Goal: Information Seeking & Learning: Learn about a topic

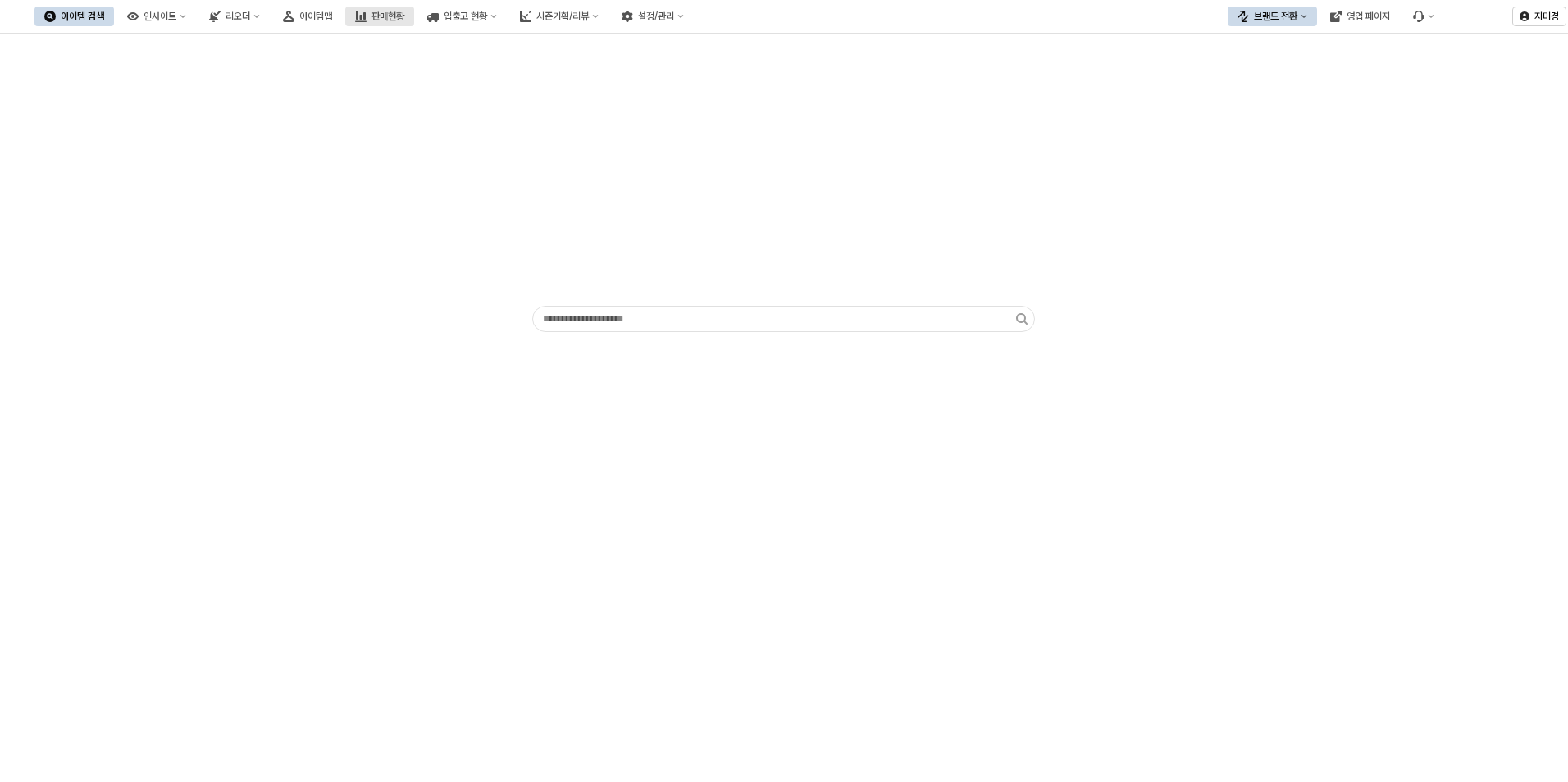
click at [414, 16] on button "판매현황" at bounding box center [380, 17] width 69 height 20
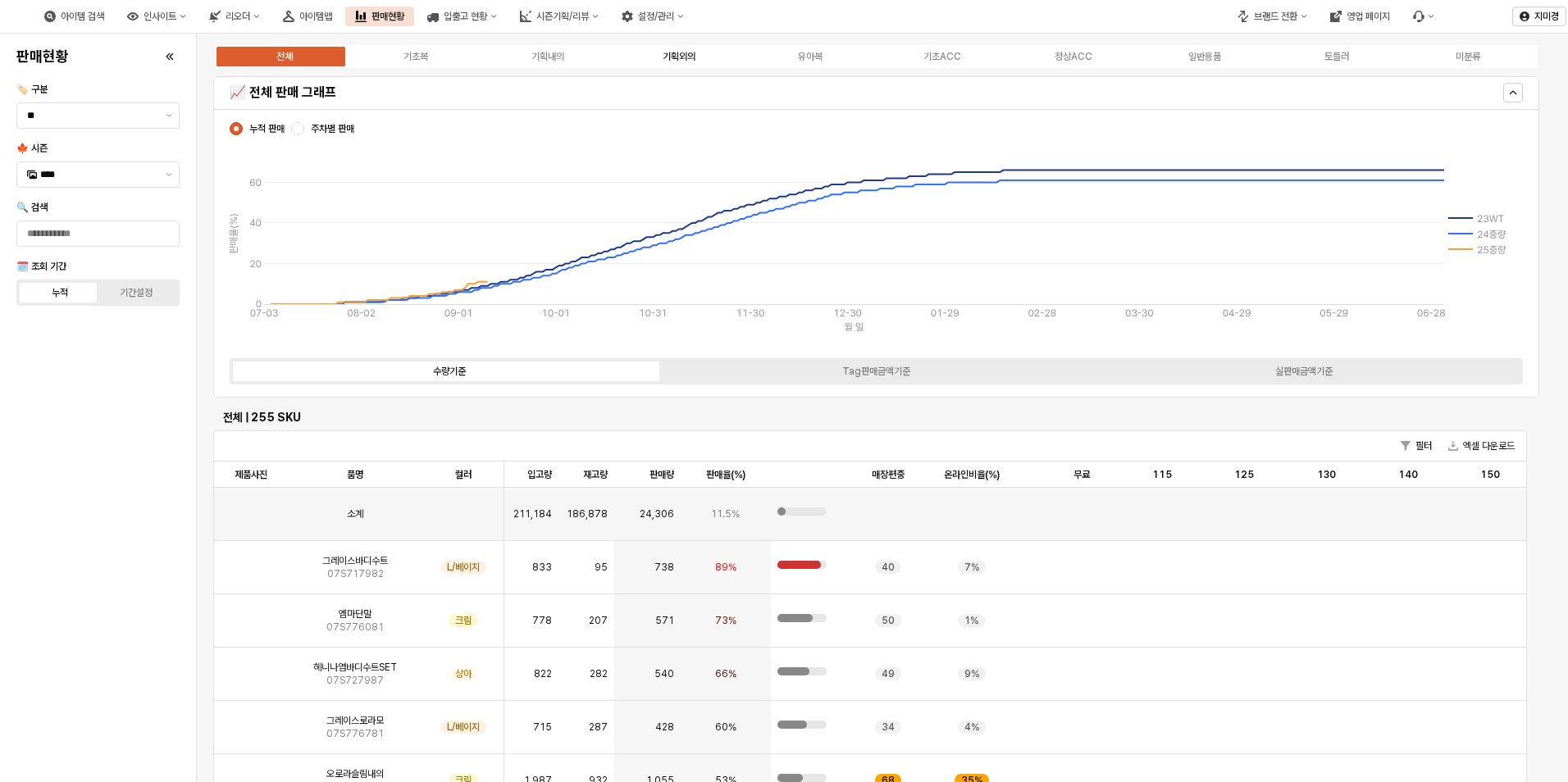
click at [690, 58] on div "기획외의" at bounding box center [679, 56] width 33 height 12
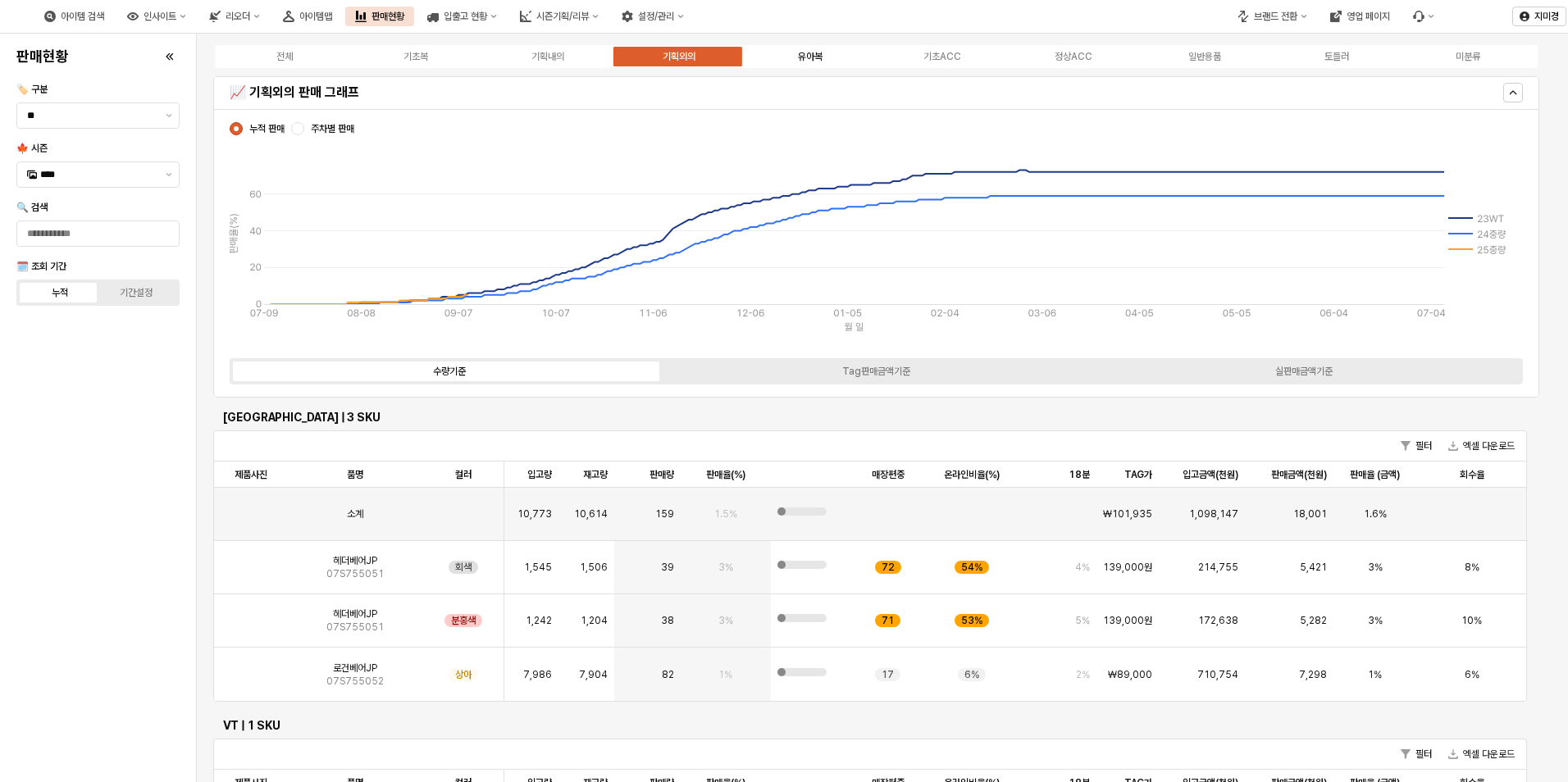
click at [817, 52] on div "유아복" at bounding box center [811, 56] width 25 height 12
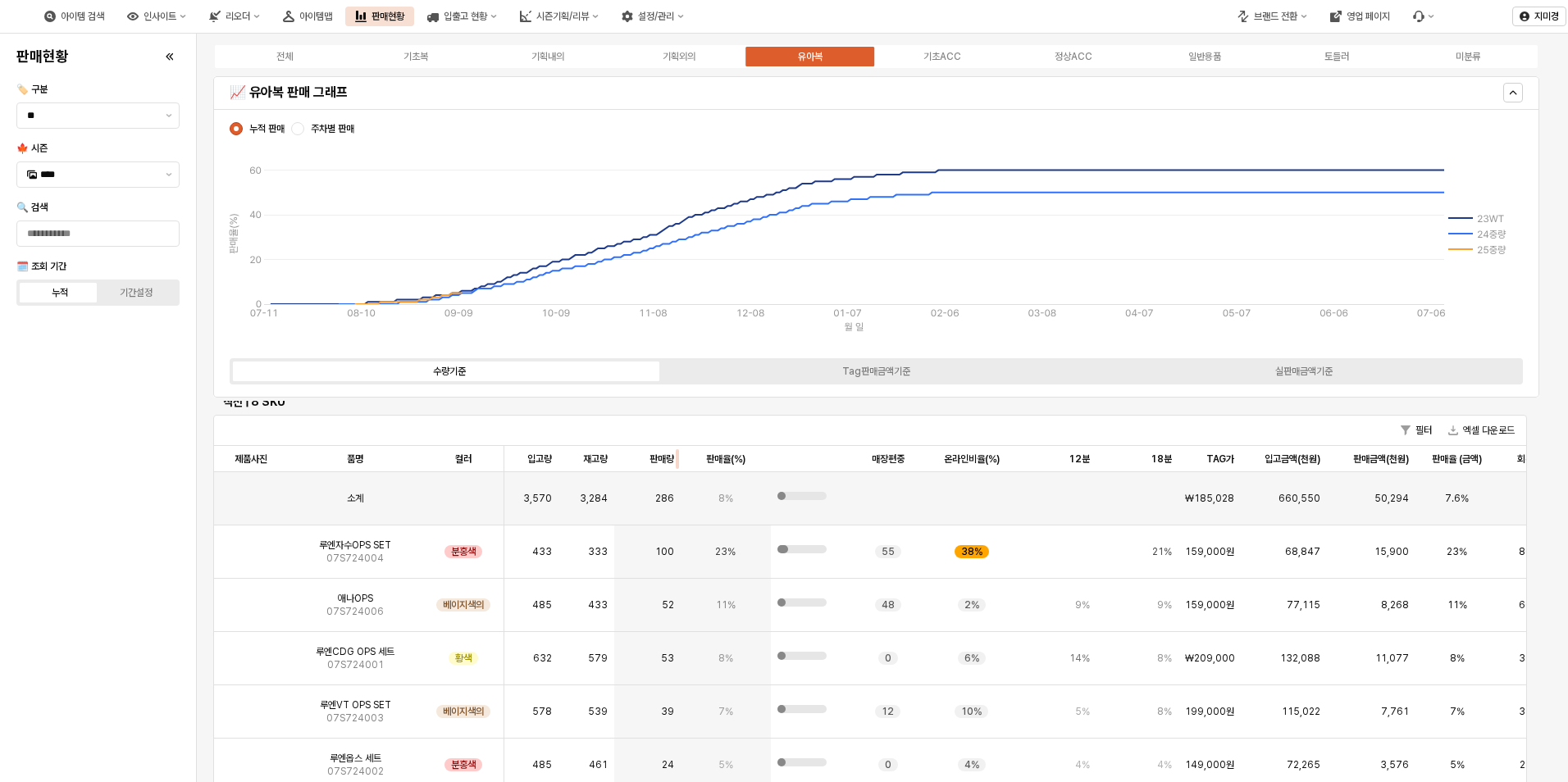
scroll to position [4968, 0]
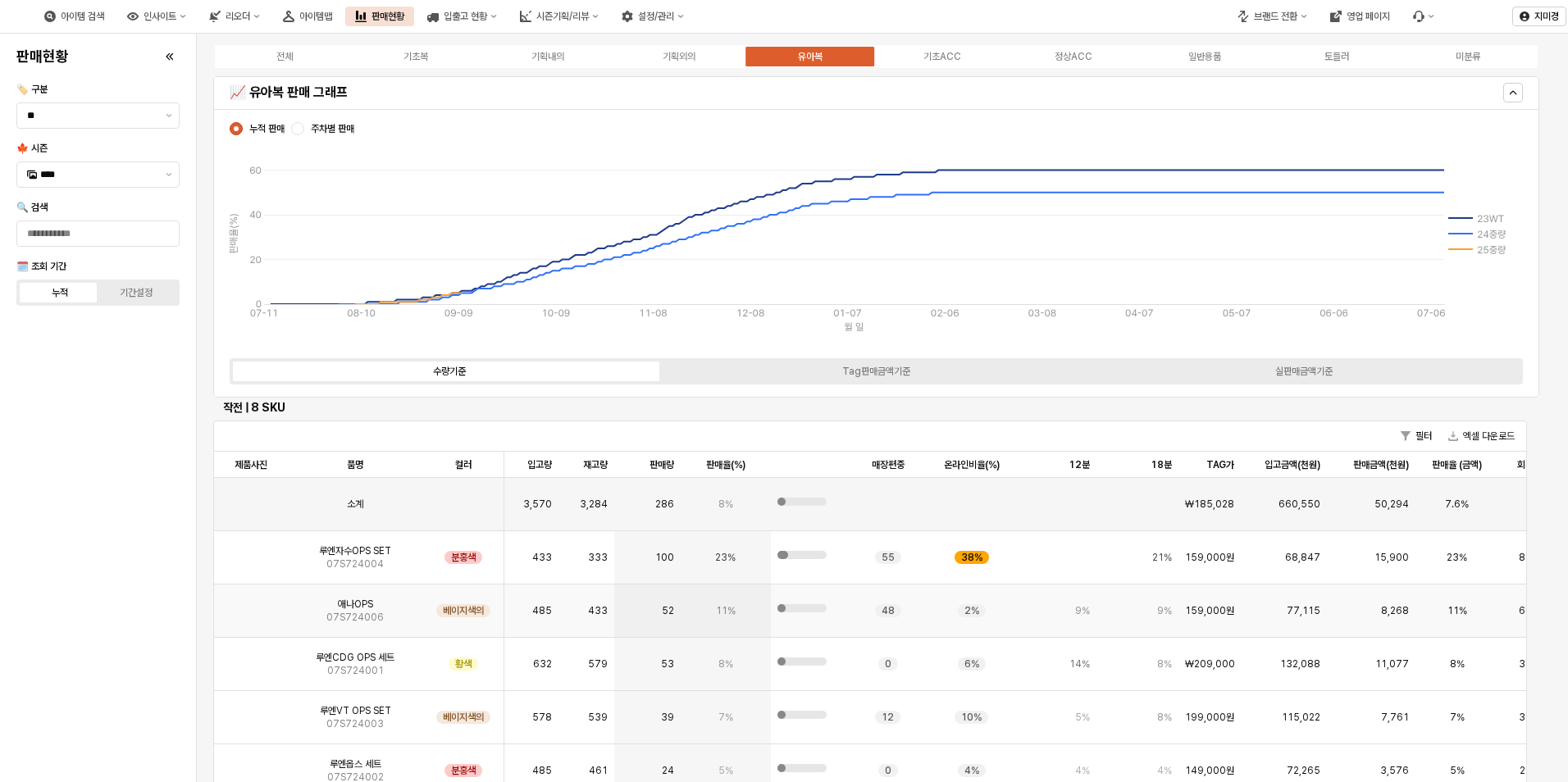
click at [251, 604] on img "앱 프레임" at bounding box center [251, 604] width 0 height 0
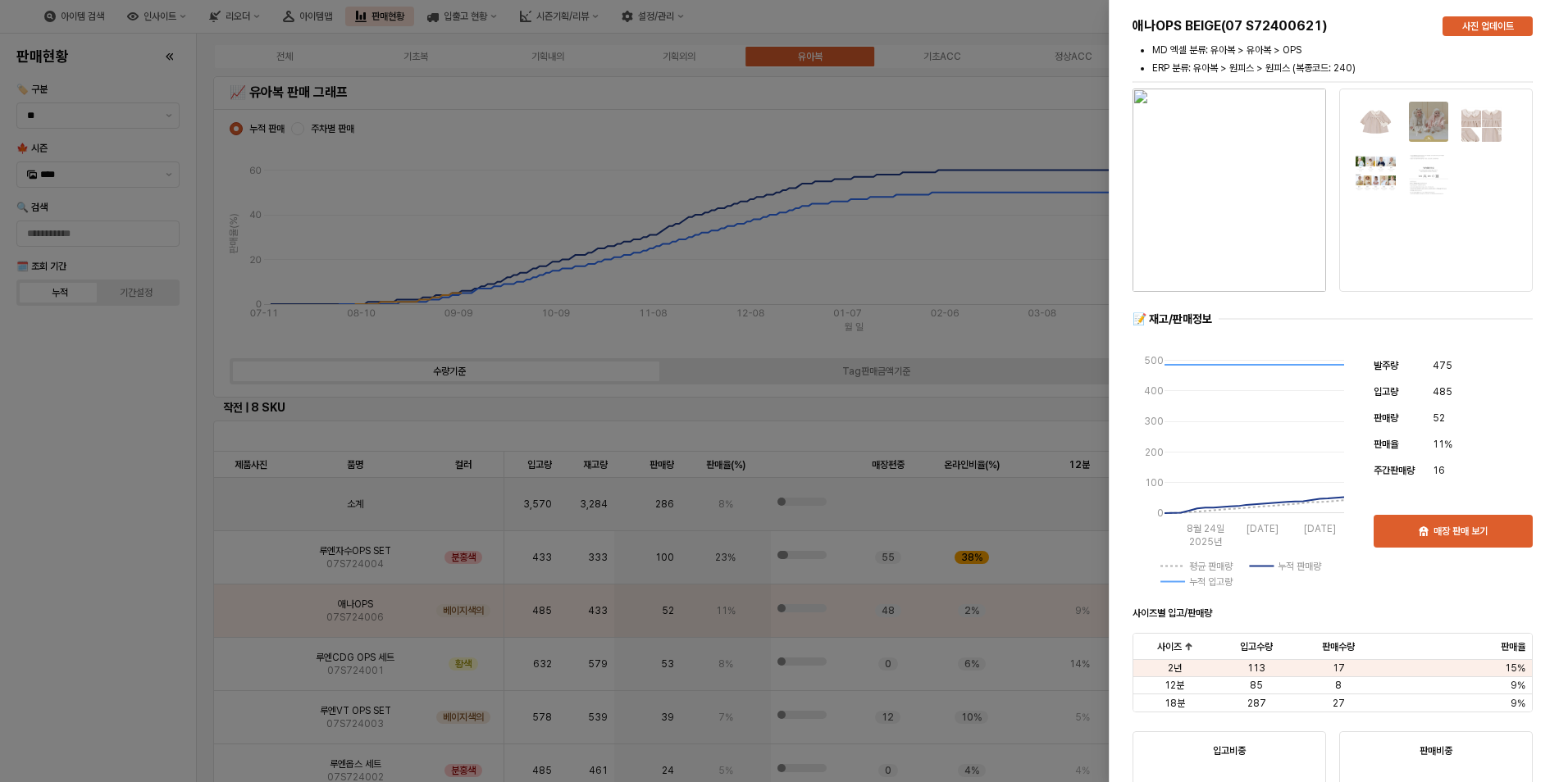
click at [1261, 231] on img "button" at bounding box center [1229, 190] width 194 height 203
click at [965, 246] on div at bounding box center [784, 391] width 1568 height 782
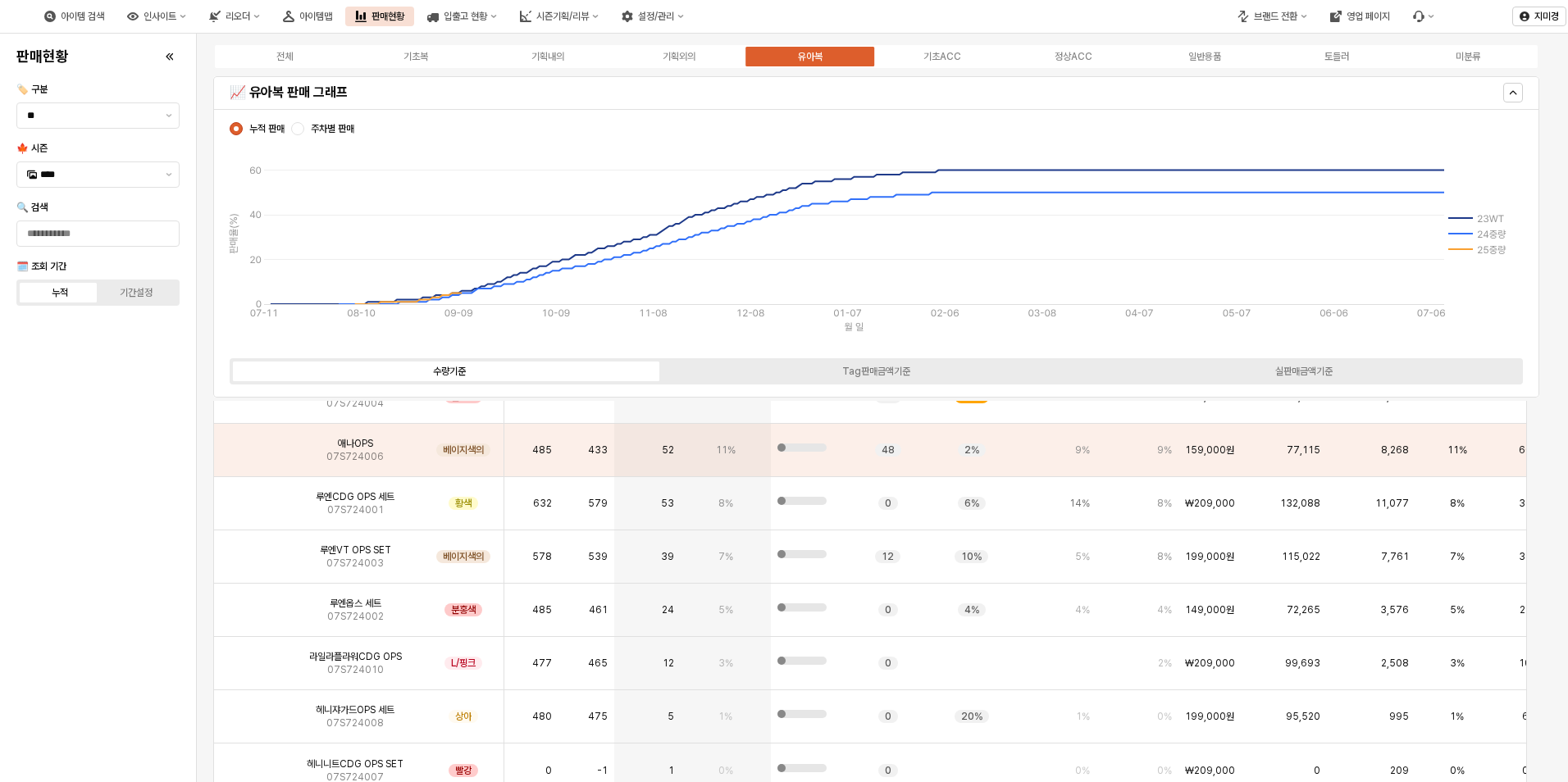
scroll to position [5050, 0]
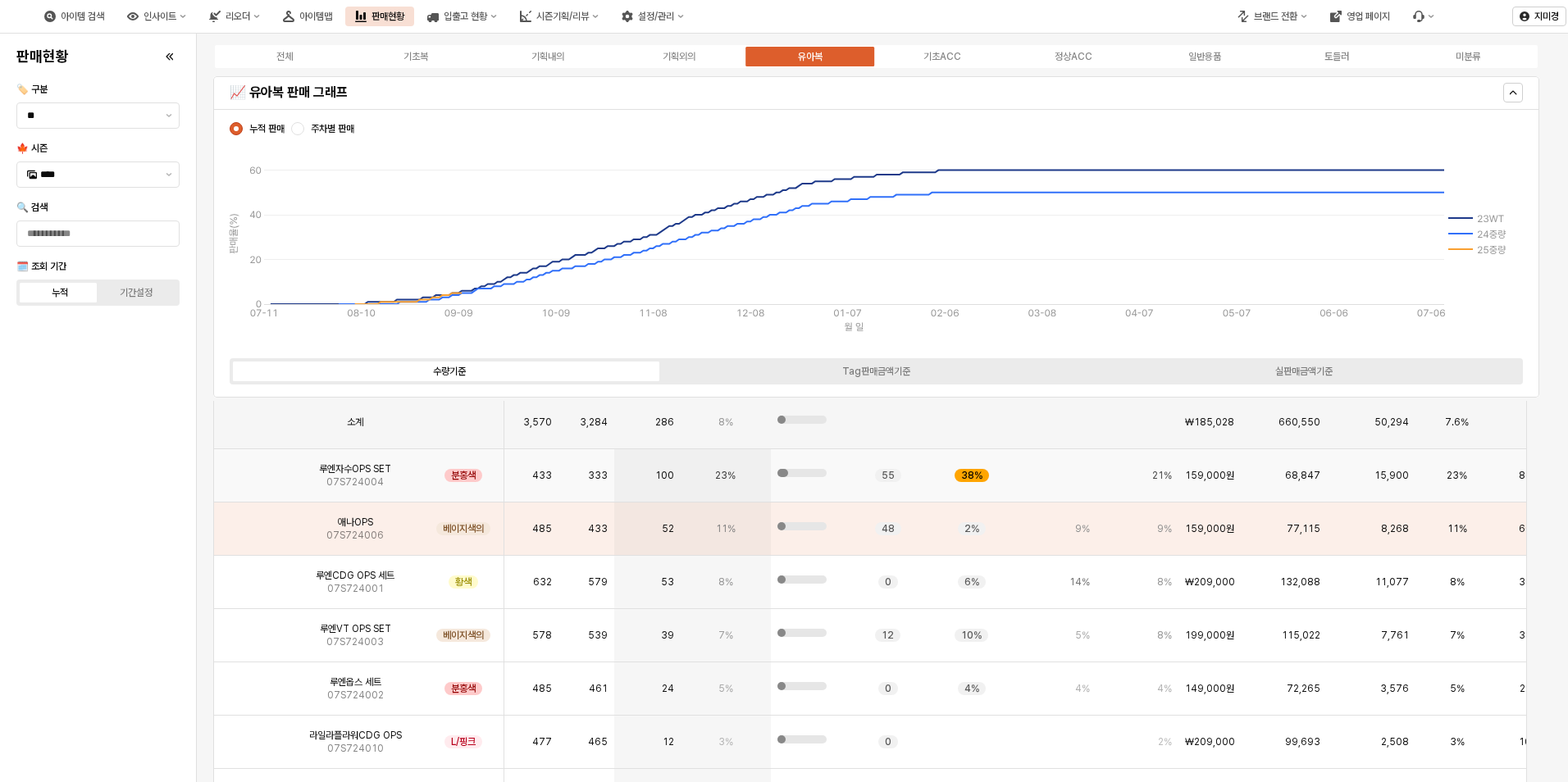
click at [251, 469] on img "앱 프레임" at bounding box center [251, 469] width 0 height 0
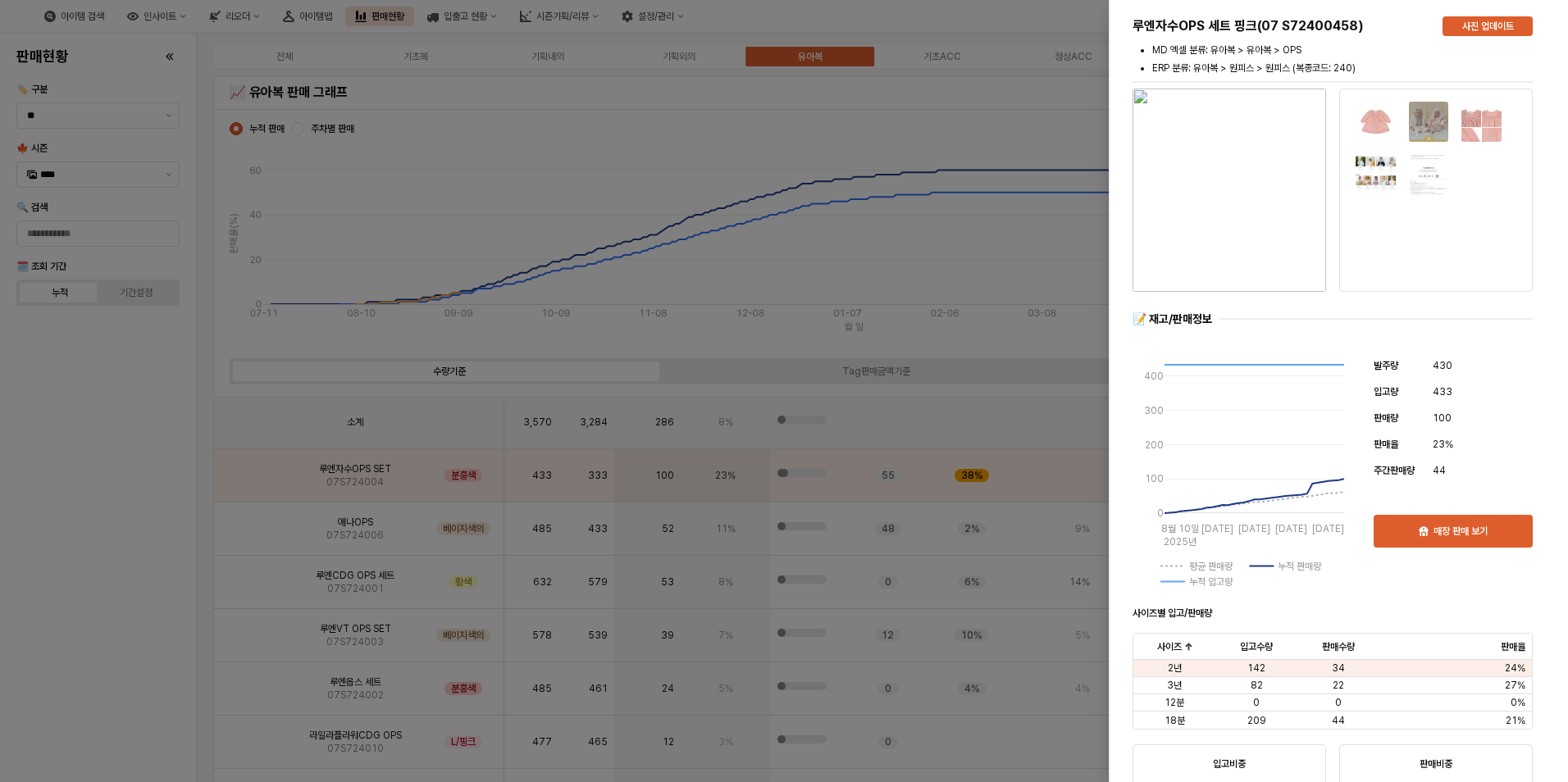
click at [1259, 232] on img "button" at bounding box center [1229, 190] width 194 height 203
click at [1227, 232] on img "button" at bounding box center [1229, 190] width 194 height 203
click at [141, 579] on div at bounding box center [784, 391] width 1568 height 782
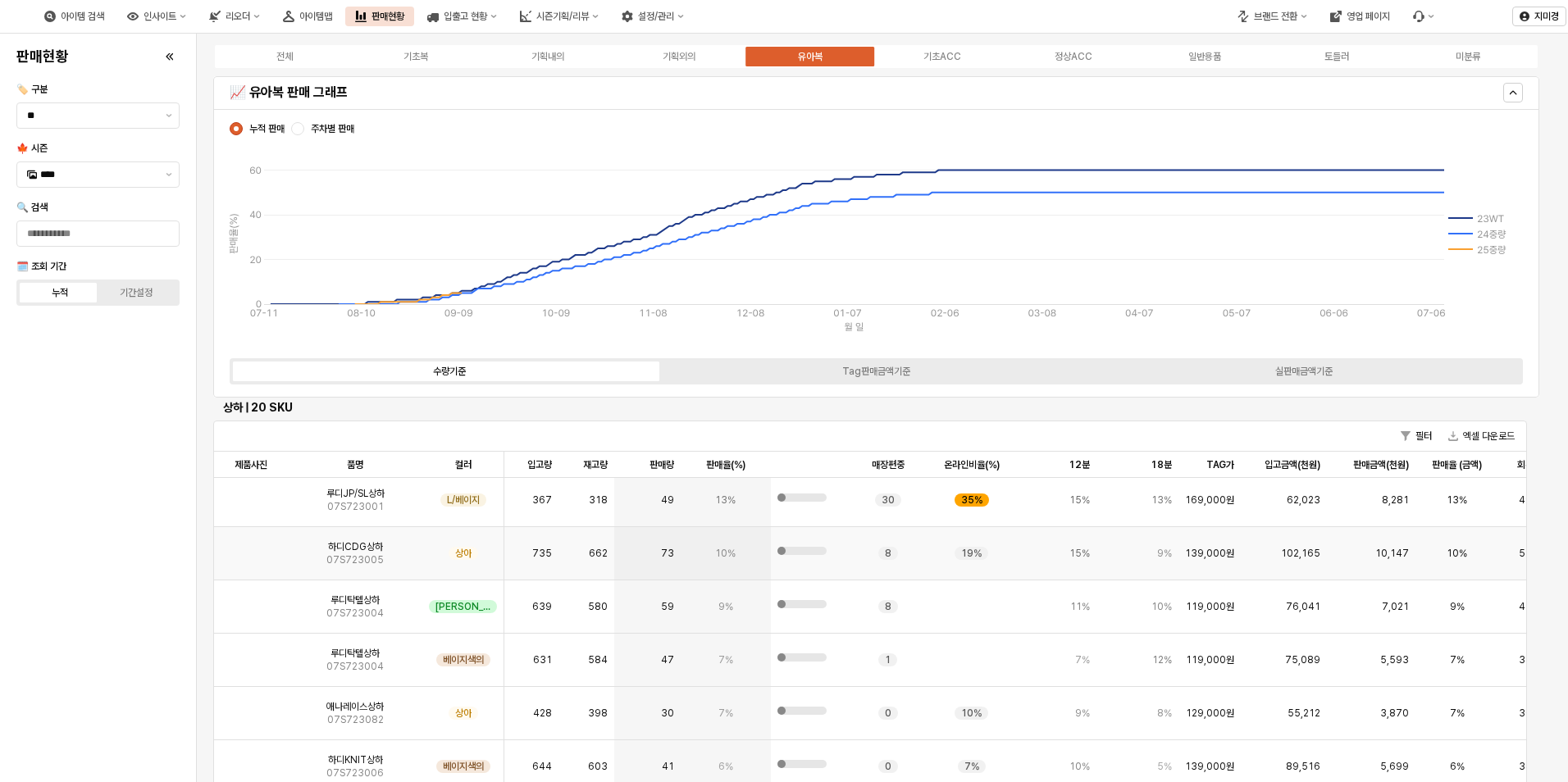
scroll to position [82, 0]
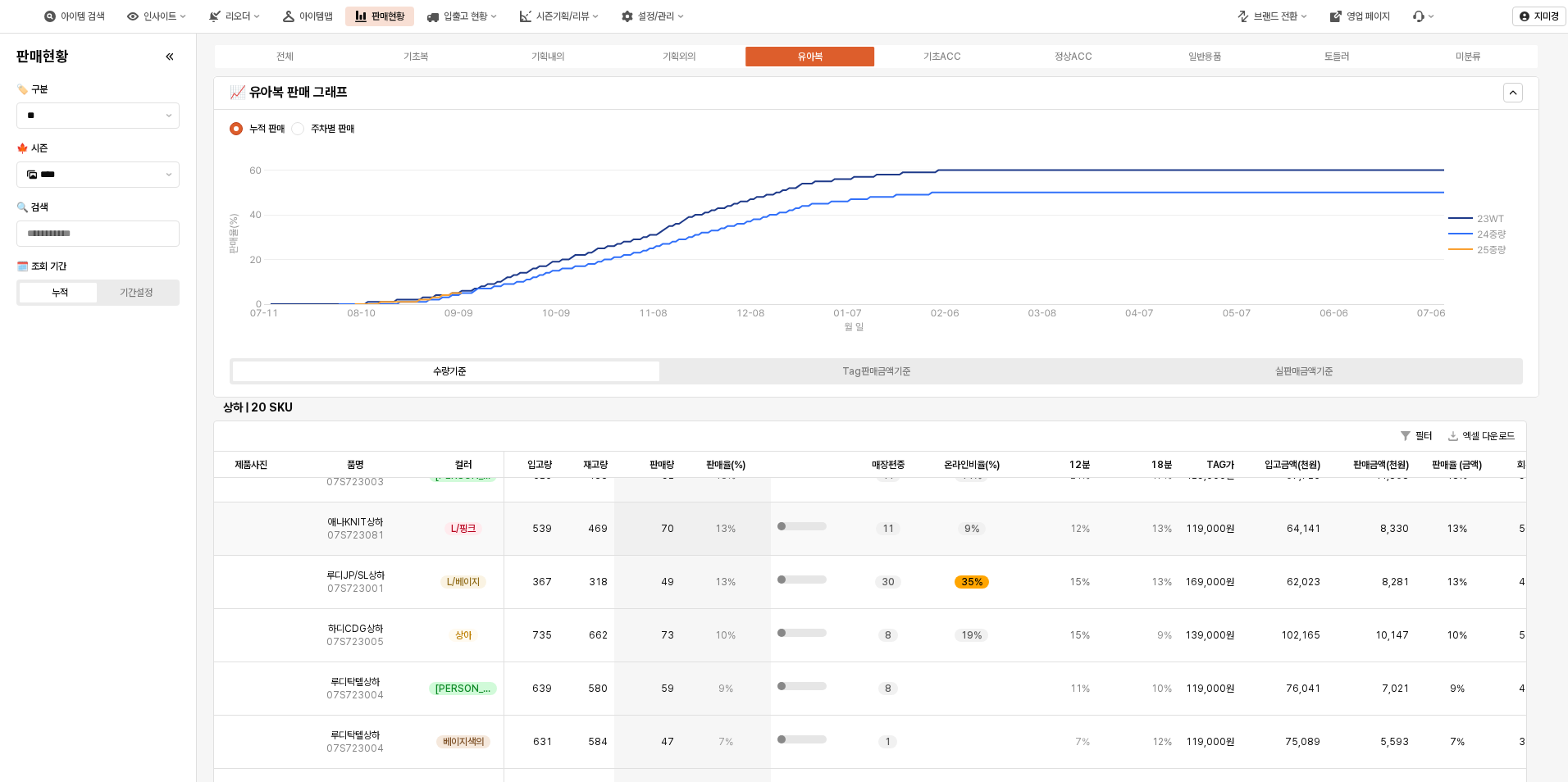
click at [251, 522] on img "앱 프레임" at bounding box center [251, 522] width 0 height 0
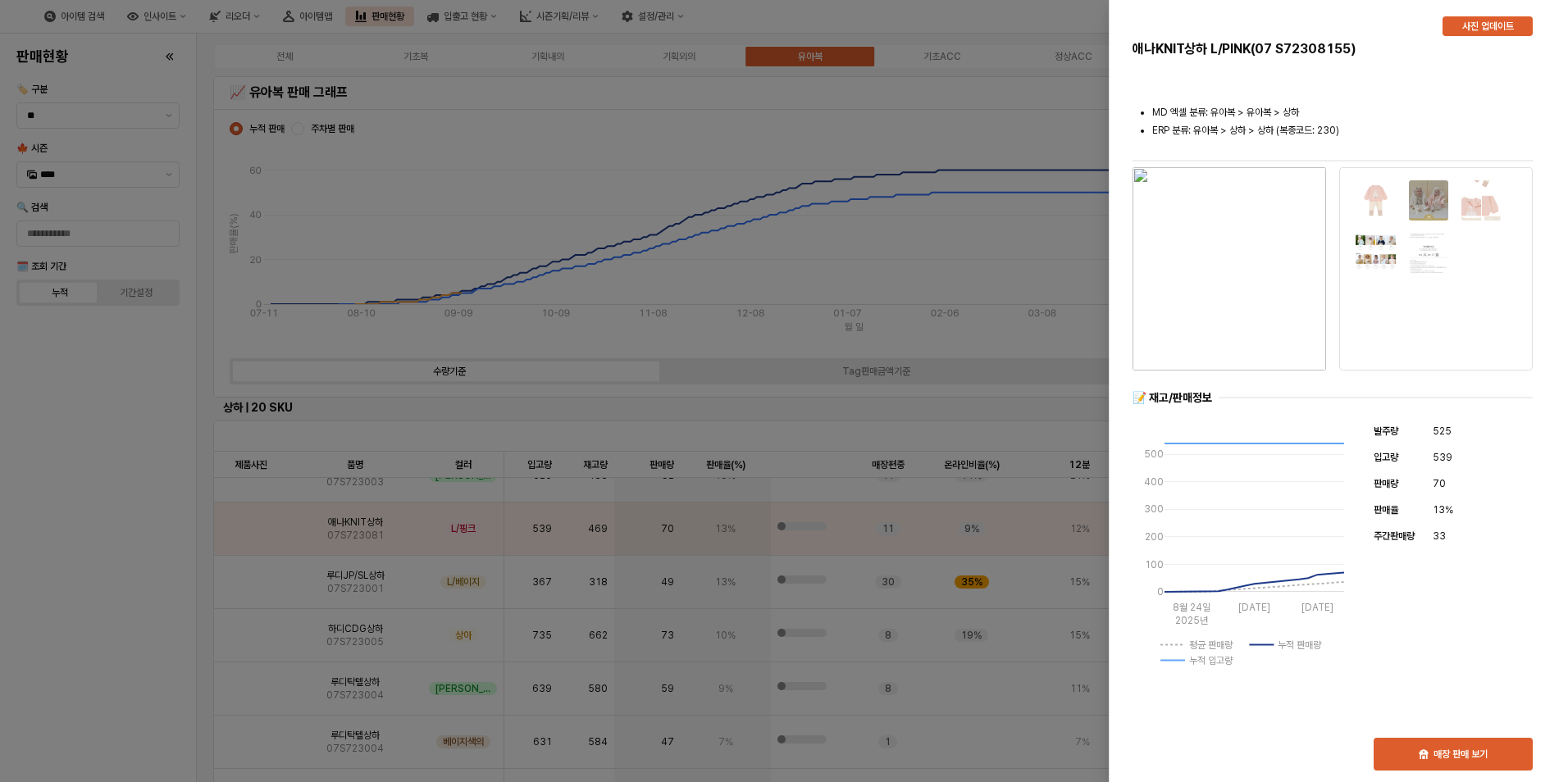
click at [1203, 229] on img "button" at bounding box center [1229, 268] width 194 height 203
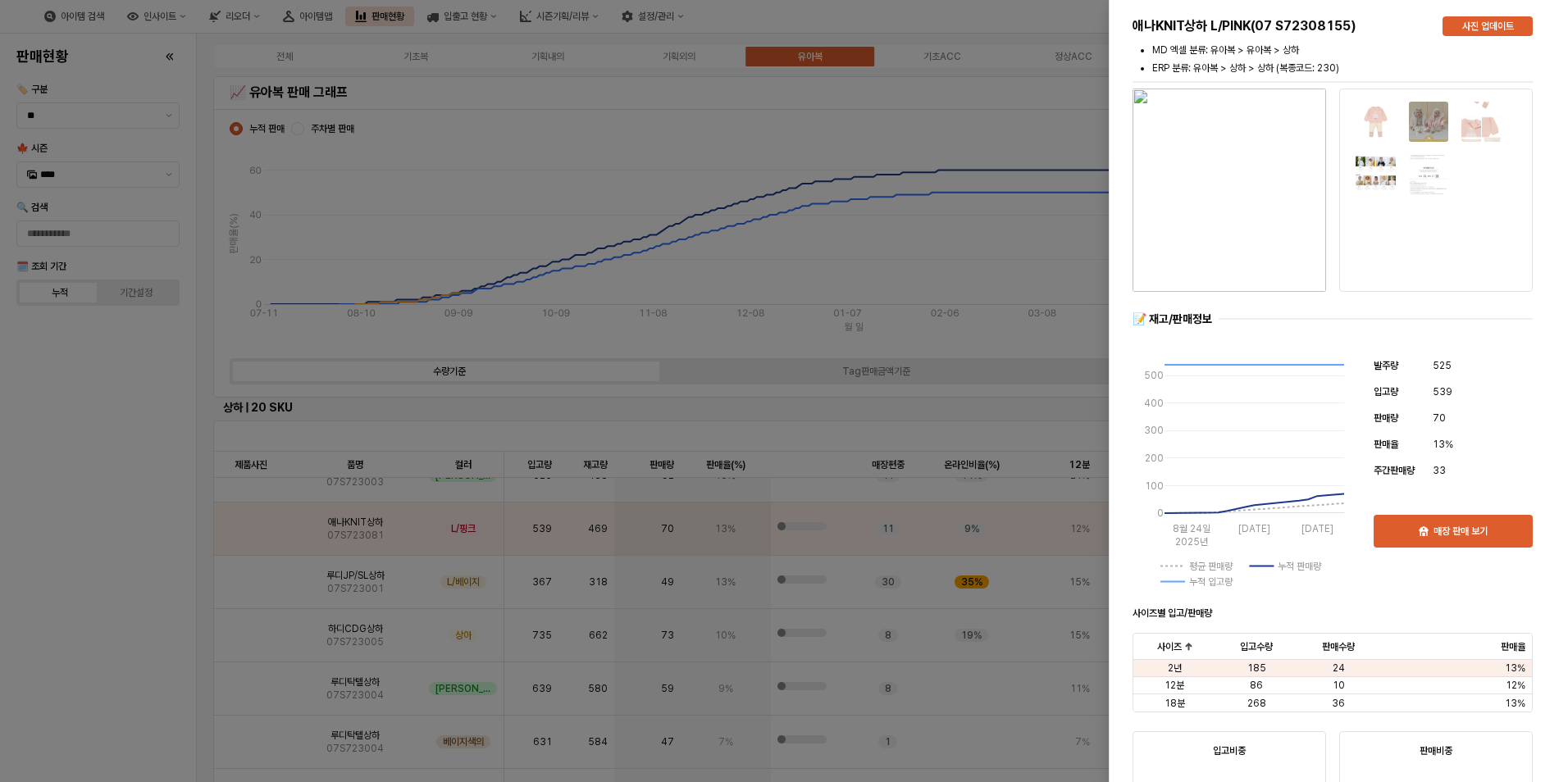
click at [884, 130] on div at bounding box center [784, 391] width 1568 height 782
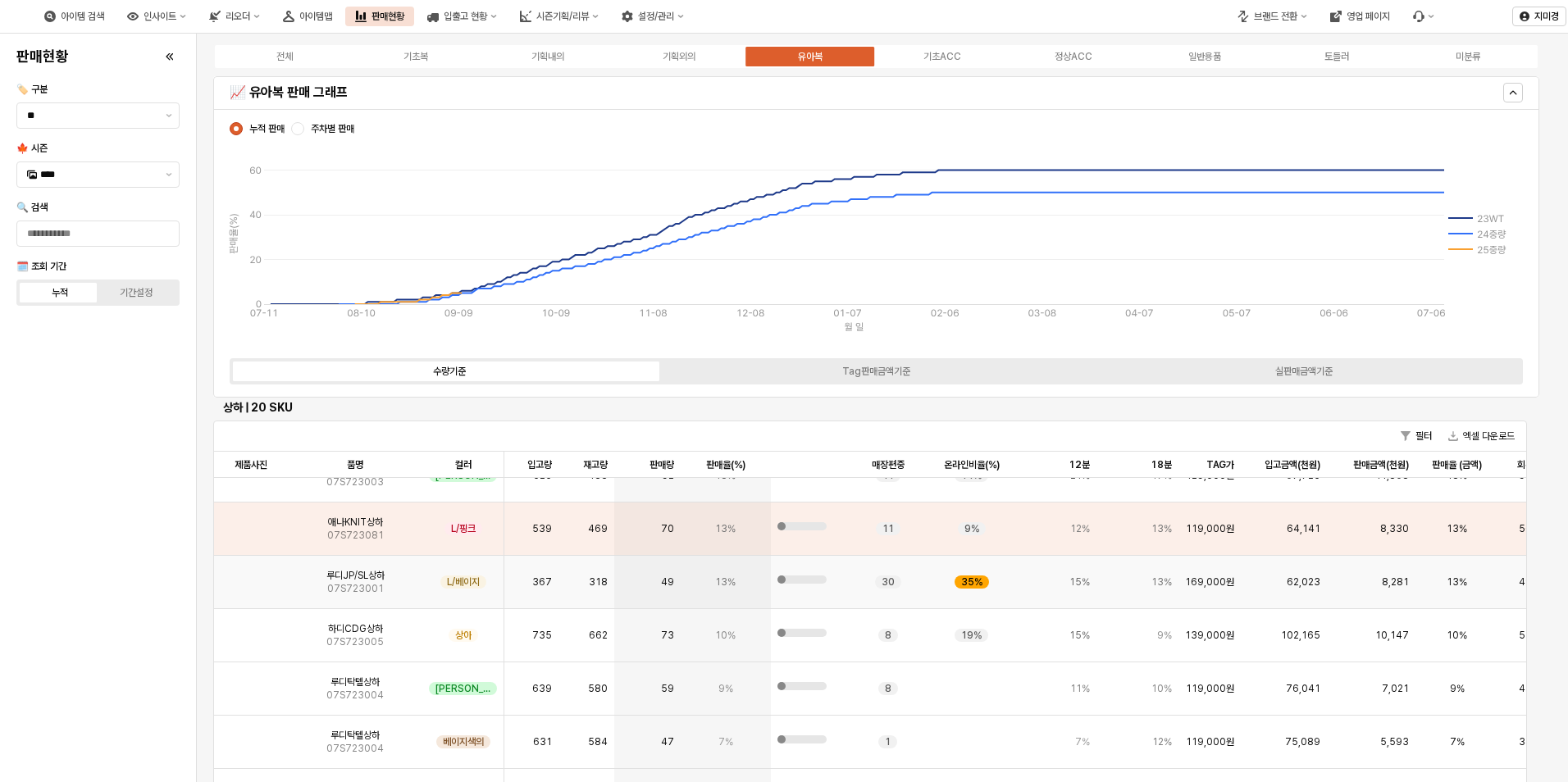
click at [251, 575] on img "앱 프레임" at bounding box center [251, 575] width 0 height 0
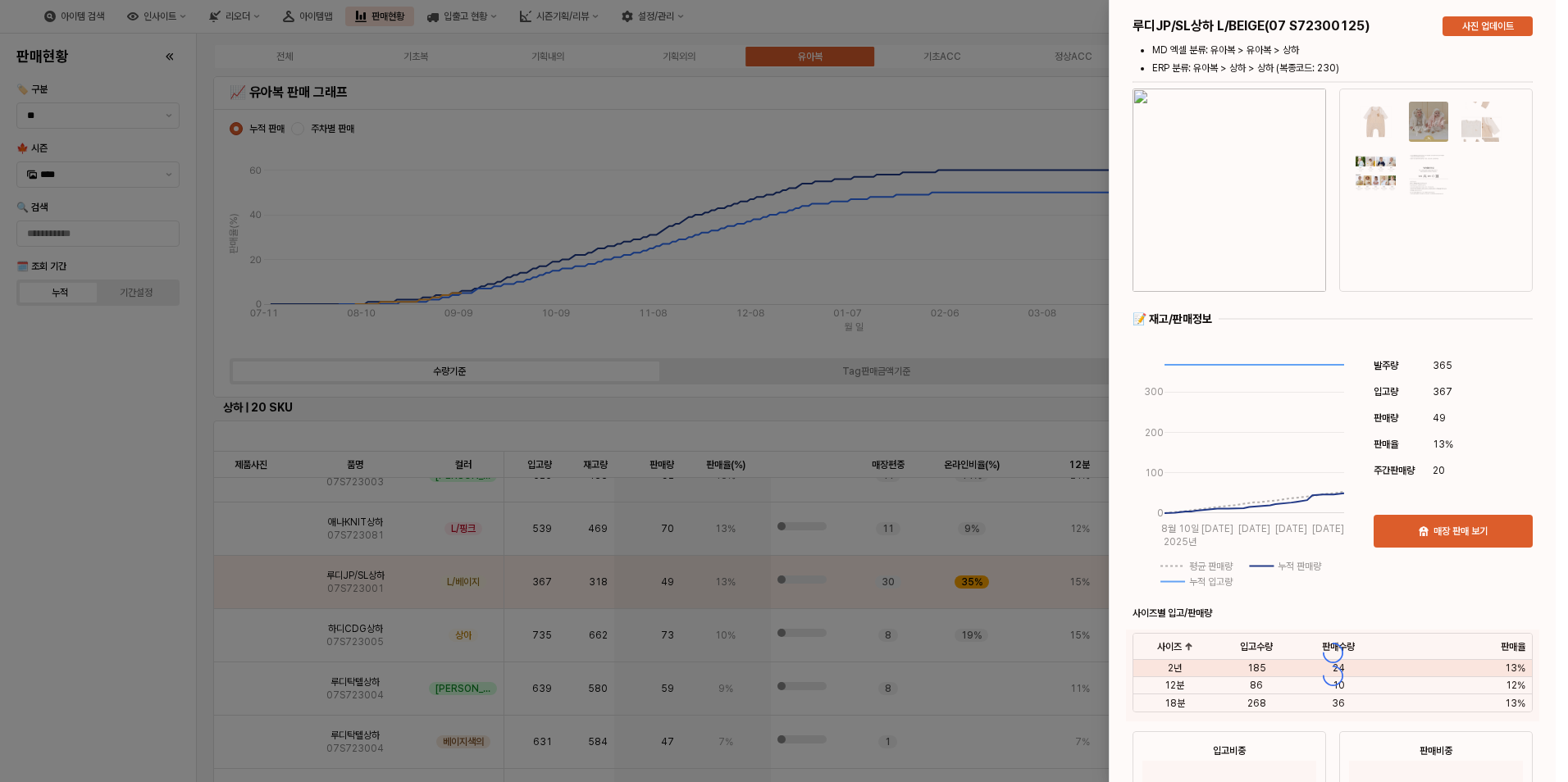
click at [1262, 305] on div at bounding box center [1332, 652] width 446 height 1305
click at [1247, 244] on div at bounding box center [1332, 652] width 446 height 1305
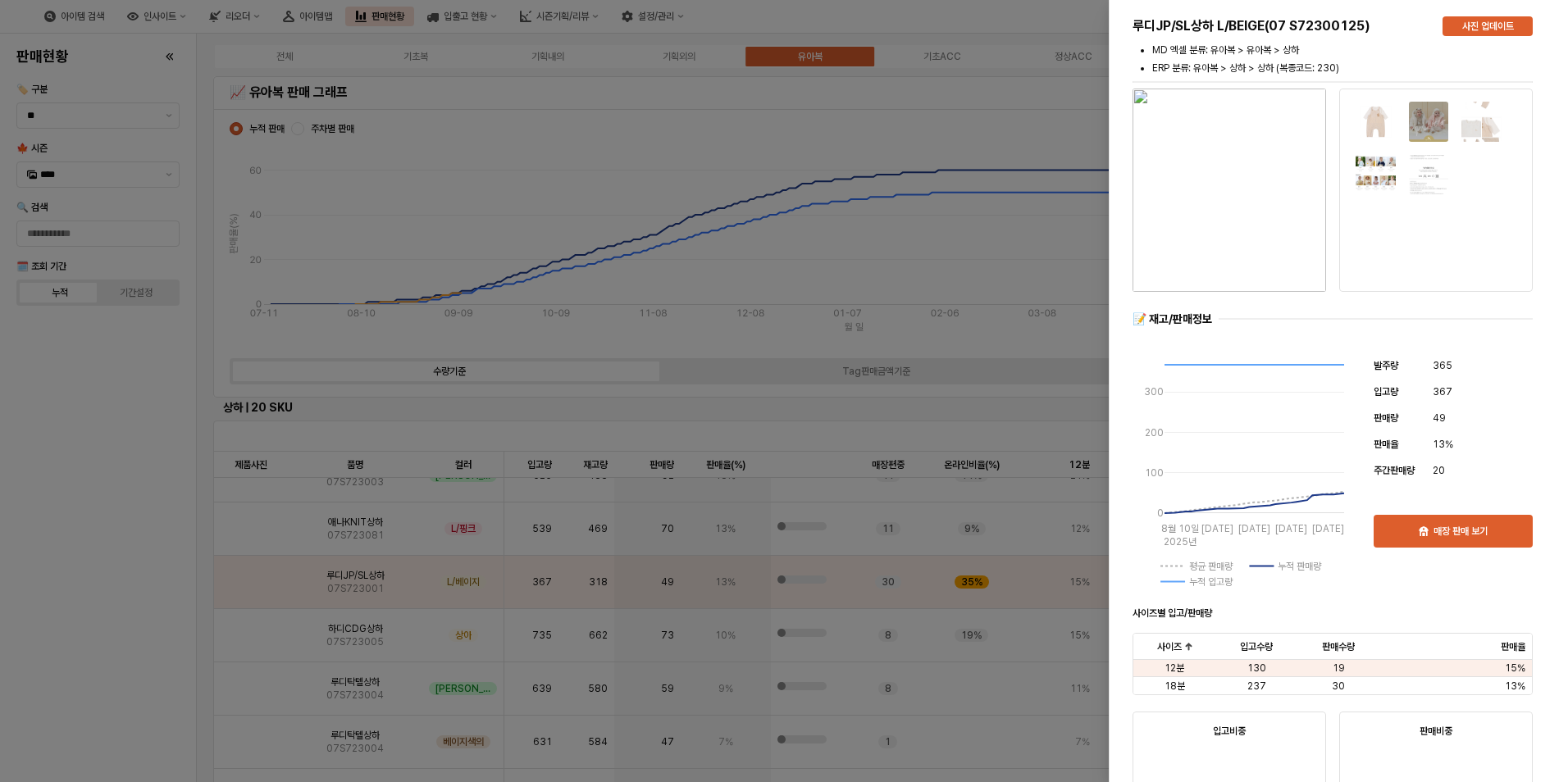
click at [1255, 242] on img "button" at bounding box center [1229, 190] width 194 height 203
click at [107, 474] on div at bounding box center [784, 391] width 1568 height 782
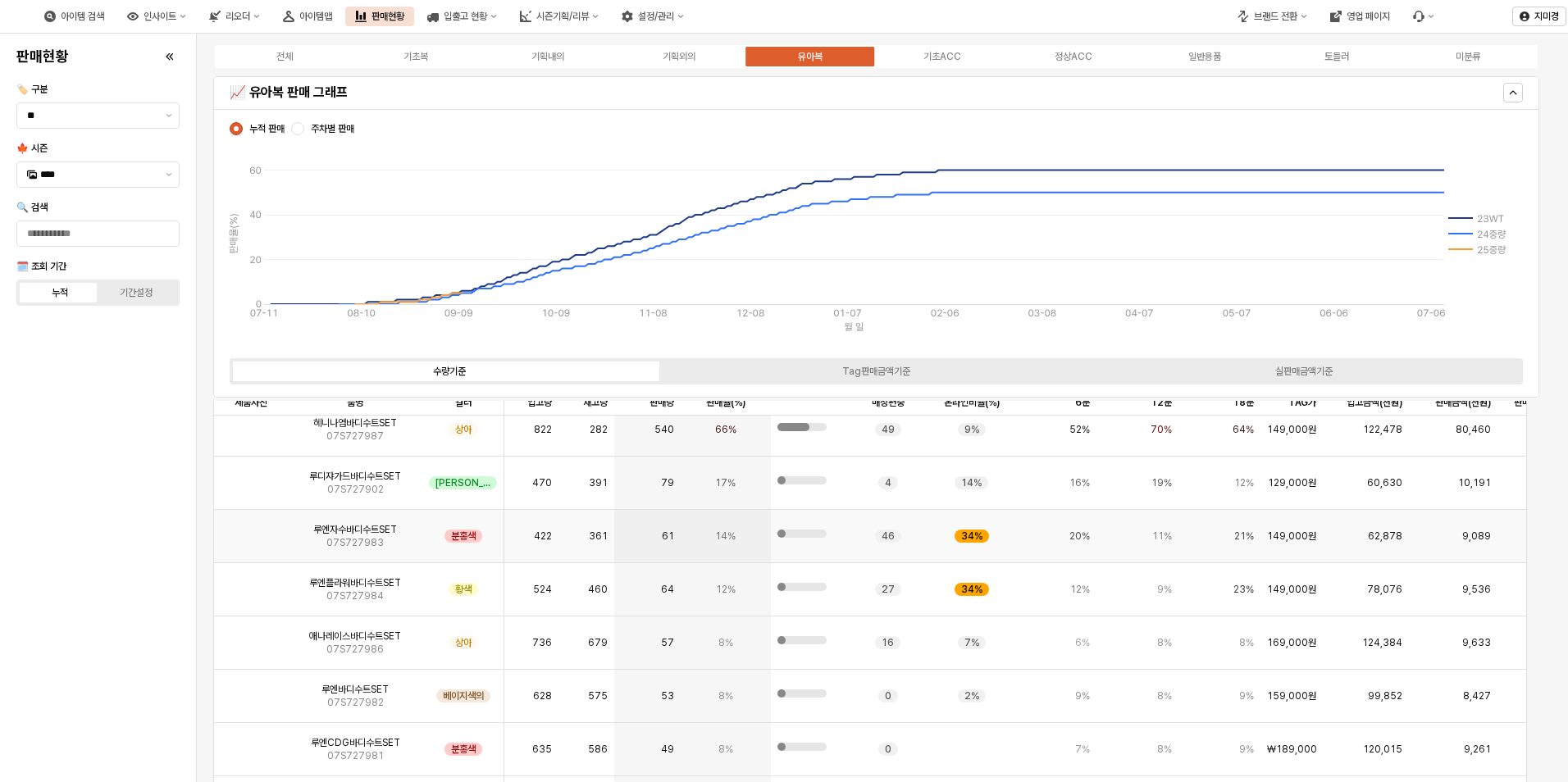
scroll to position [141, 0]
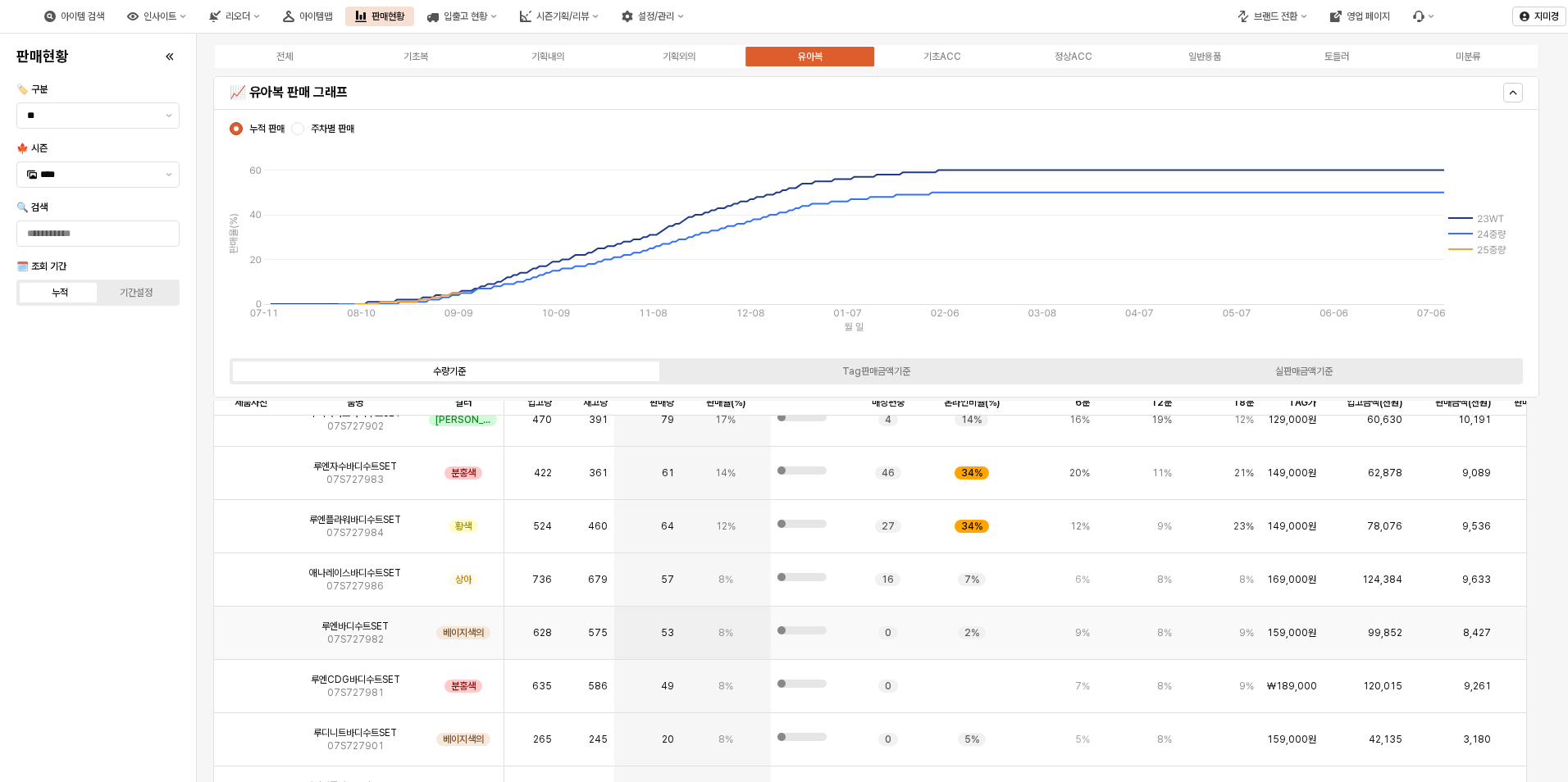
click at [251, 626] on img "앱 프레임" at bounding box center [251, 626] width 0 height 0
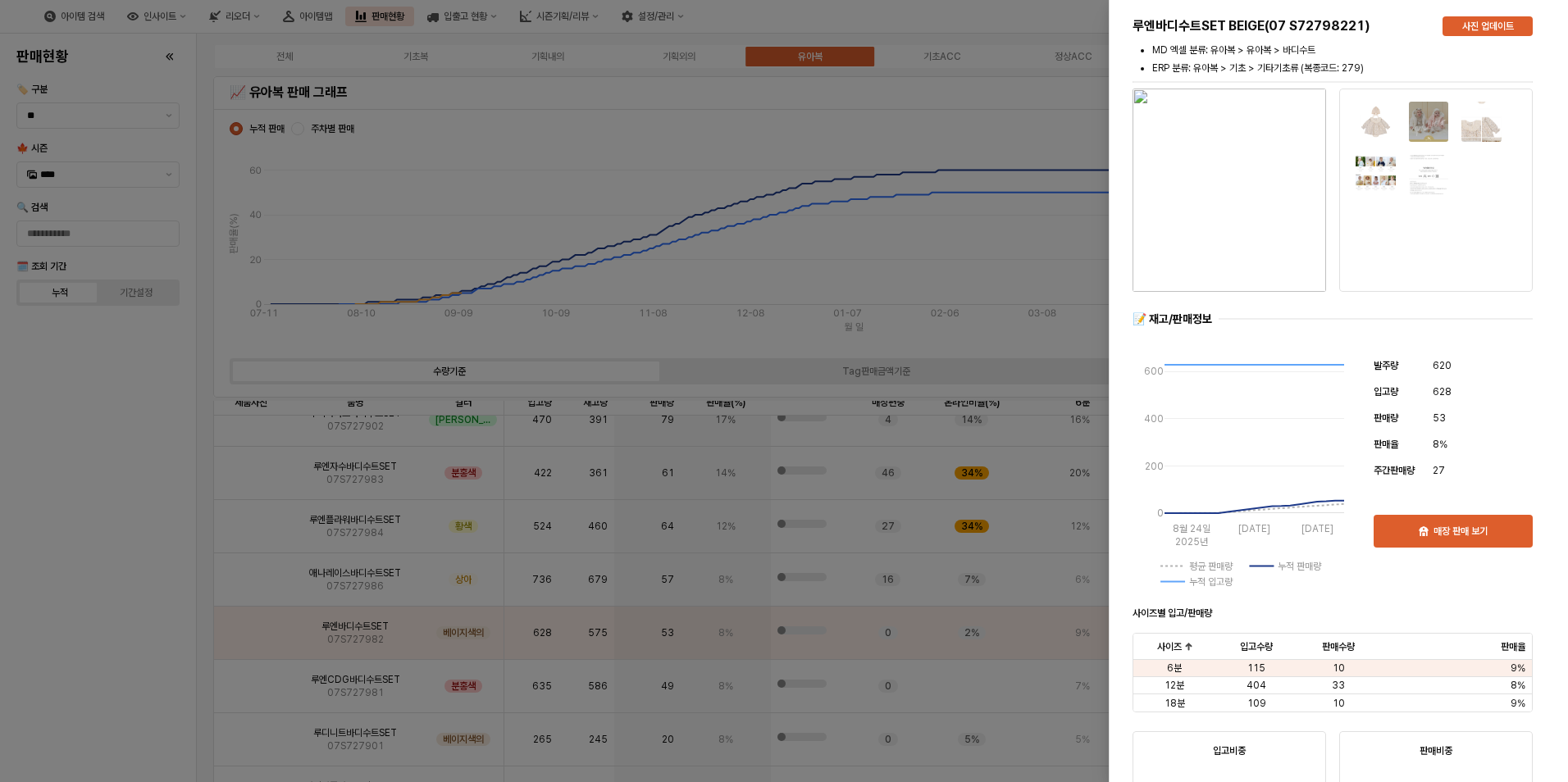
click at [128, 661] on div at bounding box center [784, 391] width 1568 height 782
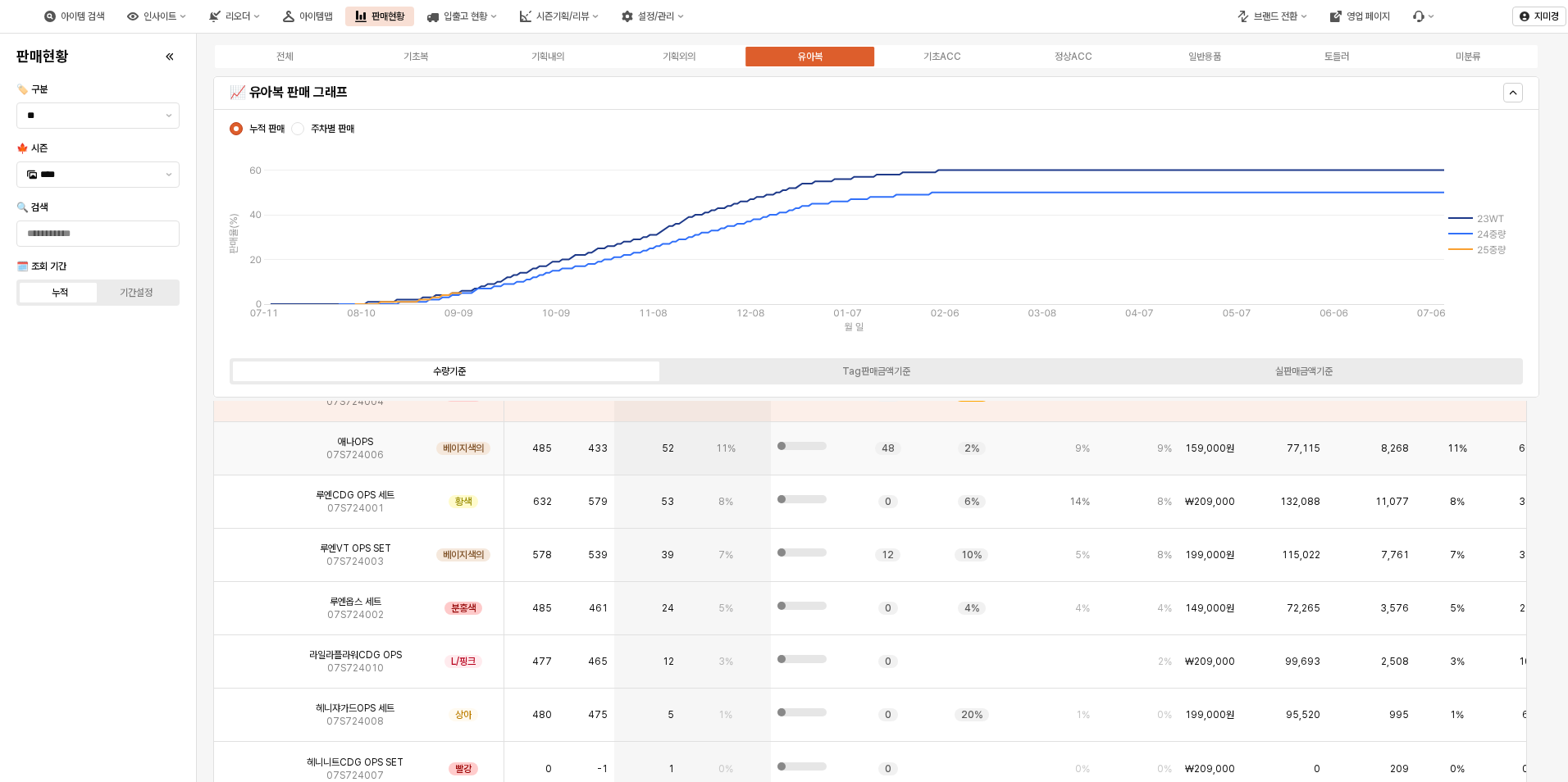
scroll to position [5132, 0]
click at [251, 494] on img "앱 프레임" at bounding box center [251, 494] width 0 height 0
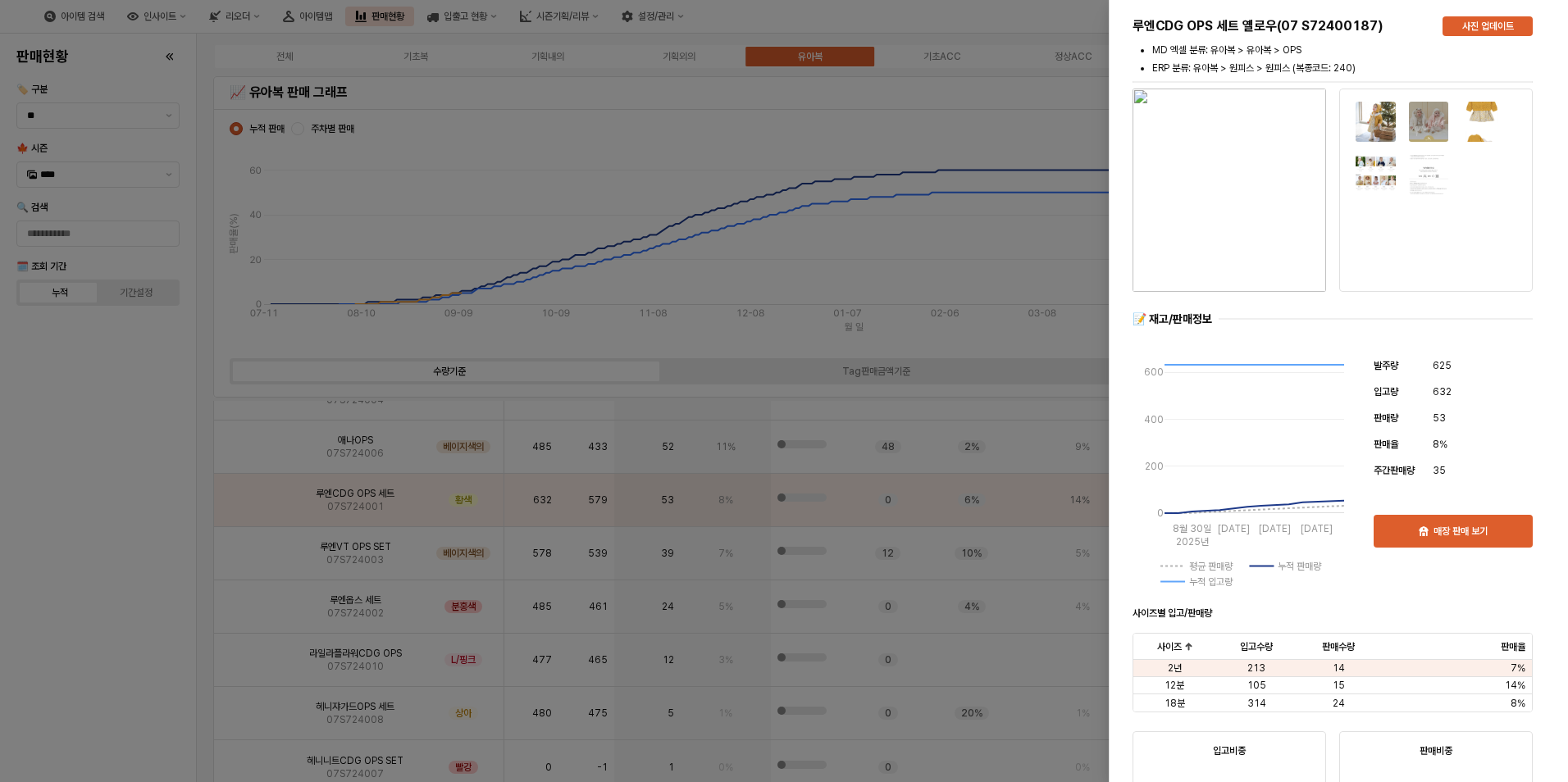
click at [103, 621] on div at bounding box center [784, 391] width 1568 height 782
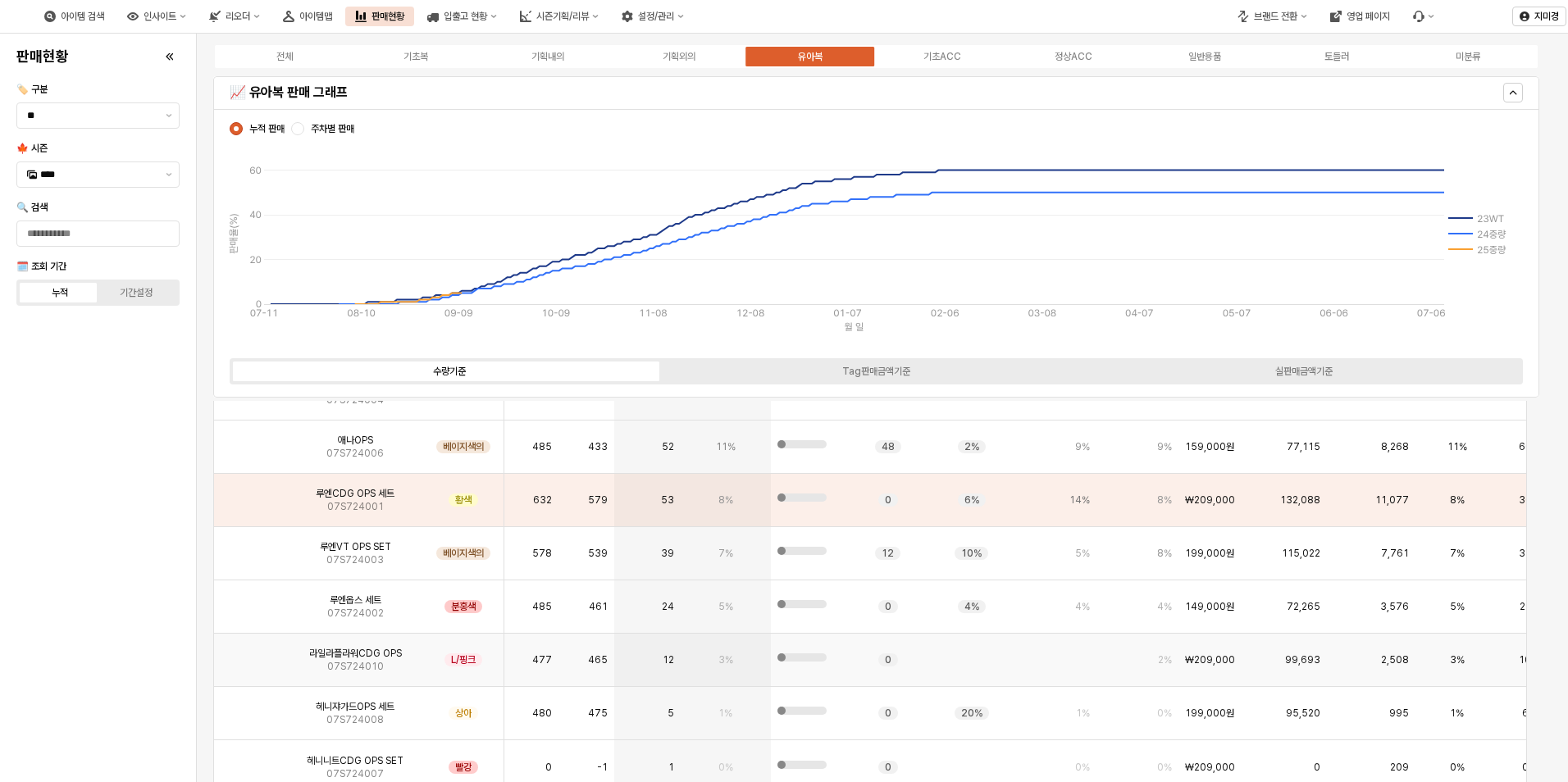
click at [251, 653] on img "앱 프레임" at bounding box center [251, 653] width 0 height 0
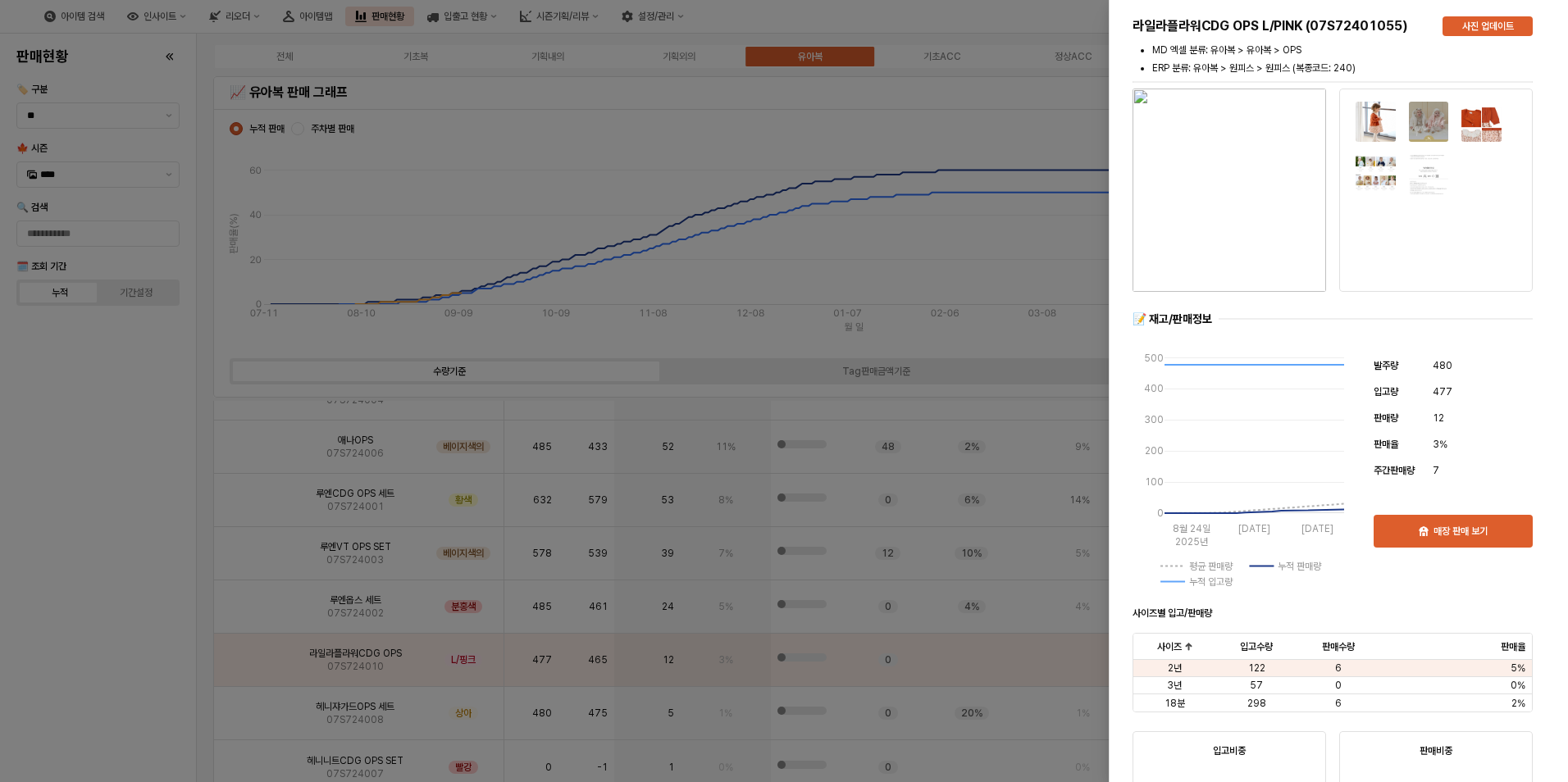
click at [128, 671] on div at bounding box center [784, 391] width 1568 height 782
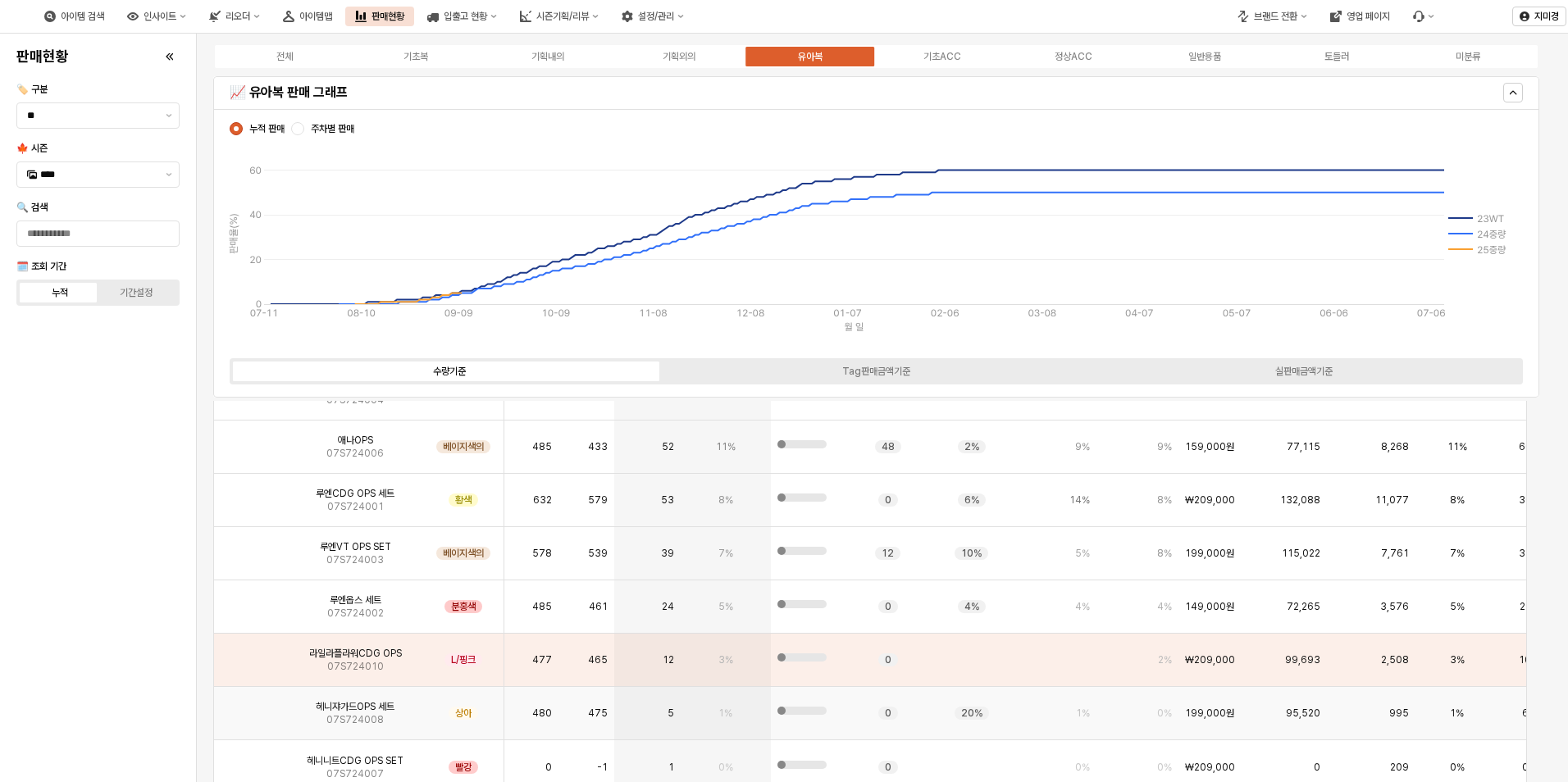
scroll to position [5214, 0]
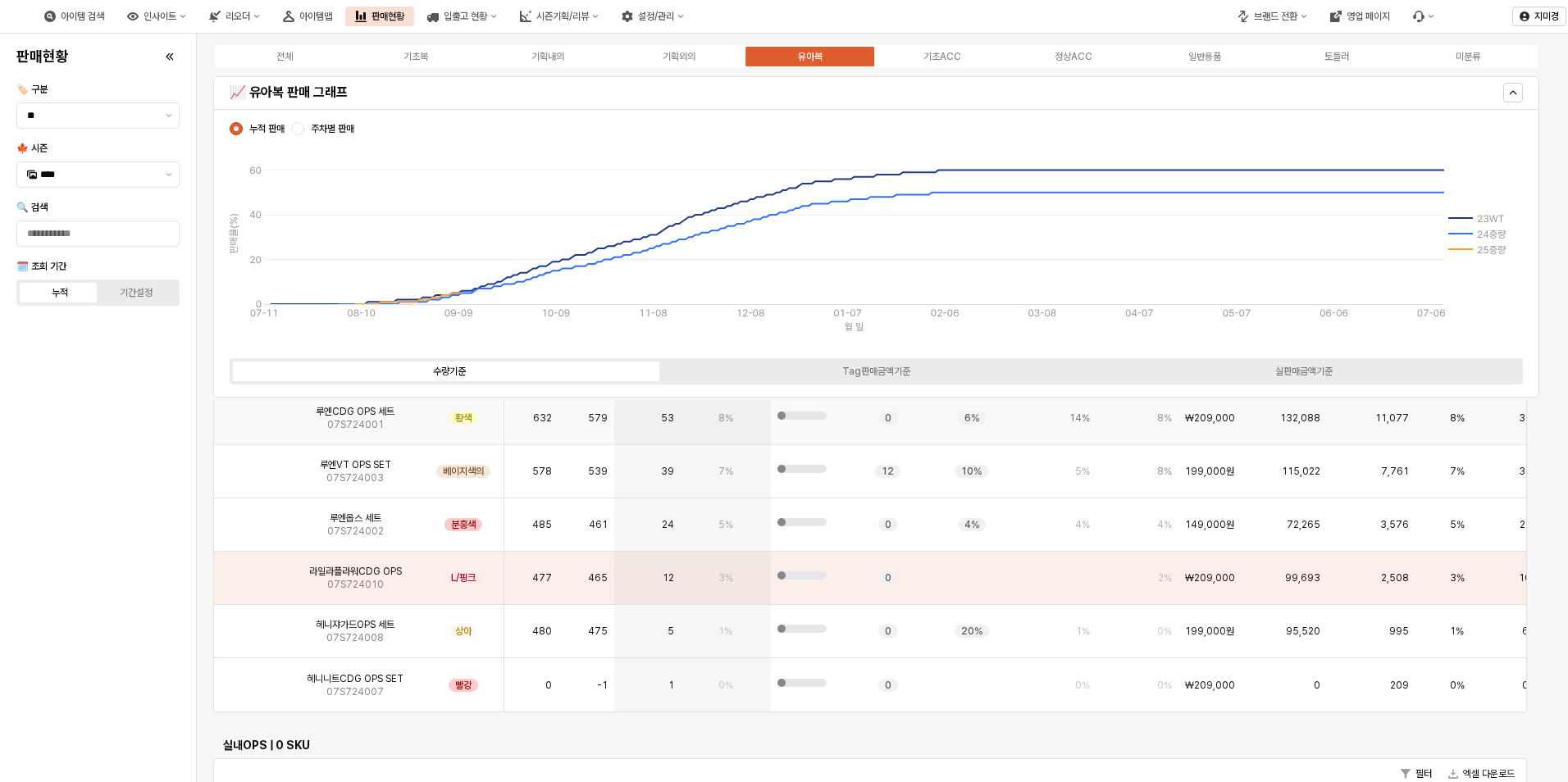
click at [251, 412] on img "앱 프레임" at bounding box center [251, 412] width 0 height 0
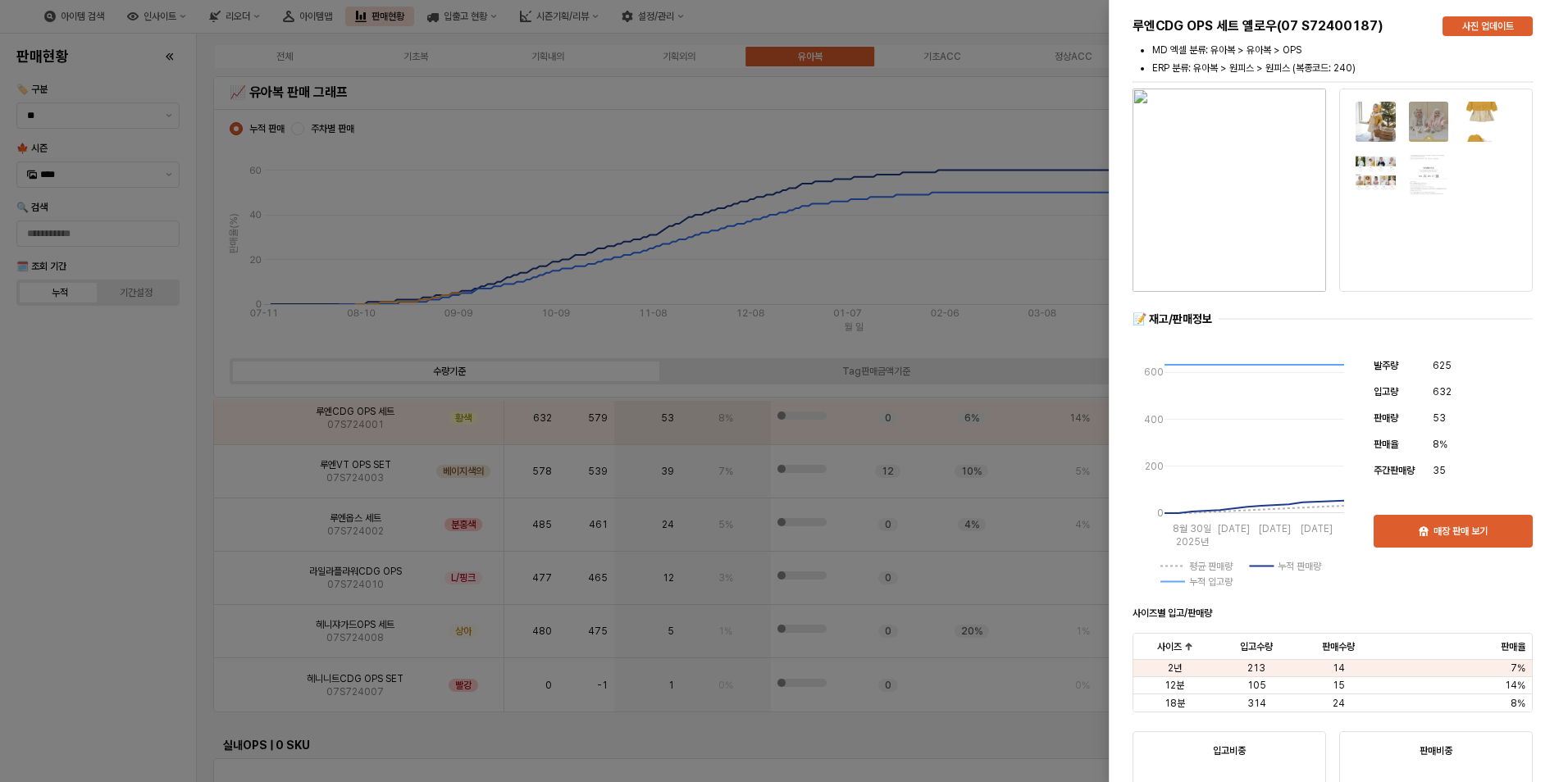
click at [126, 511] on div at bounding box center [784, 391] width 1568 height 782
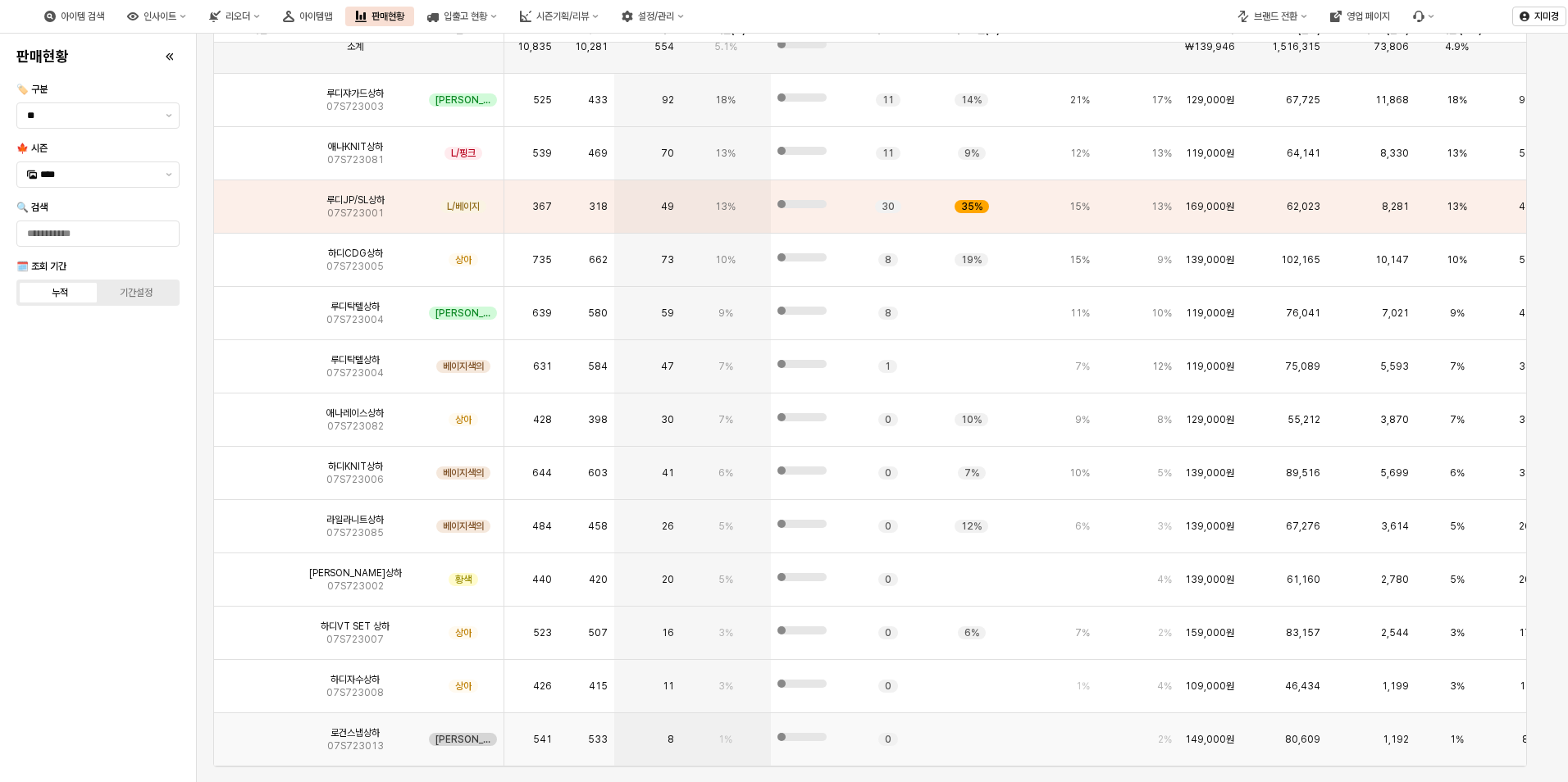
scroll to position [0, 0]
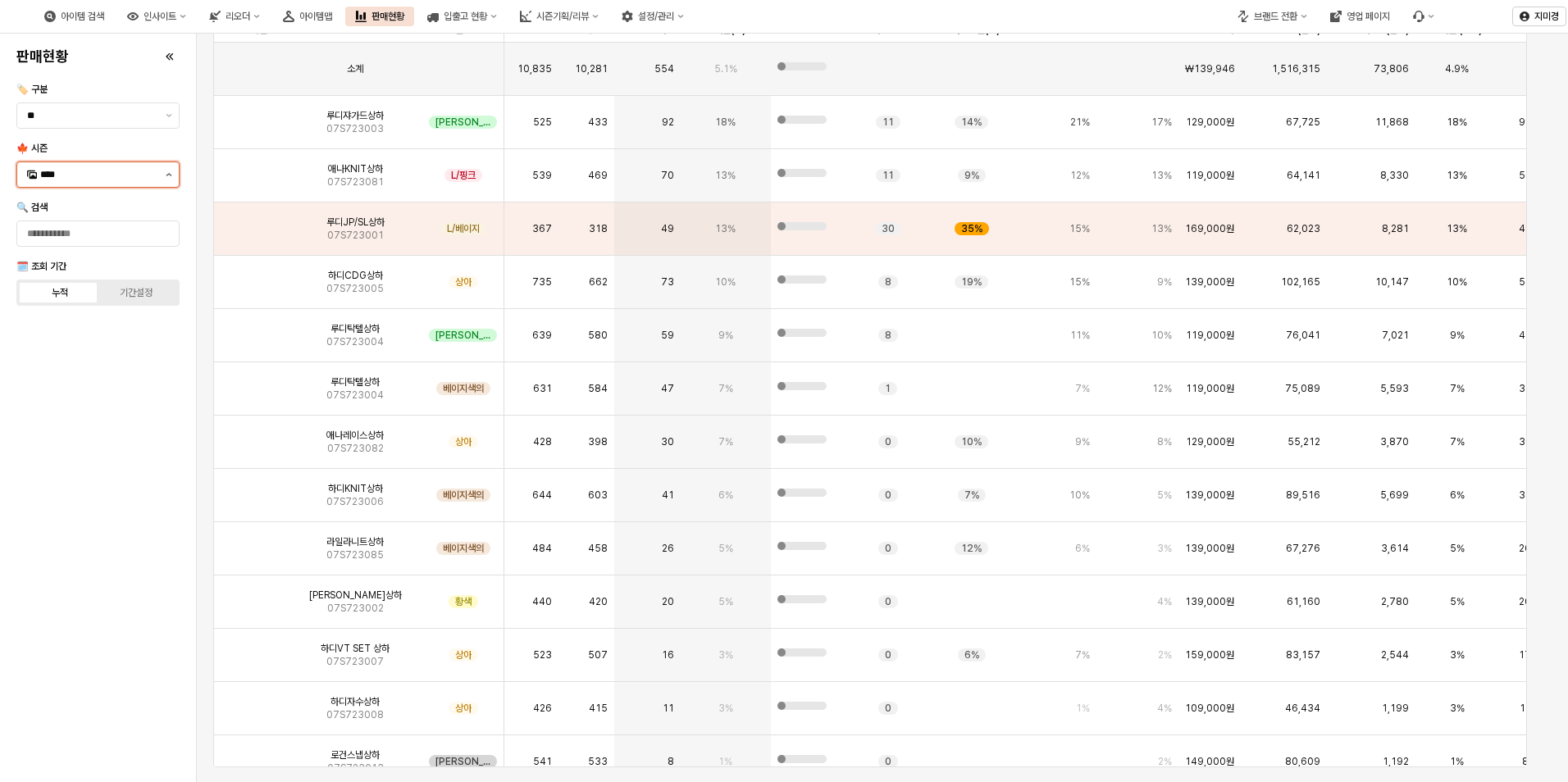
click at [163, 173] on button "제안 사항 표시" at bounding box center [169, 175] width 20 height 25
click at [86, 431] on div "24중량" at bounding box center [99, 432] width 119 height 13
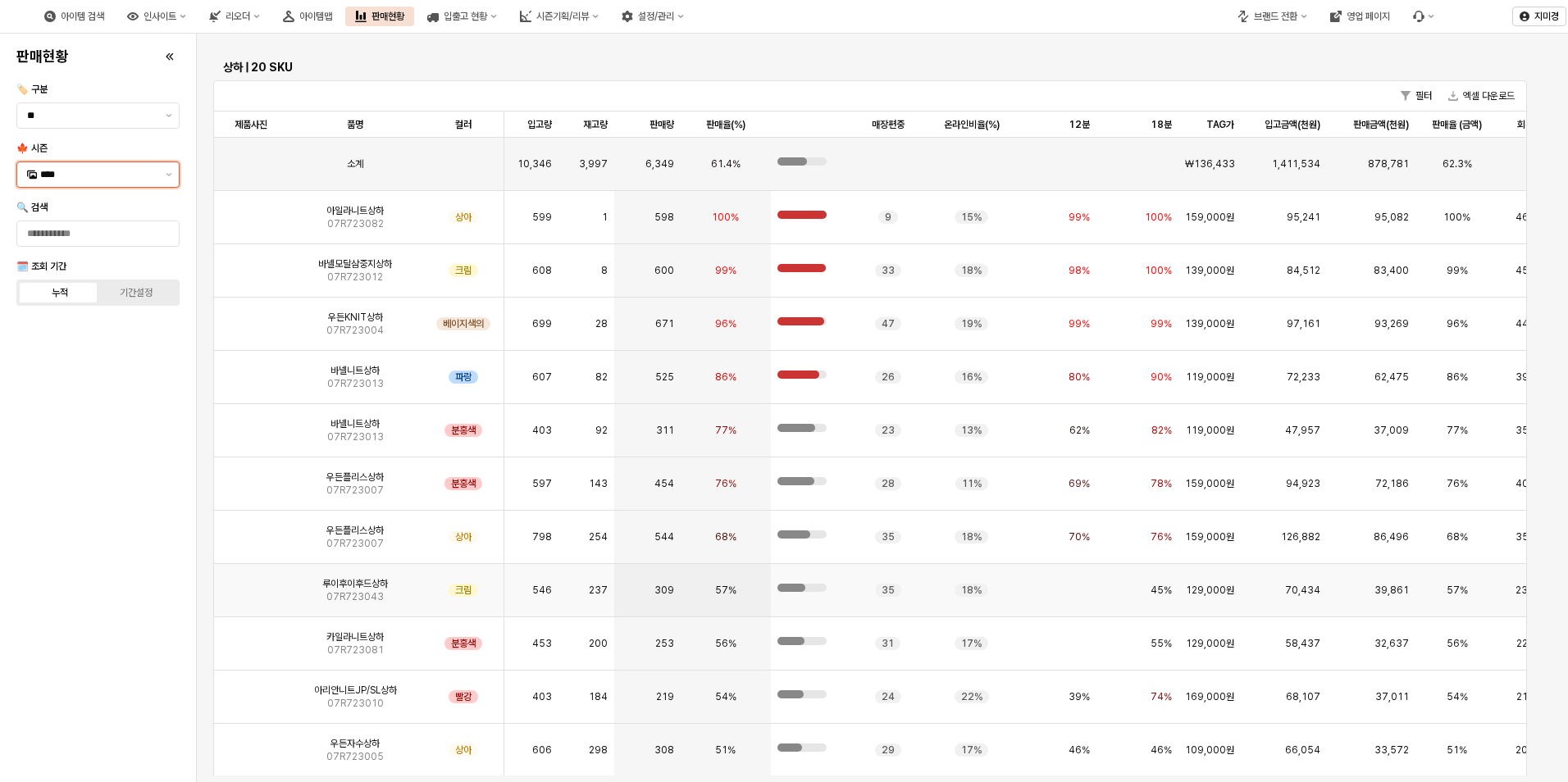
scroll to position [5883, 0]
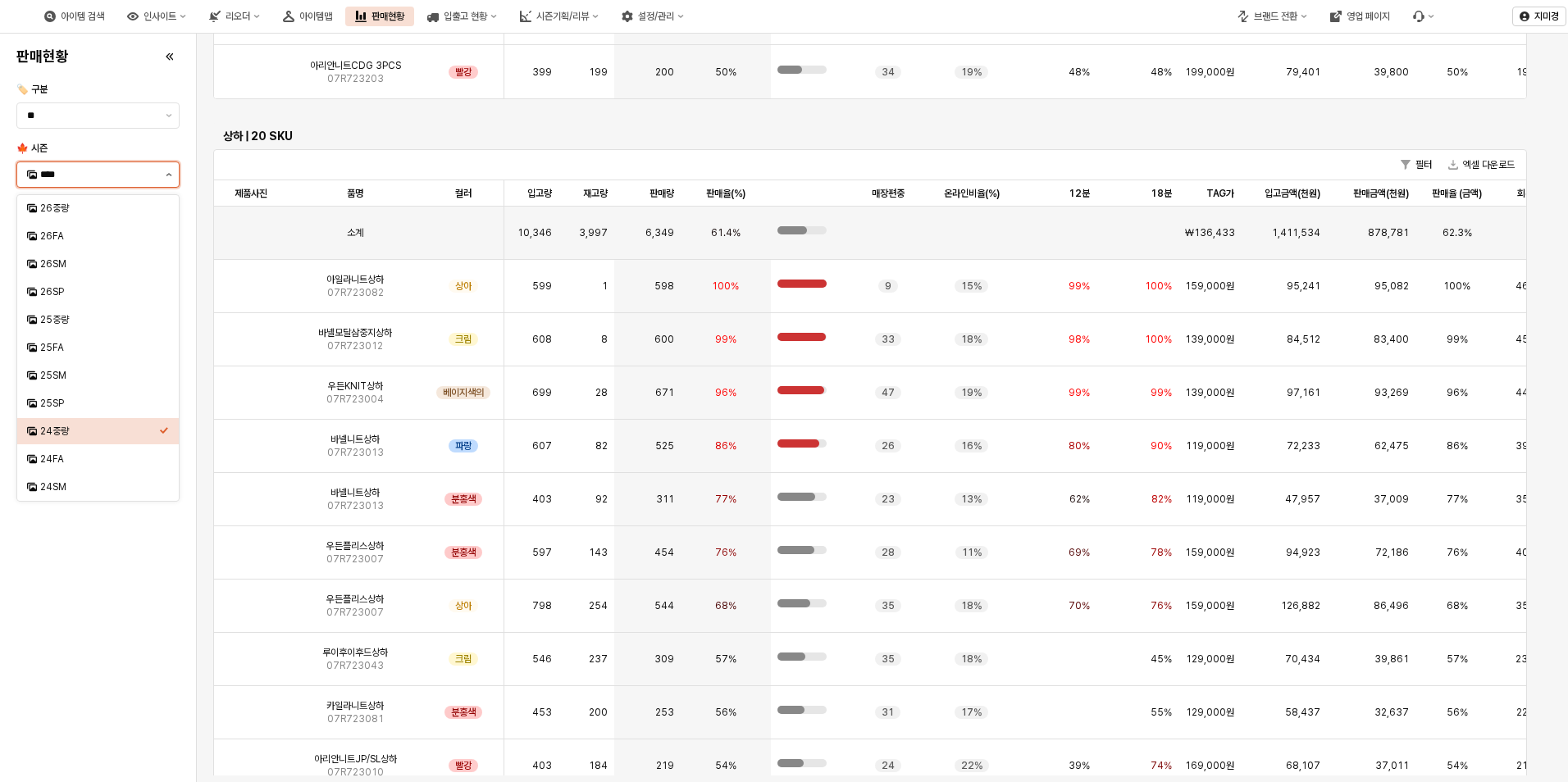
click at [174, 178] on button "제안 사항 표시" at bounding box center [169, 175] width 20 height 25
click at [101, 321] on div "25중량" at bounding box center [99, 320] width 119 height 13
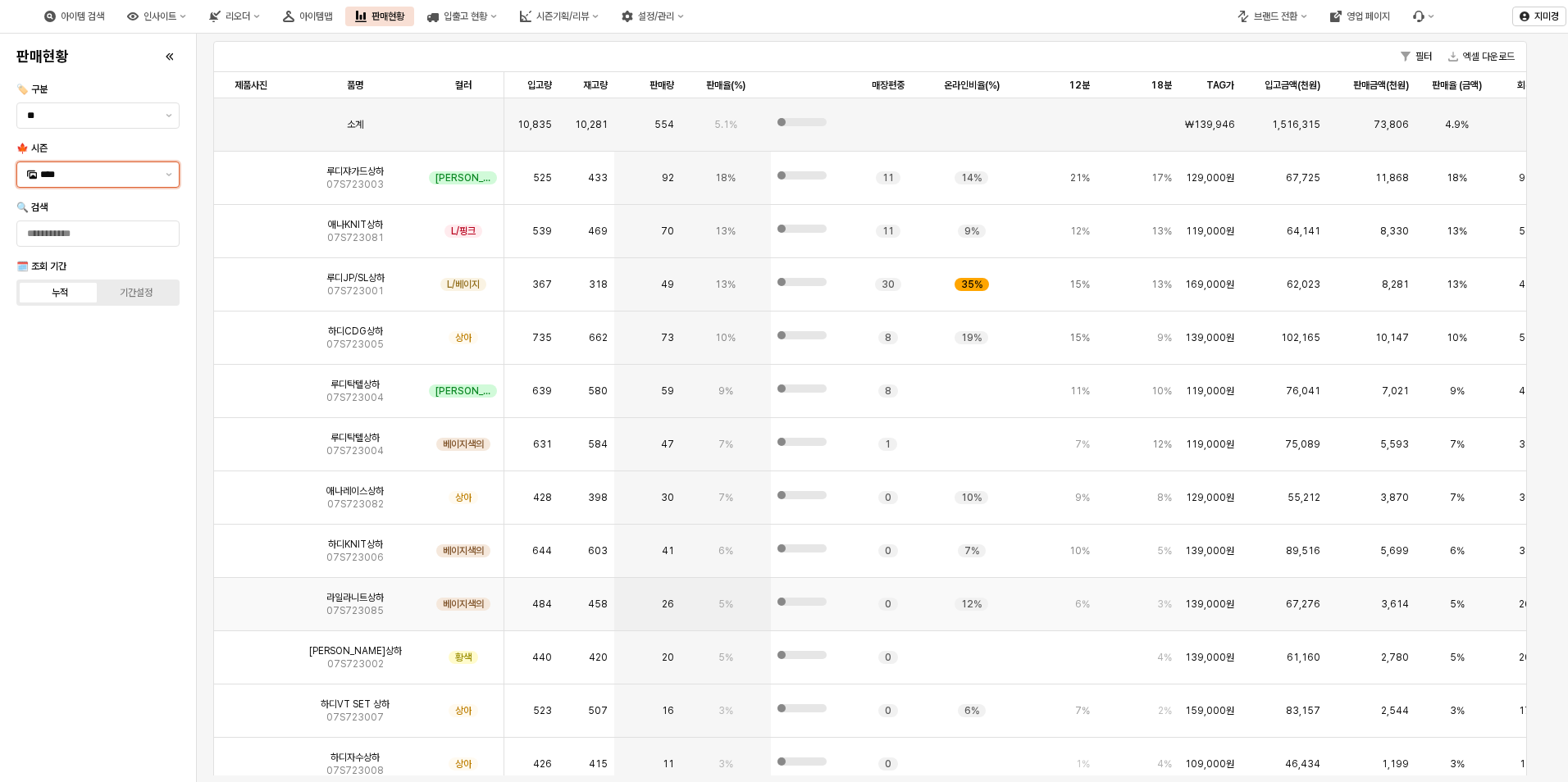
scroll to position [5899, 0]
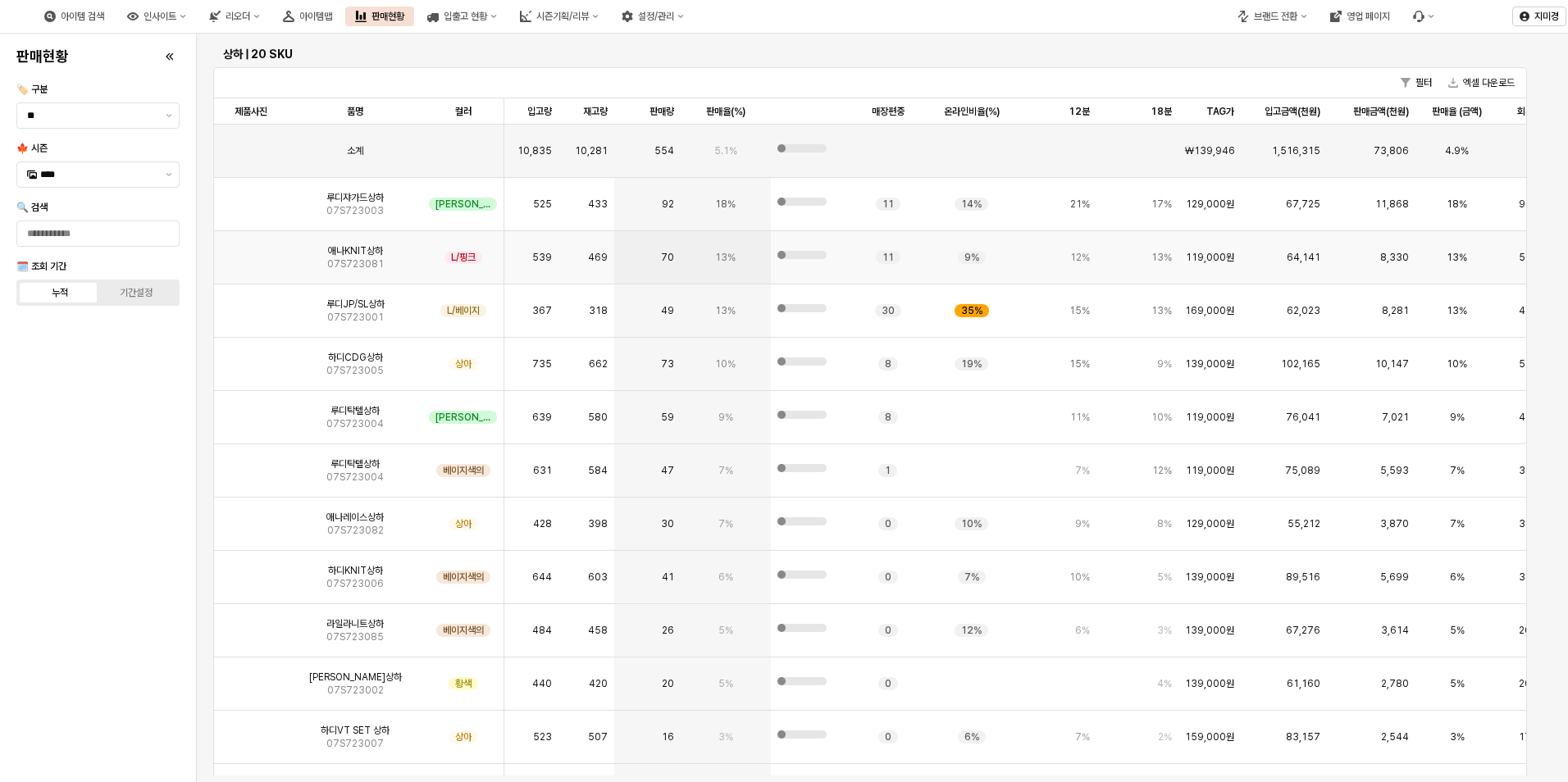
click at [251, 251] on img "앱 프레임" at bounding box center [251, 251] width 0 height 0
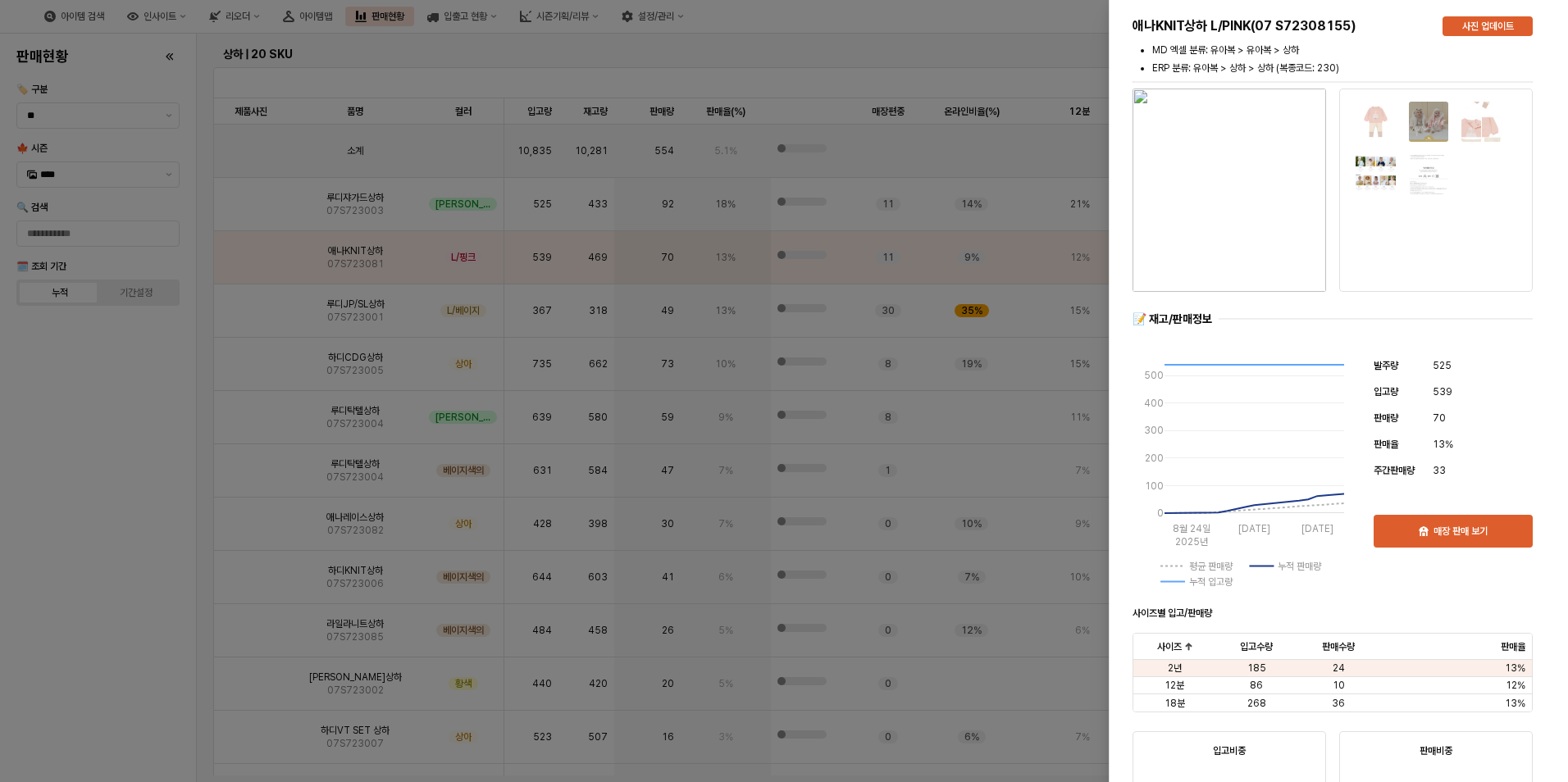
click at [164, 470] on div at bounding box center [784, 391] width 1568 height 782
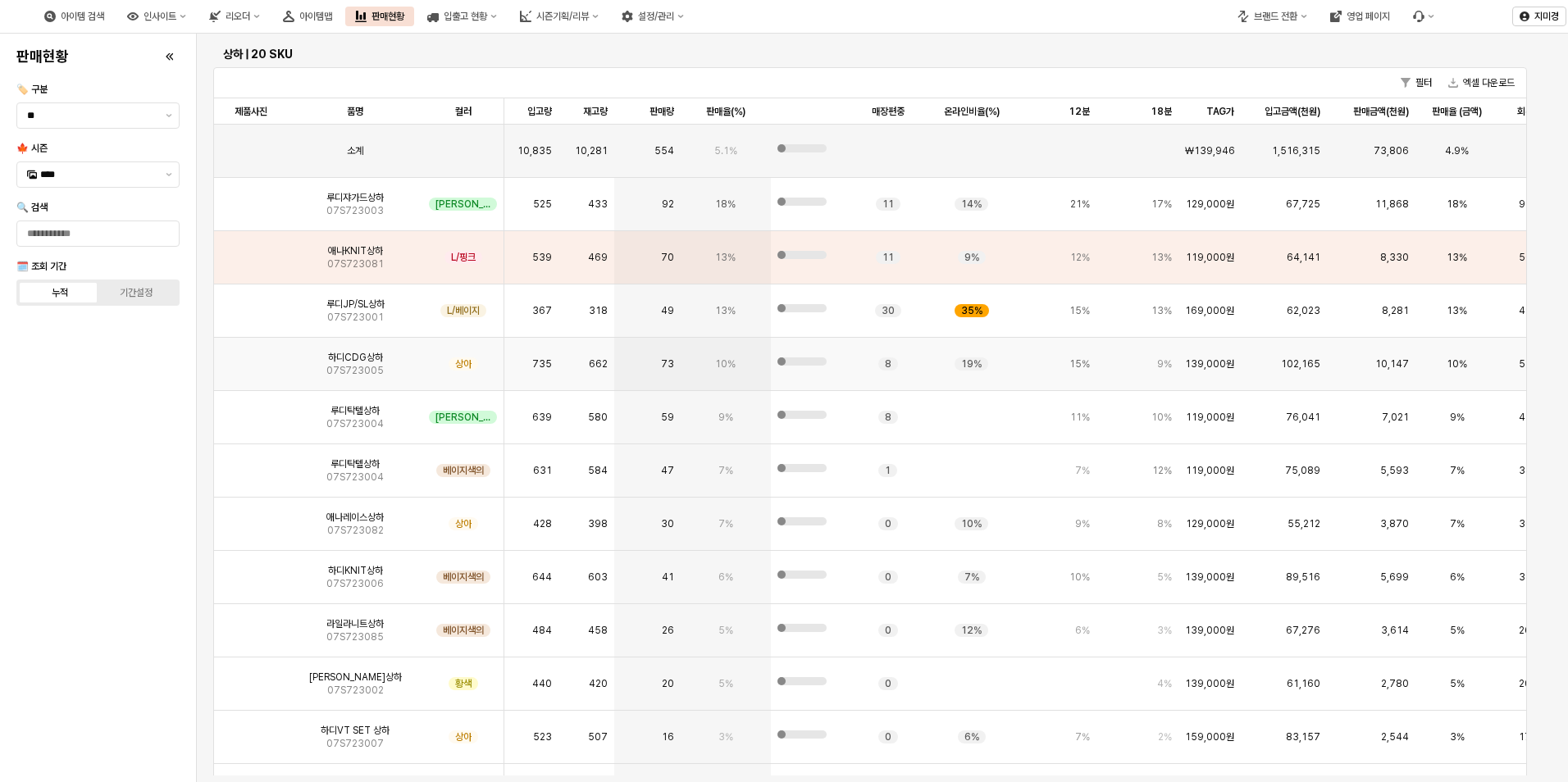
click at [251, 358] on img "앱 프레임" at bounding box center [251, 358] width 0 height 0
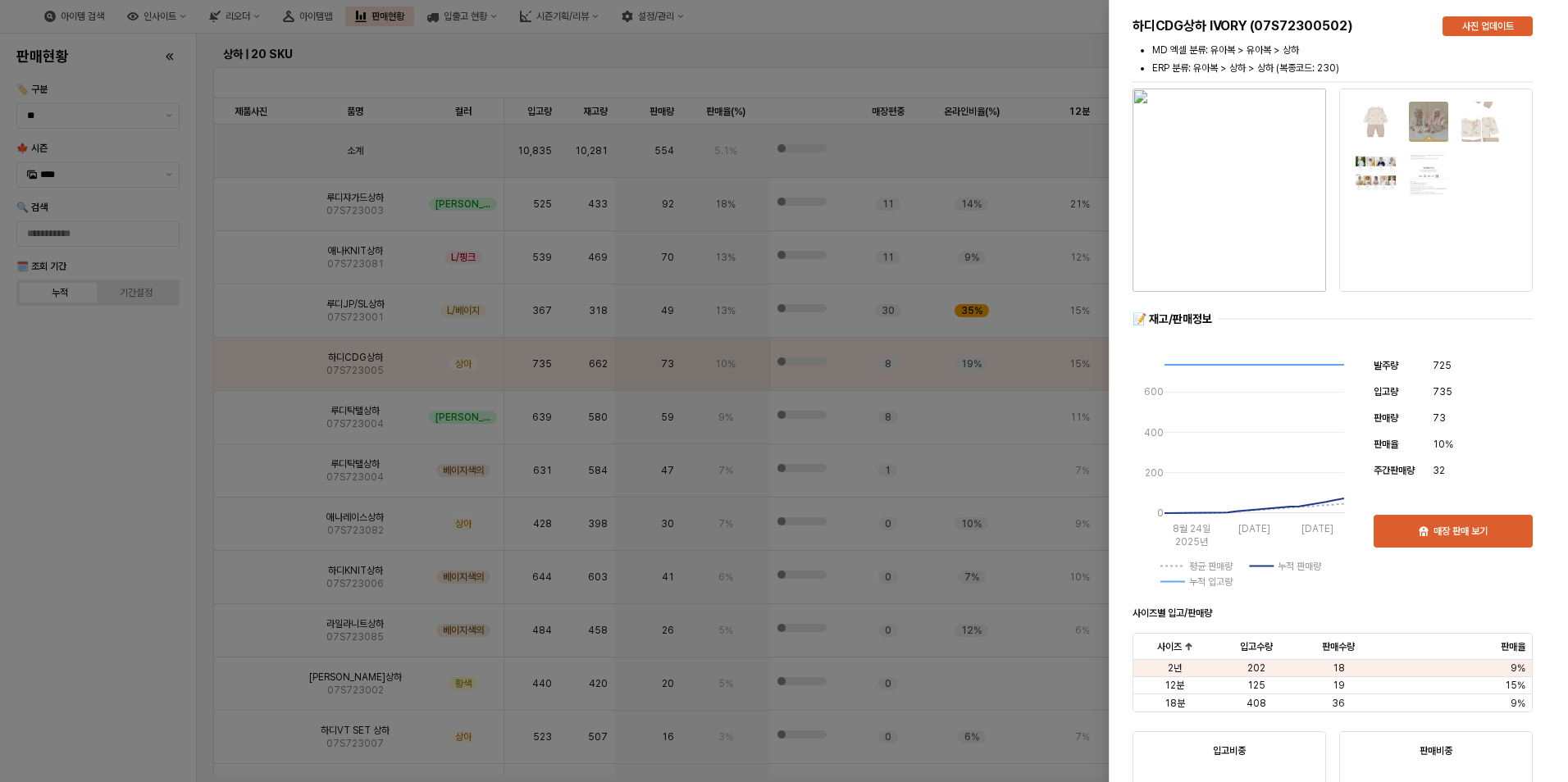
click at [140, 478] on div at bounding box center [784, 391] width 1568 height 782
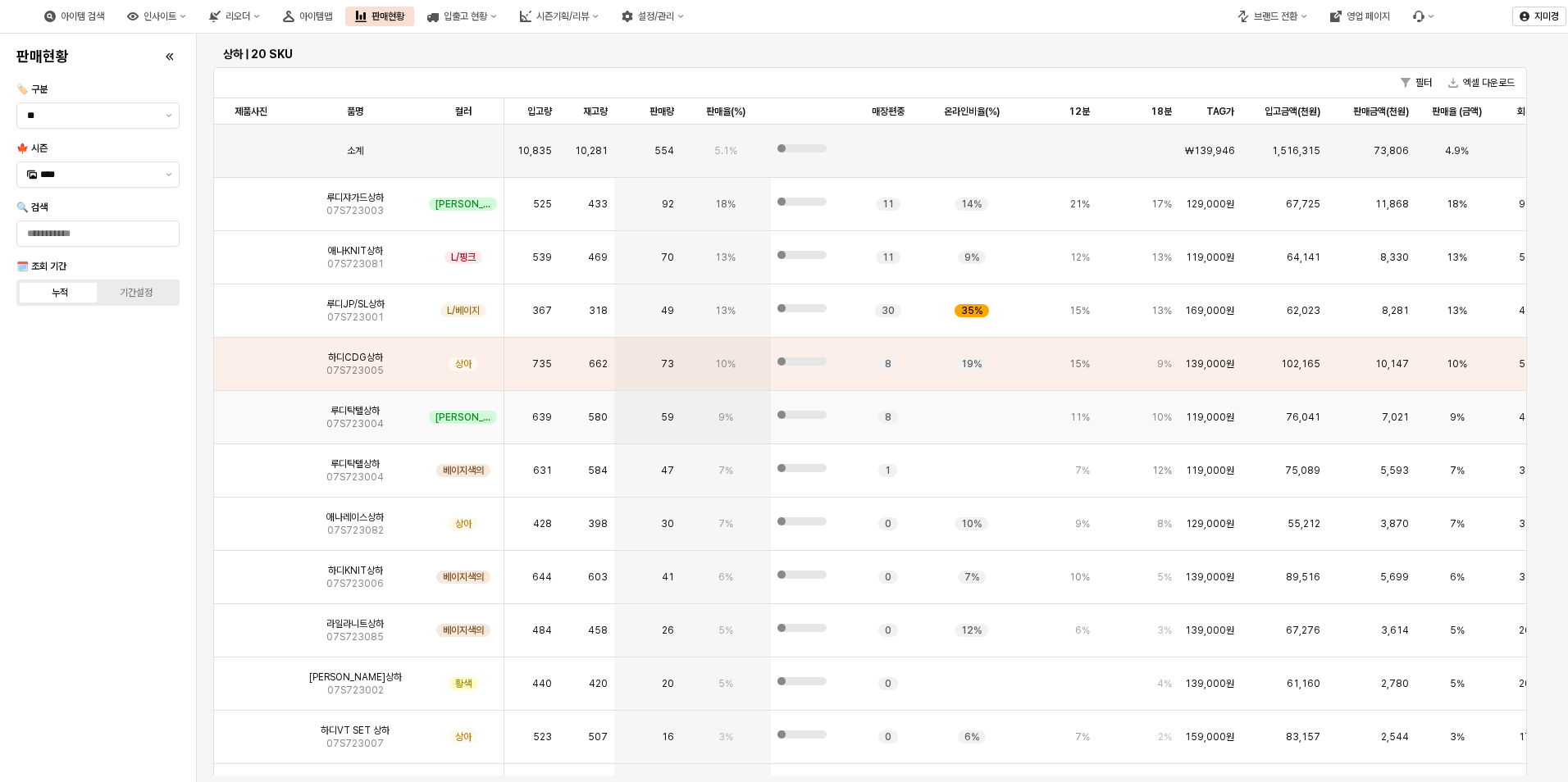
click at [251, 411] on img "앱 프레임" at bounding box center [251, 411] width 0 height 0
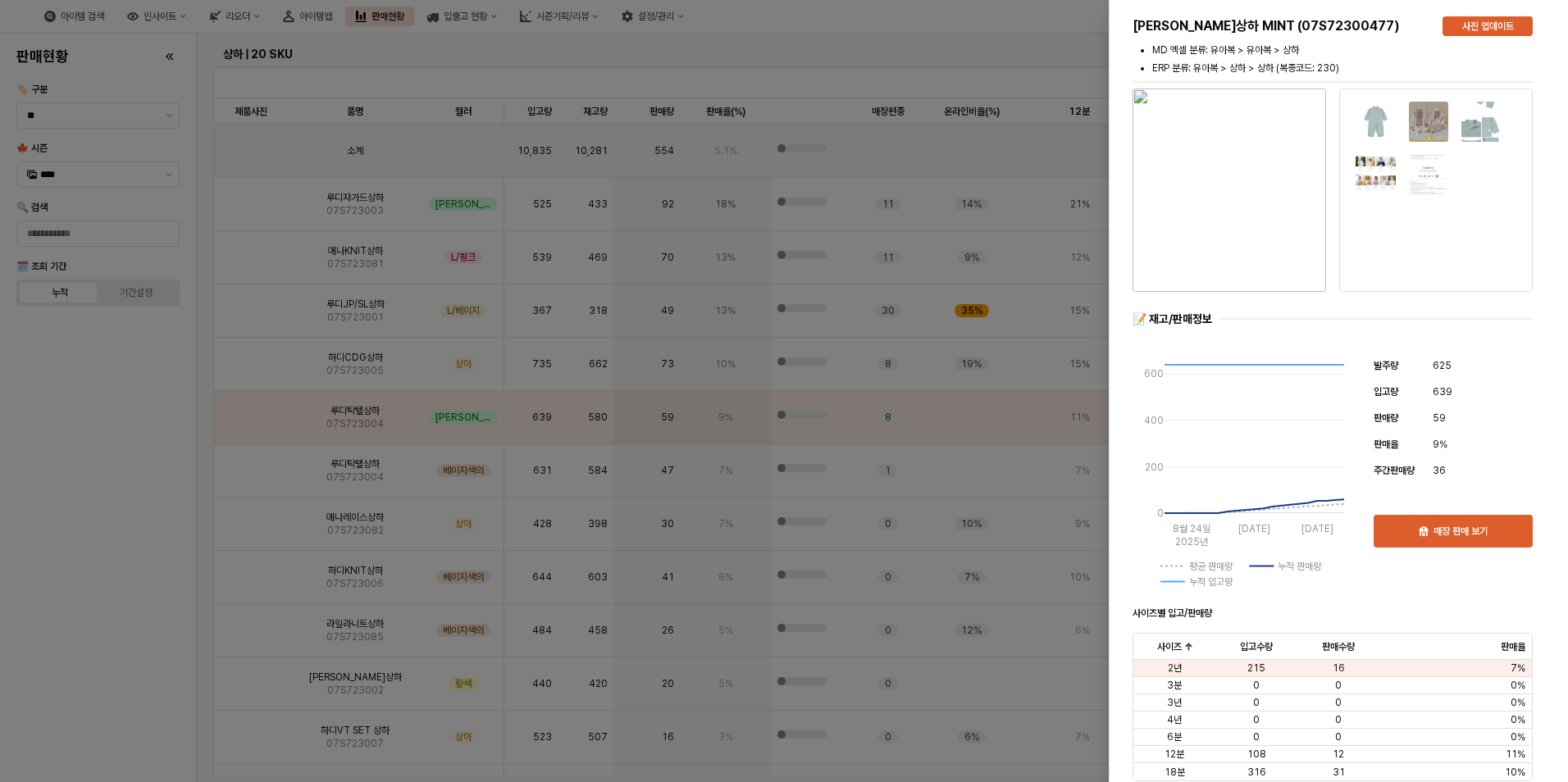
click at [140, 524] on div at bounding box center [784, 391] width 1568 height 782
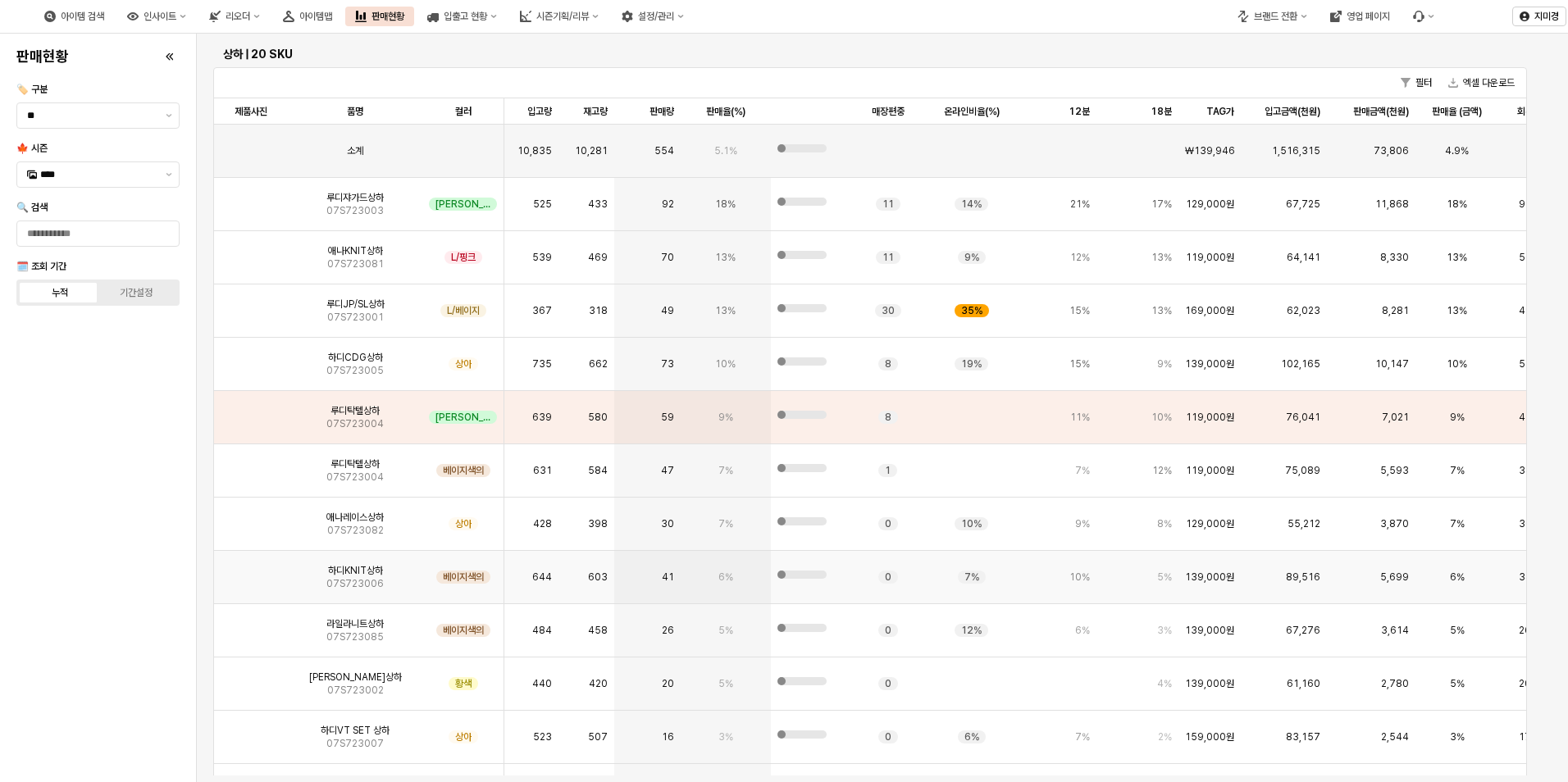
click at [251, 570] on img "앱 프레임" at bounding box center [251, 570] width 0 height 0
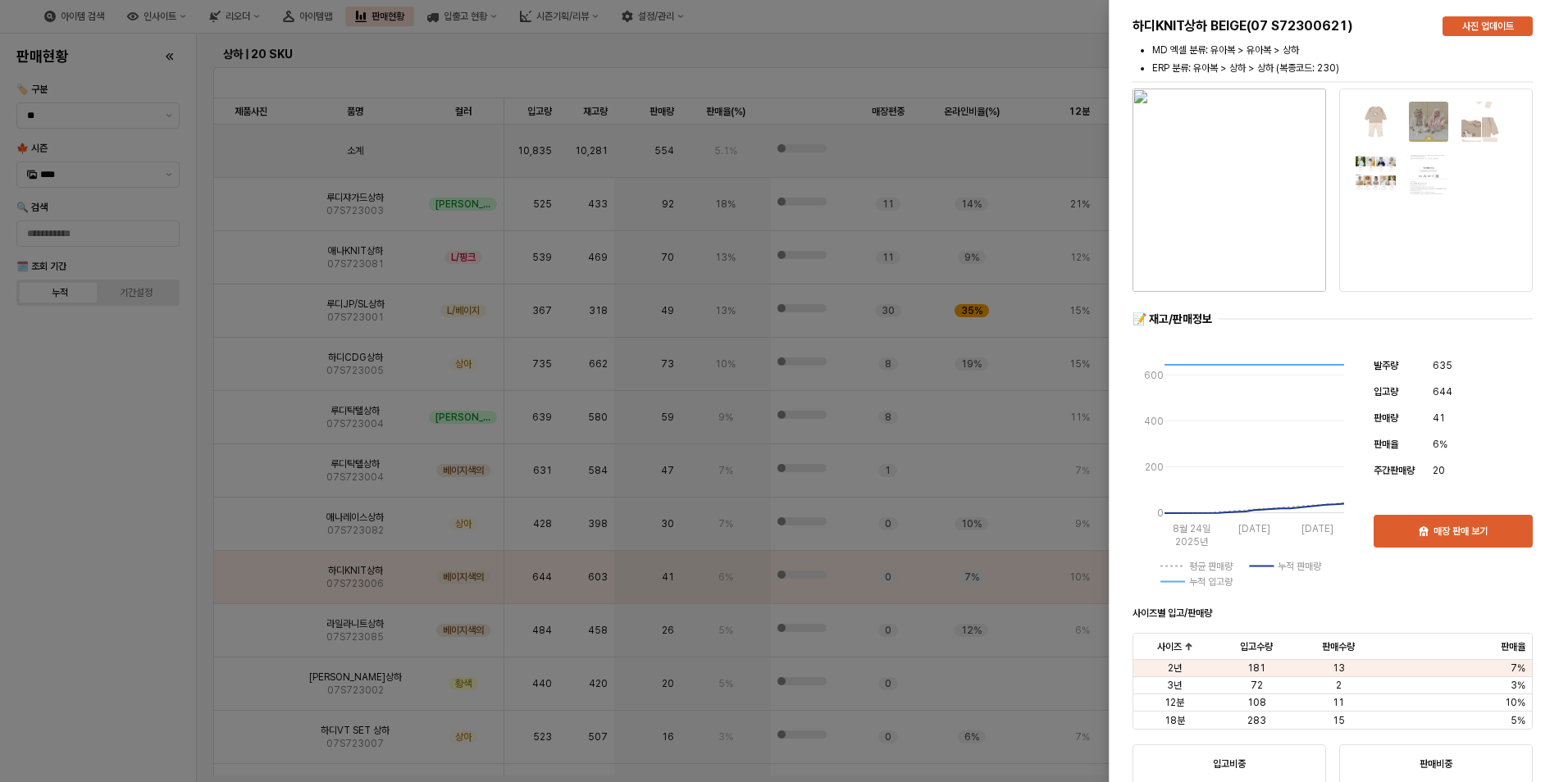
click at [146, 589] on div at bounding box center [784, 391] width 1568 height 782
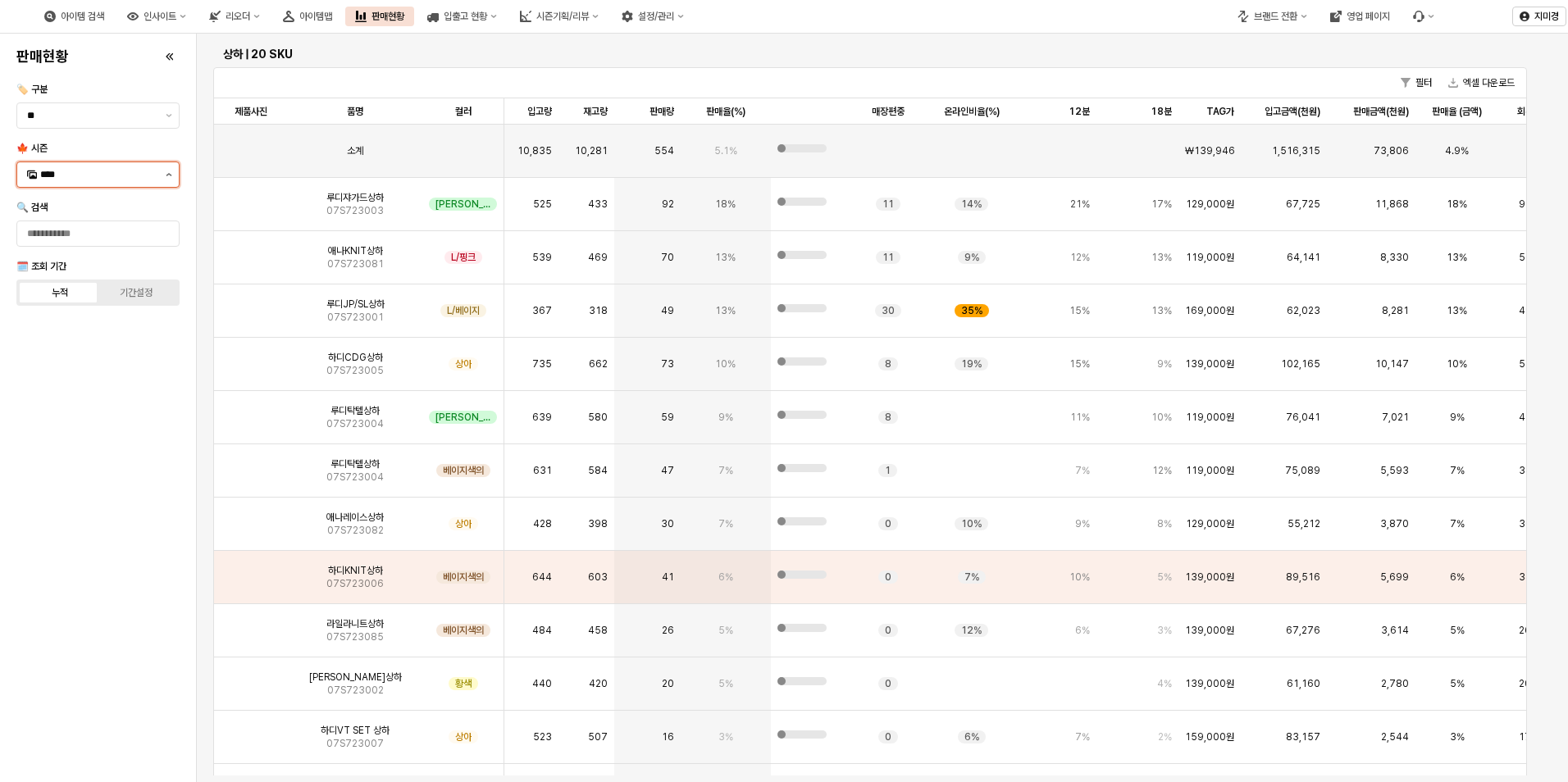
click at [168, 178] on button "제안 사항 표시" at bounding box center [169, 175] width 20 height 25
click at [88, 354] on div "25FA" at bounding box center [93, 348] width 132 height 17
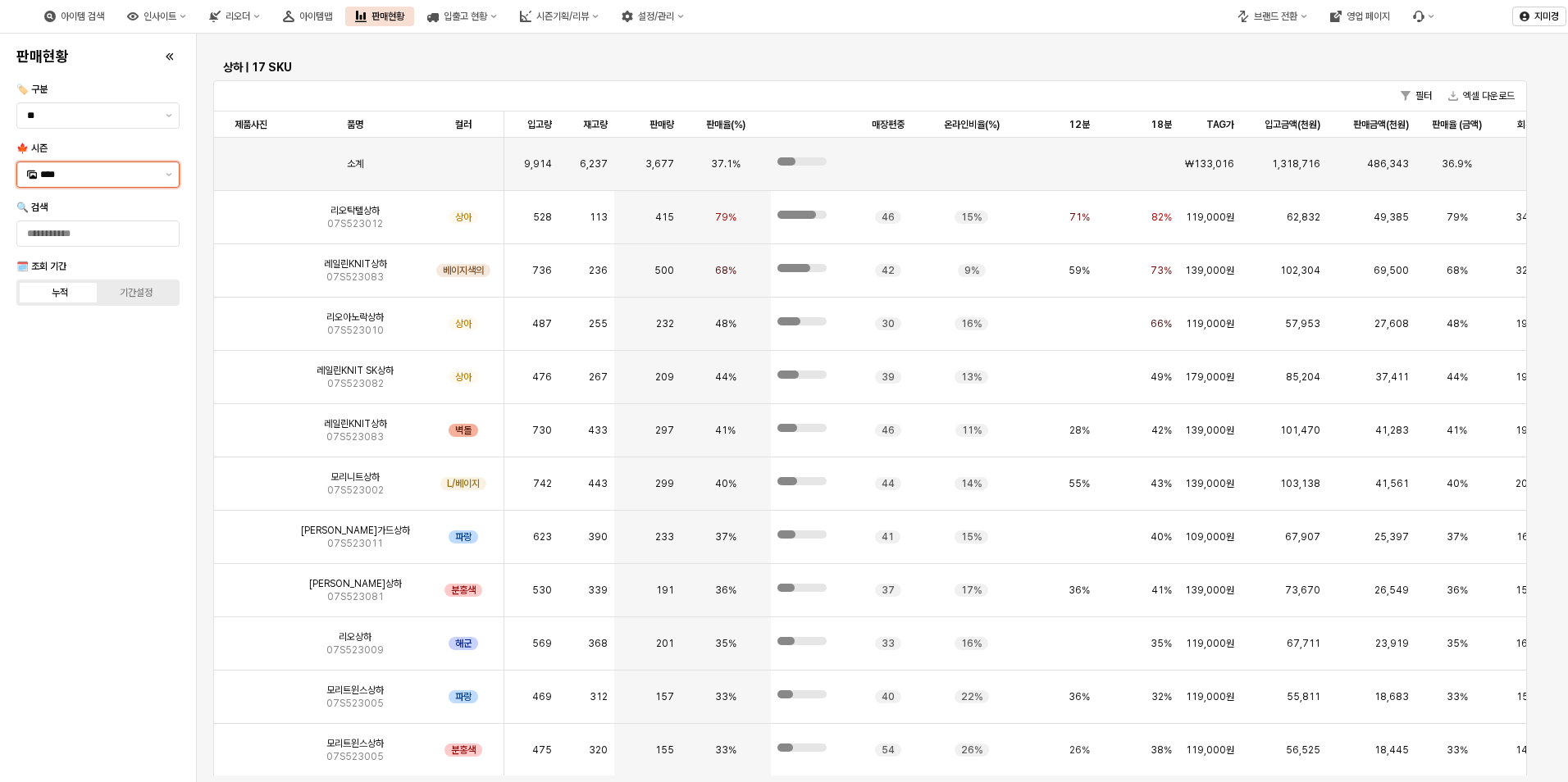
scroll to position [5912, 0]
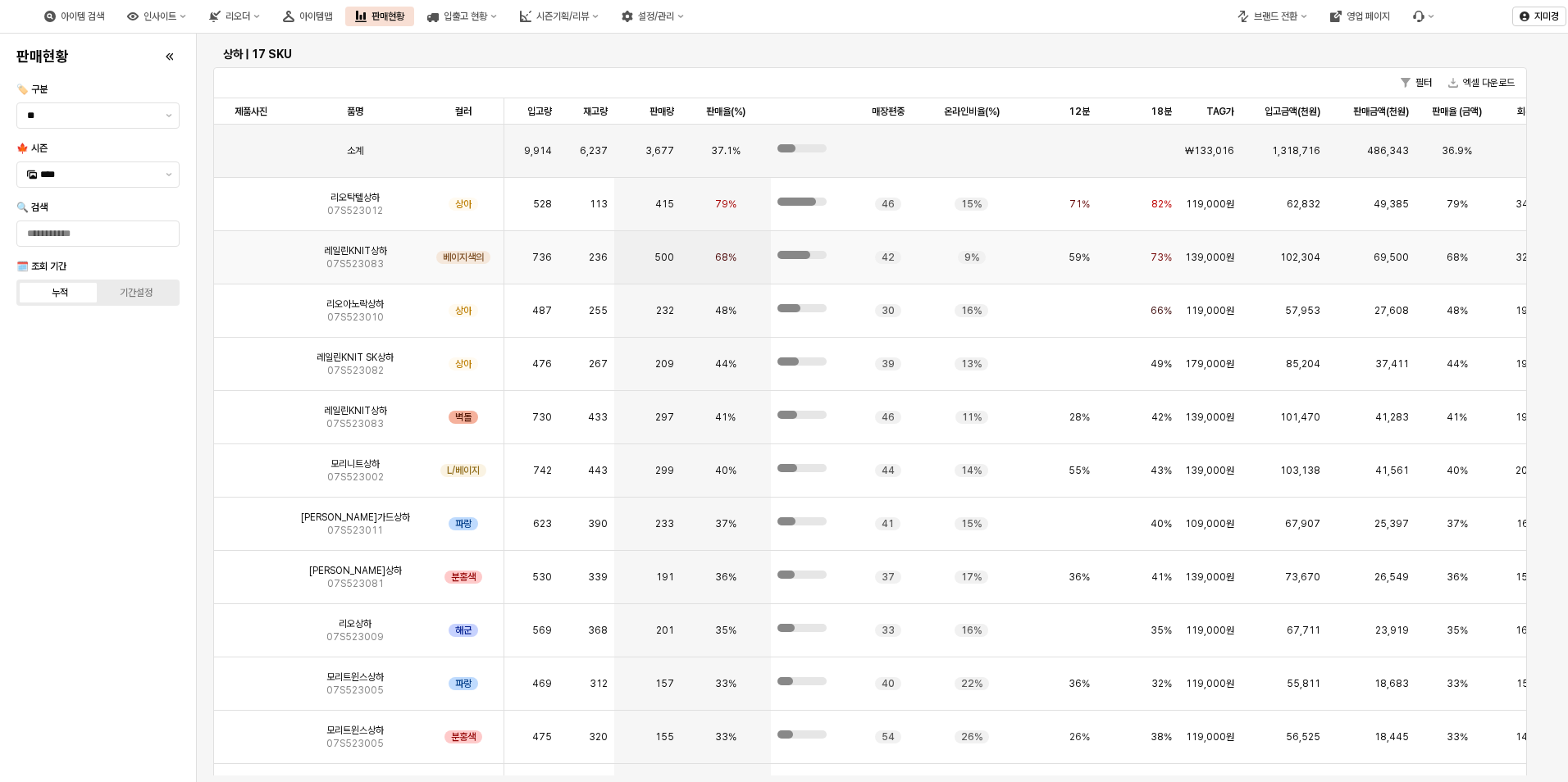
click at [251, 251] on img "앱 프레임" at bounding box center [251, 251] width 0 height 0
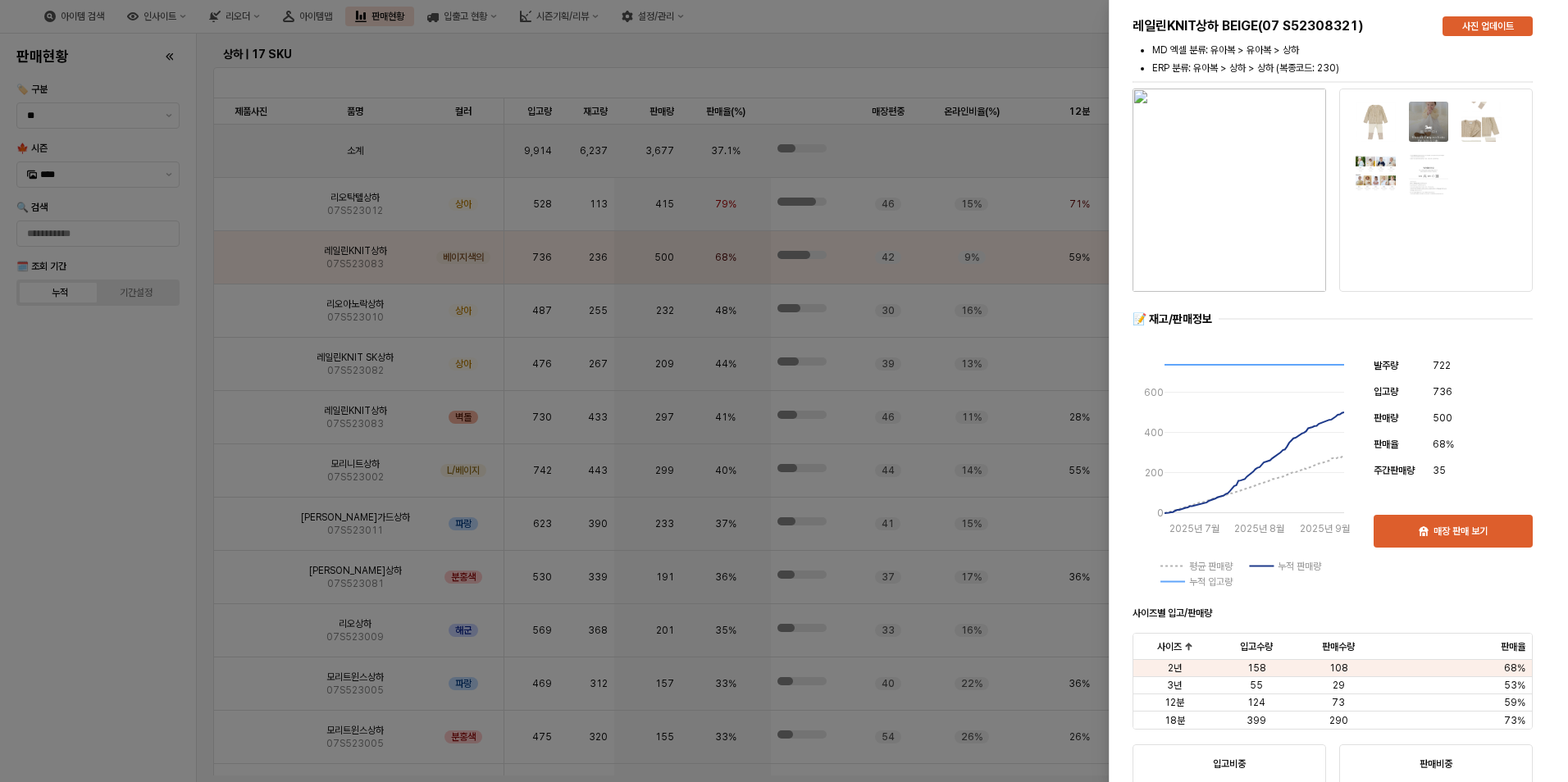
click at [110, 496] on div at bounding box center [784, 391] width 1568 height 782
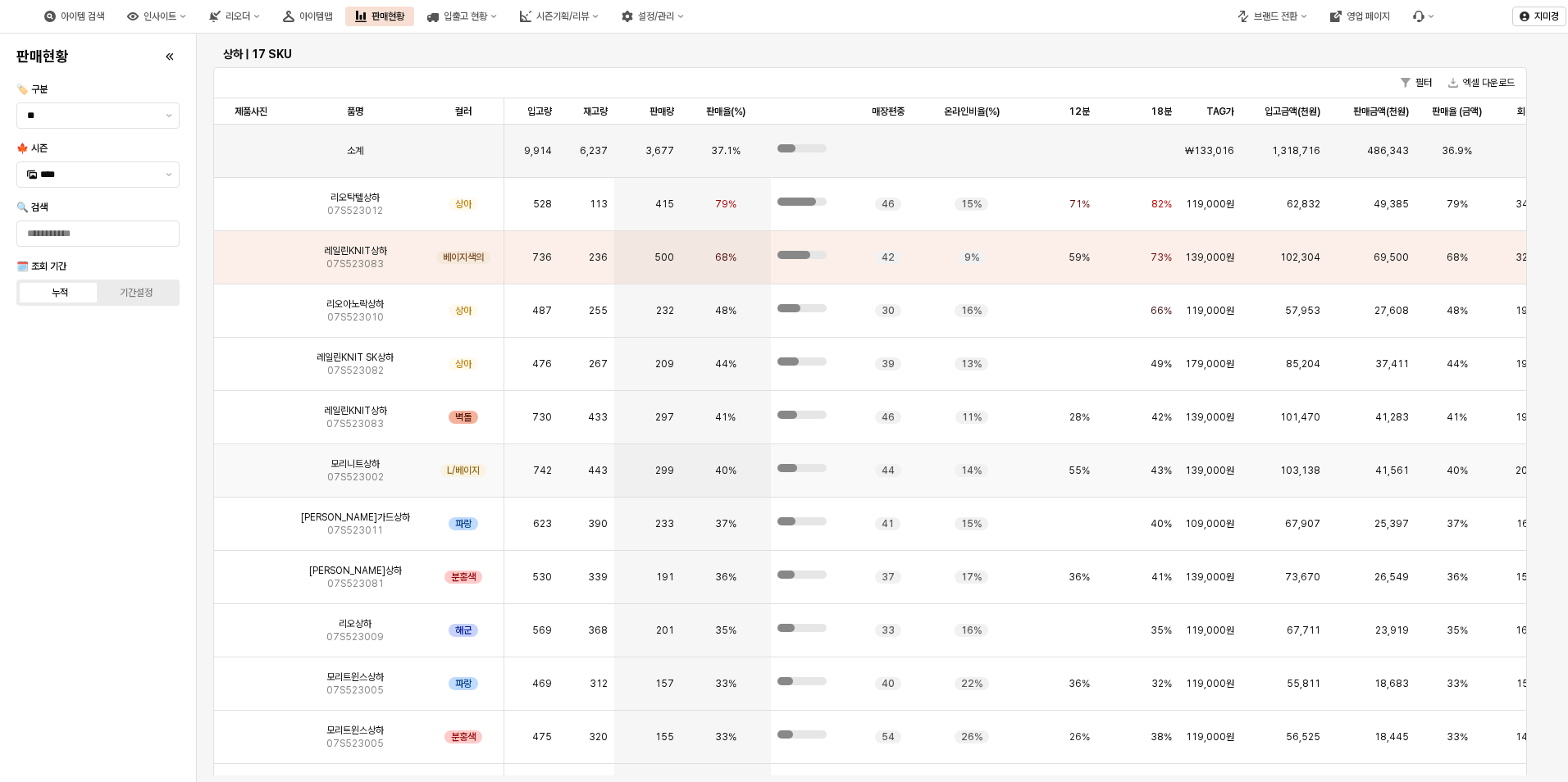
click at [251, 464] on img "앱 프레임" at bounding box center [251, 464] width 0 height 0
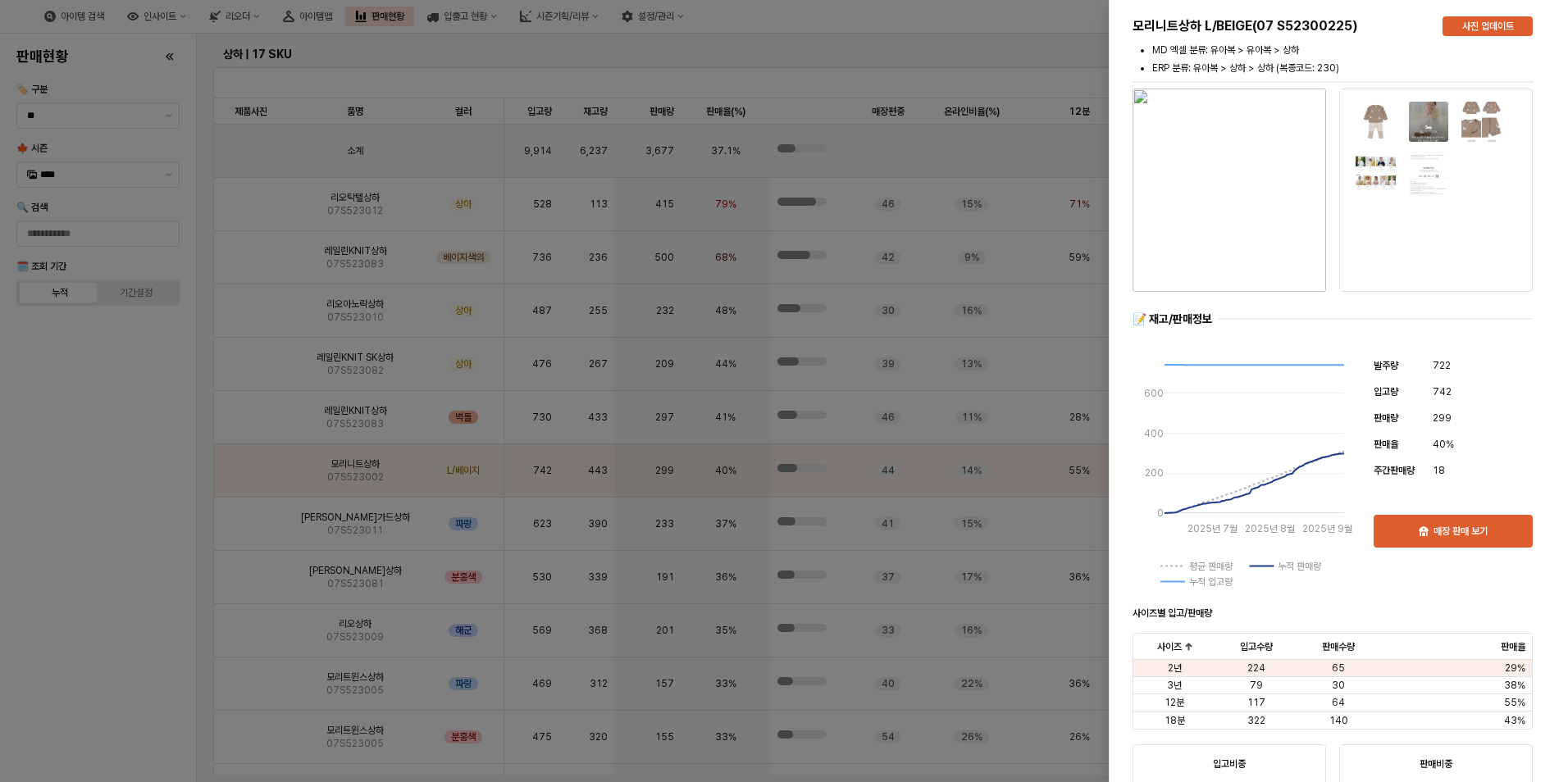
click at [105, 550] on div at bounding box center [784, 391] width 1568 height 782
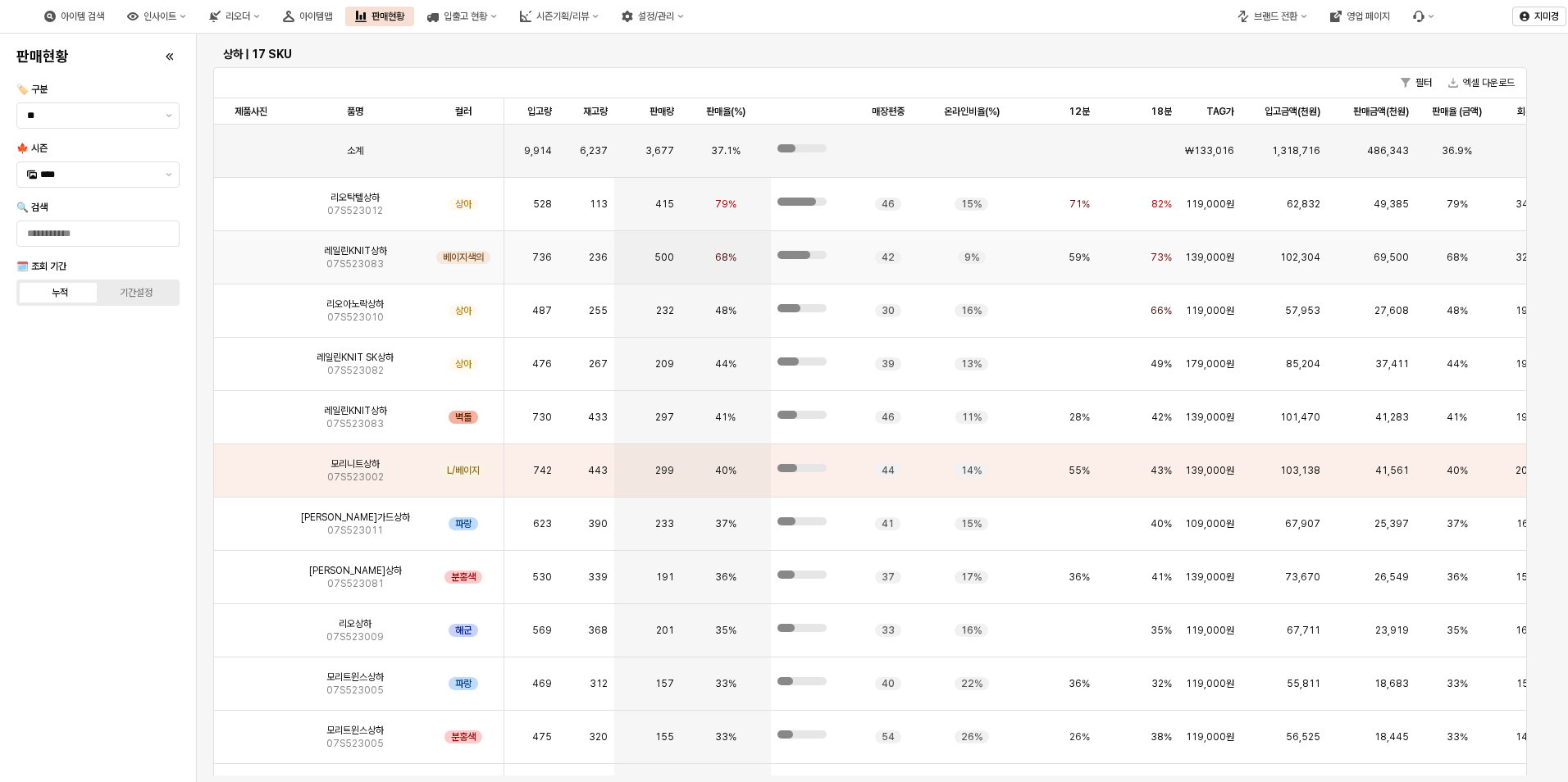
click at [251, 251] on img "앱 프레임" at bounding box center [251, 251] width 0 height 0
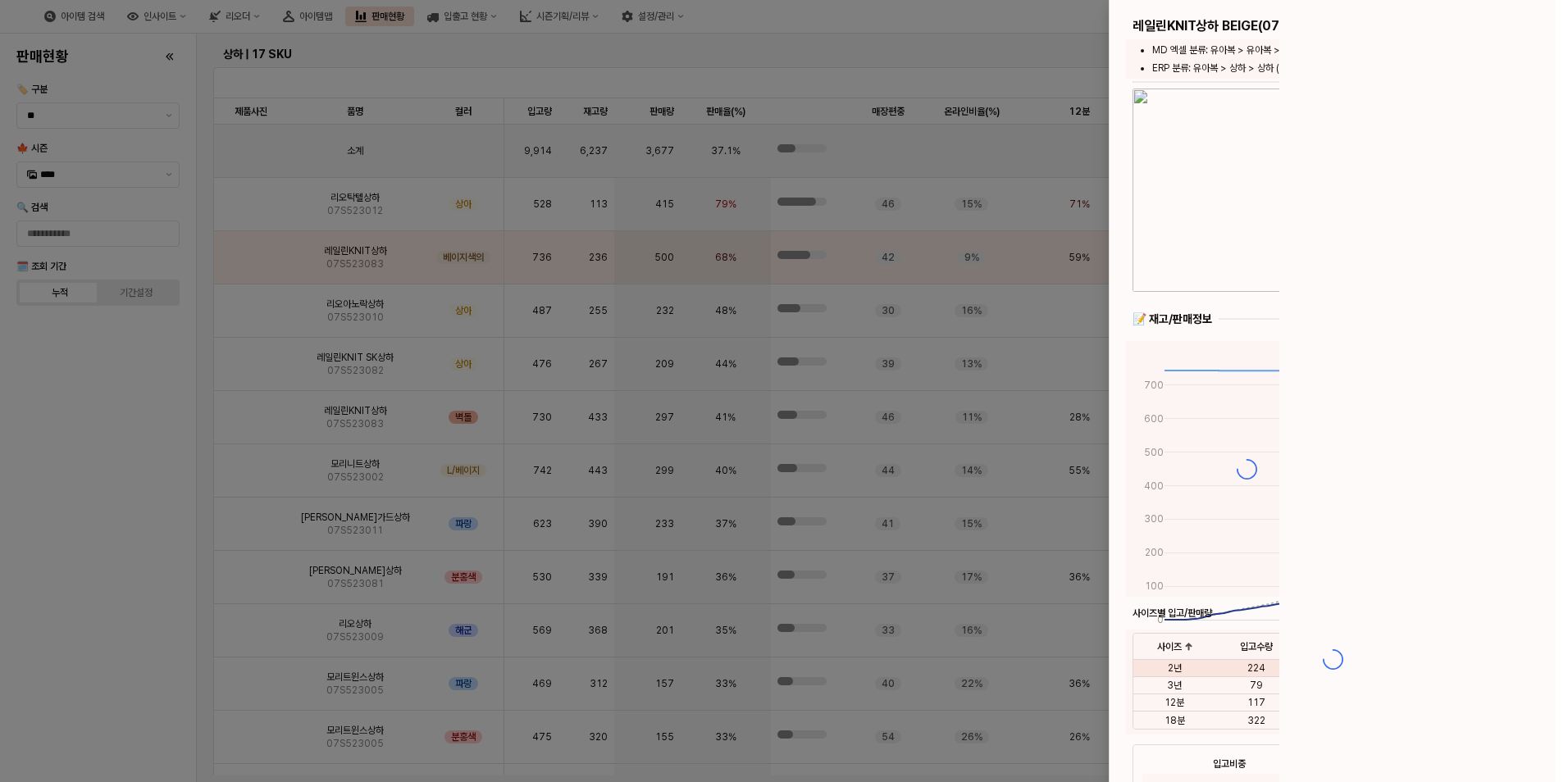
click at [257, 423] on div at bounding box center [784, 391] width 1568 height 782
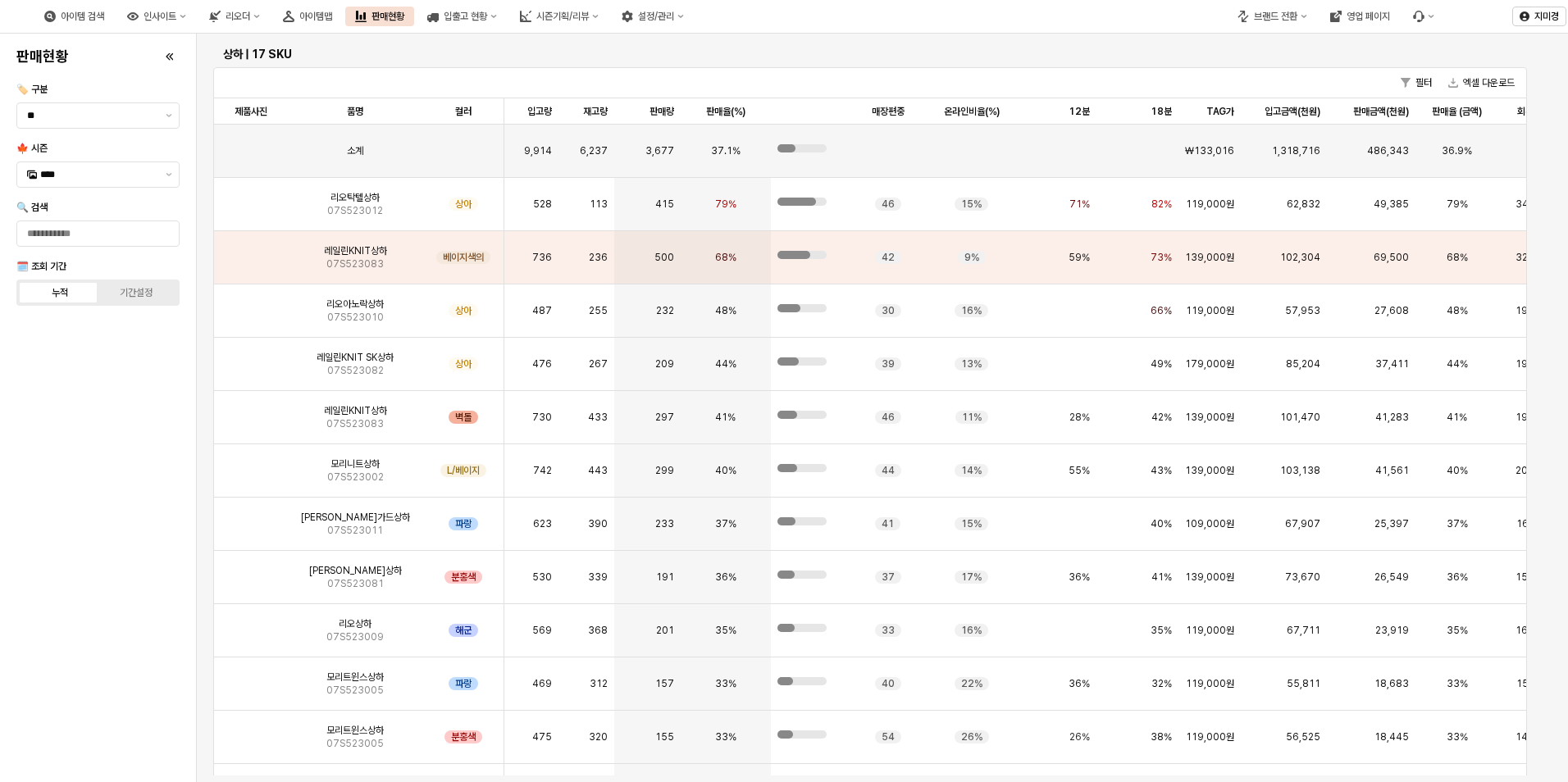
click at [136, 477] on div "판매현황 🏷️ 구분 ** 🍁 시즌 **** 🔍 검색 🗓️ 조회 기간 누적 기간설정" at bounding box center [98, 408] width 176 height 736
click at [171, 180] on button "제안 사항 표시" at bounding box center [169, 175] width 20 height 25
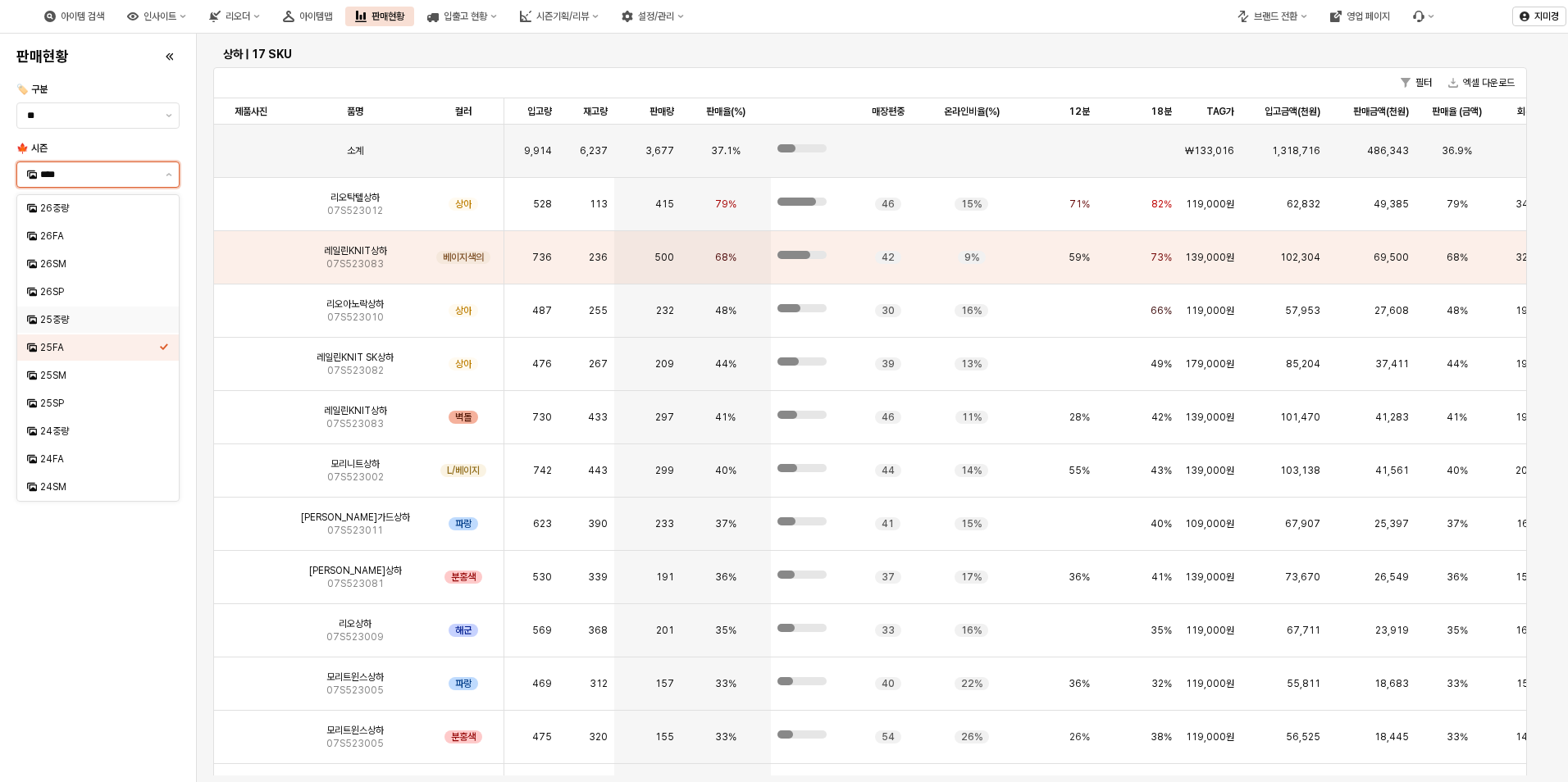
click at [86, 322] on div "25중량" at bounding box center [99, 320] width 119 height 13
type input "****"
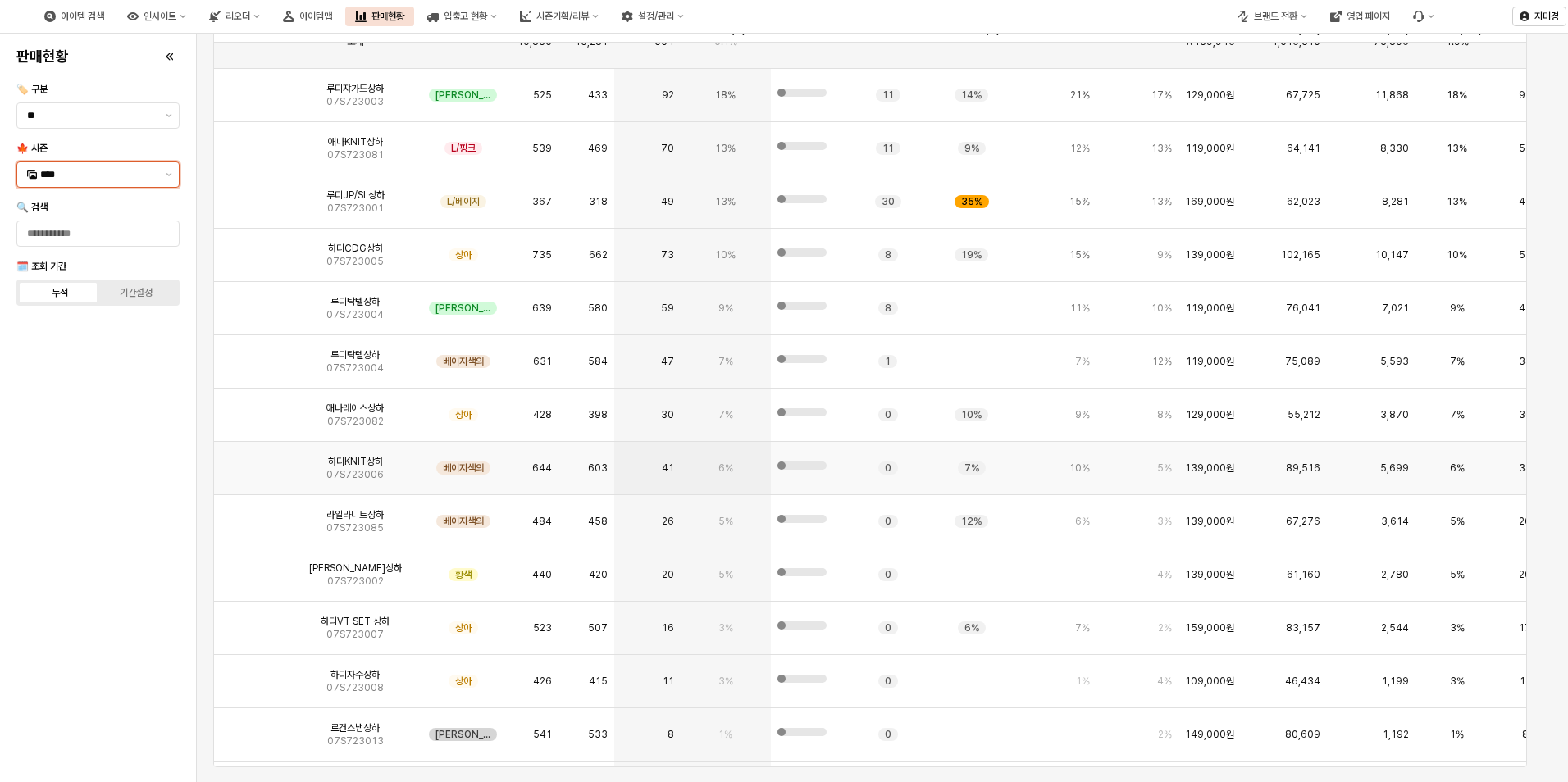
scroll to position [0, 0]
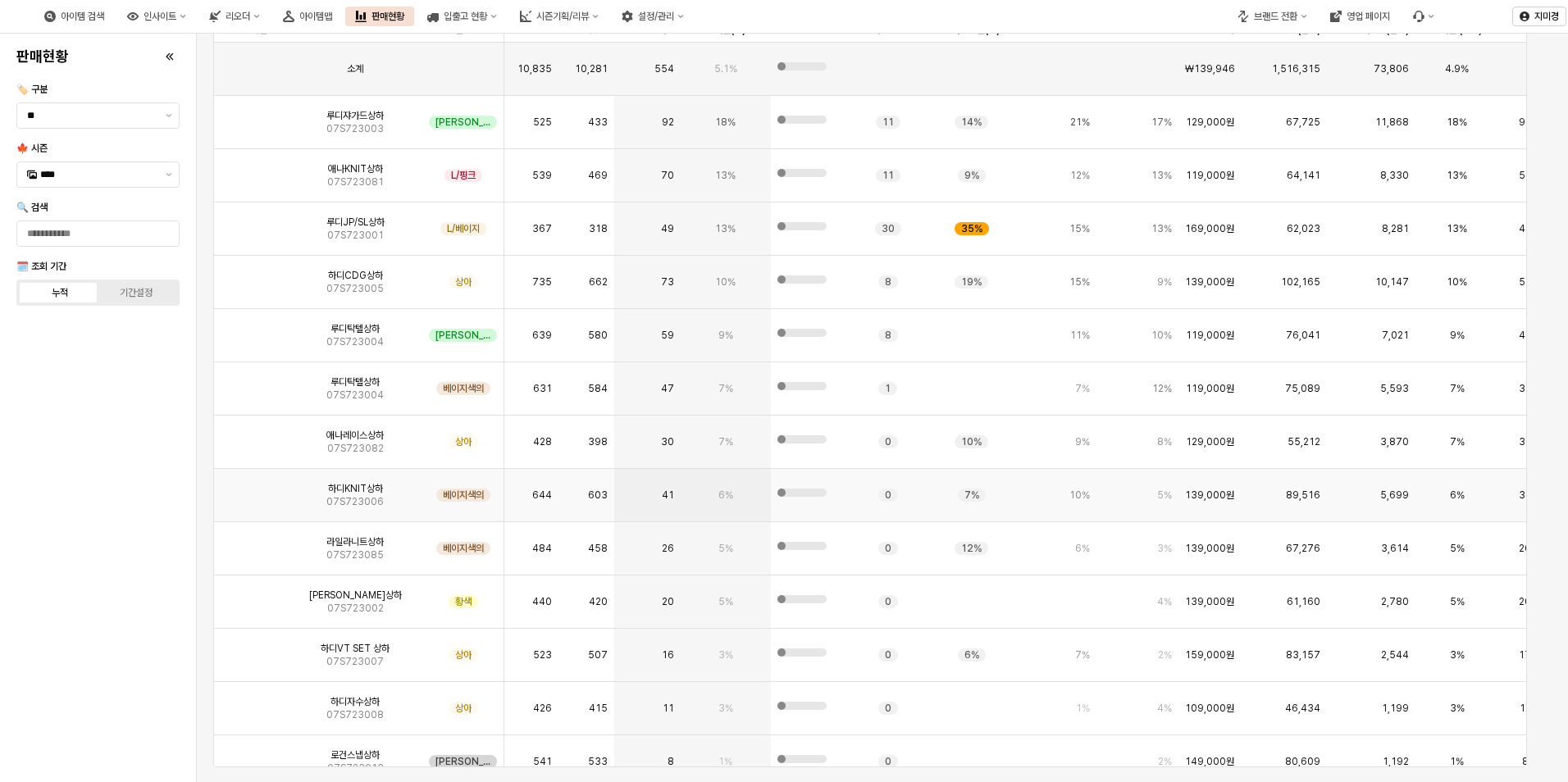
click at [251, 489] on img "앱 프레임" at bounding box center [251, 489] width 0 height 0
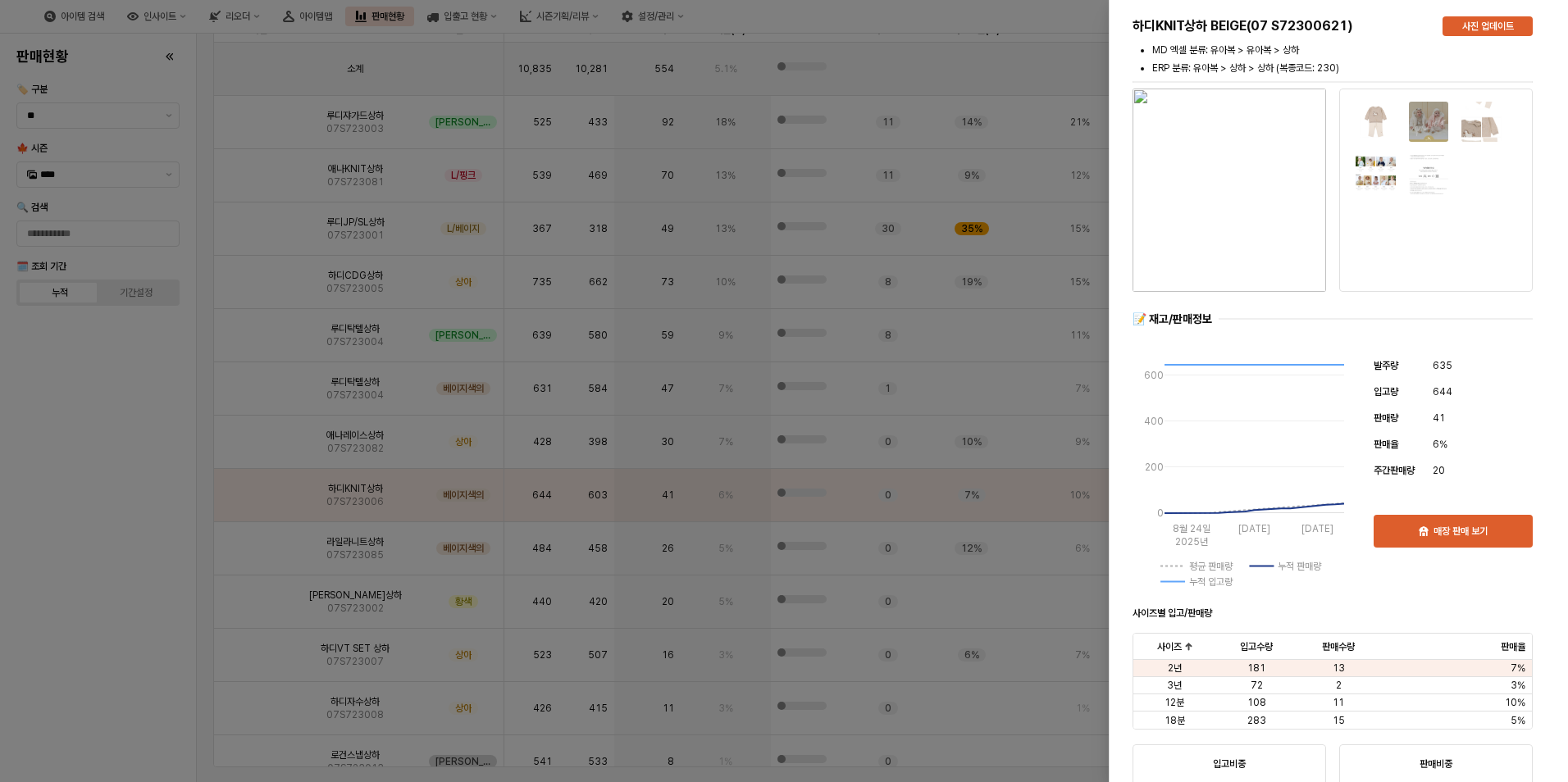
click at [113, 516] on div at bounding box center [784, 391] width 1568 height 782
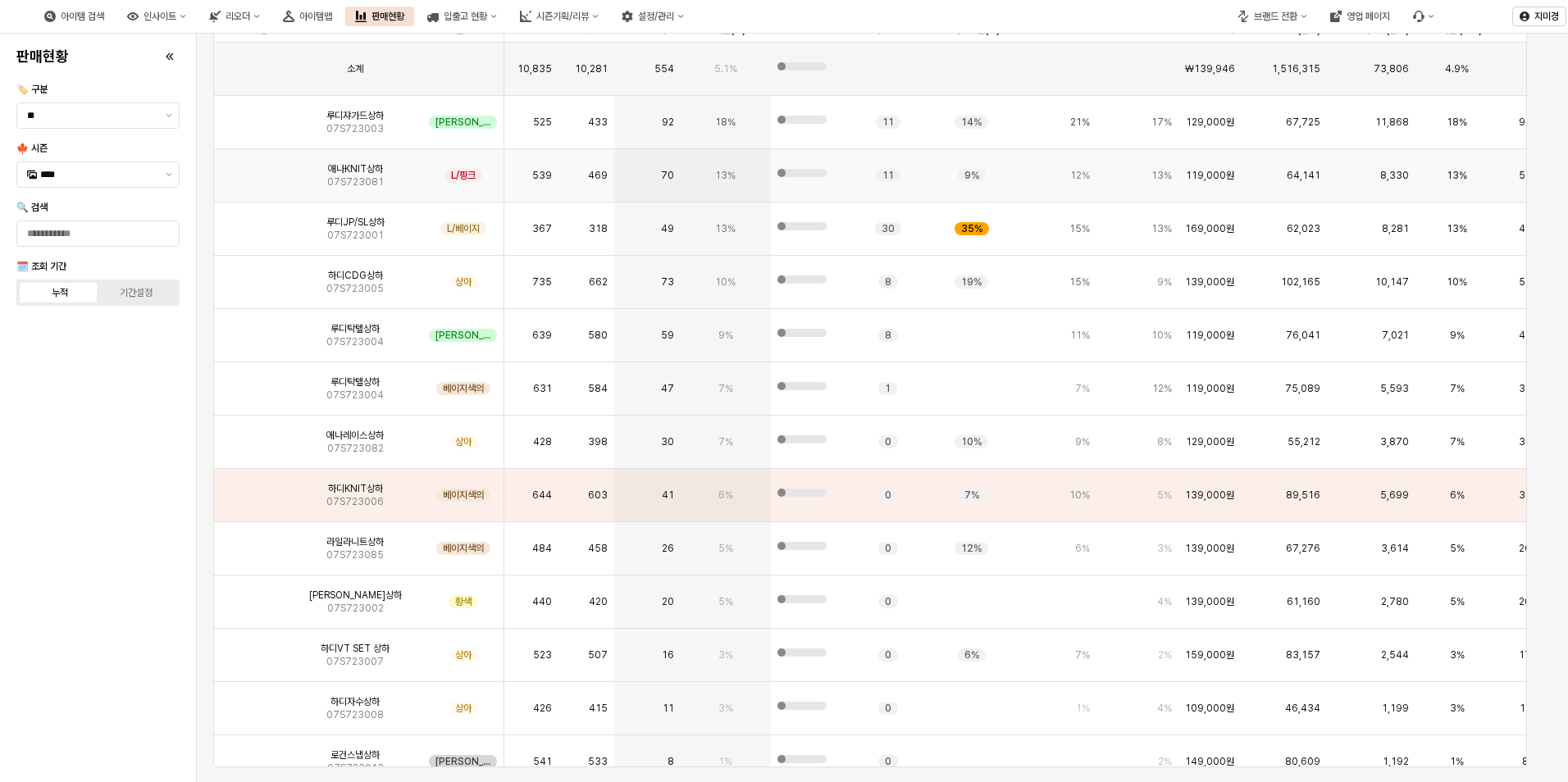
click at [251, 169] on img "앱 프레임" at bounding box center [251, 169] width 0 height 0
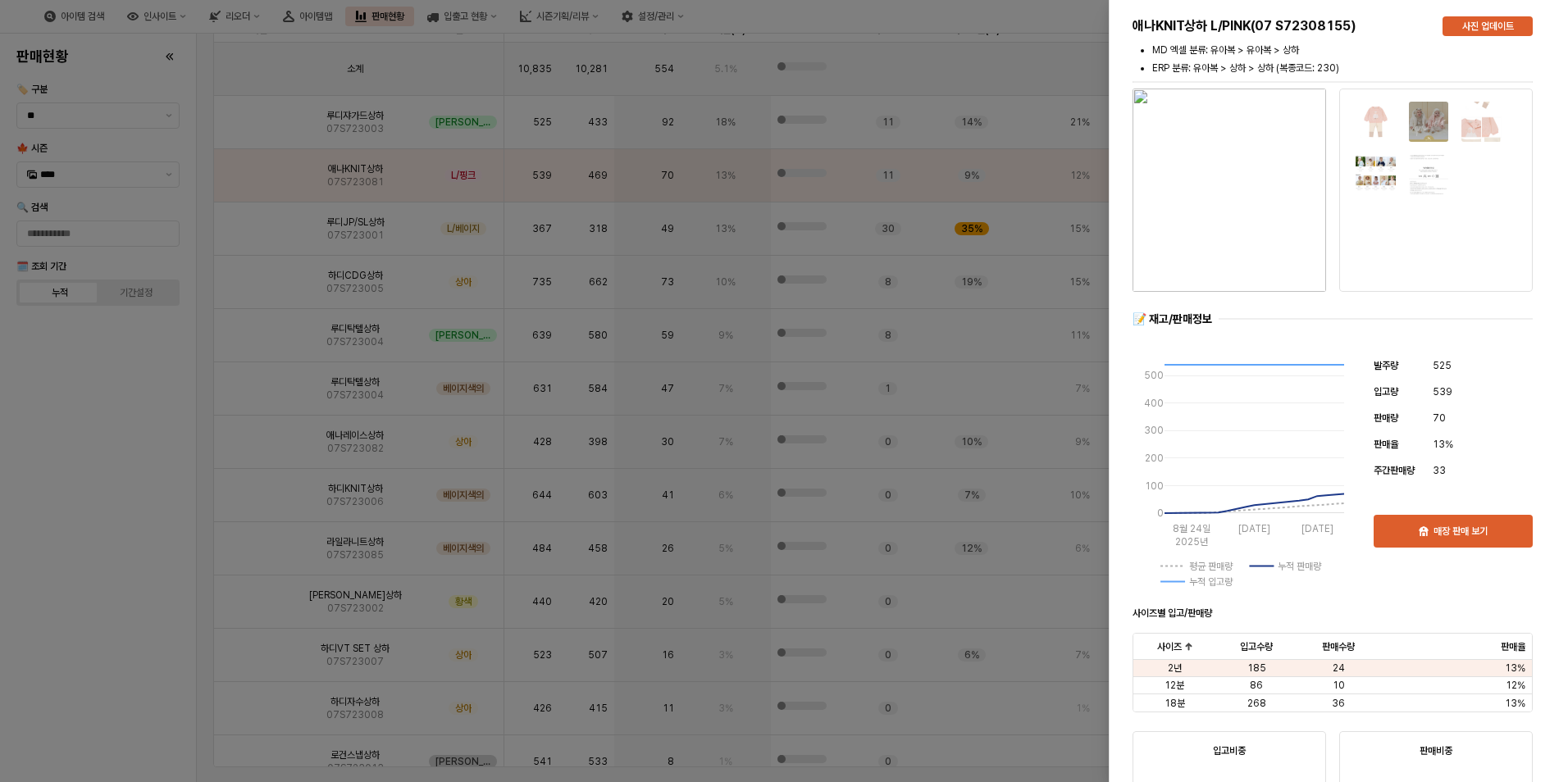
click at [1267, 172] on img "button" at bounding box center [1229, 190] width 194 height 203
click at [120, 491] on div at bounding box center [784, 391] width 1568 height 782
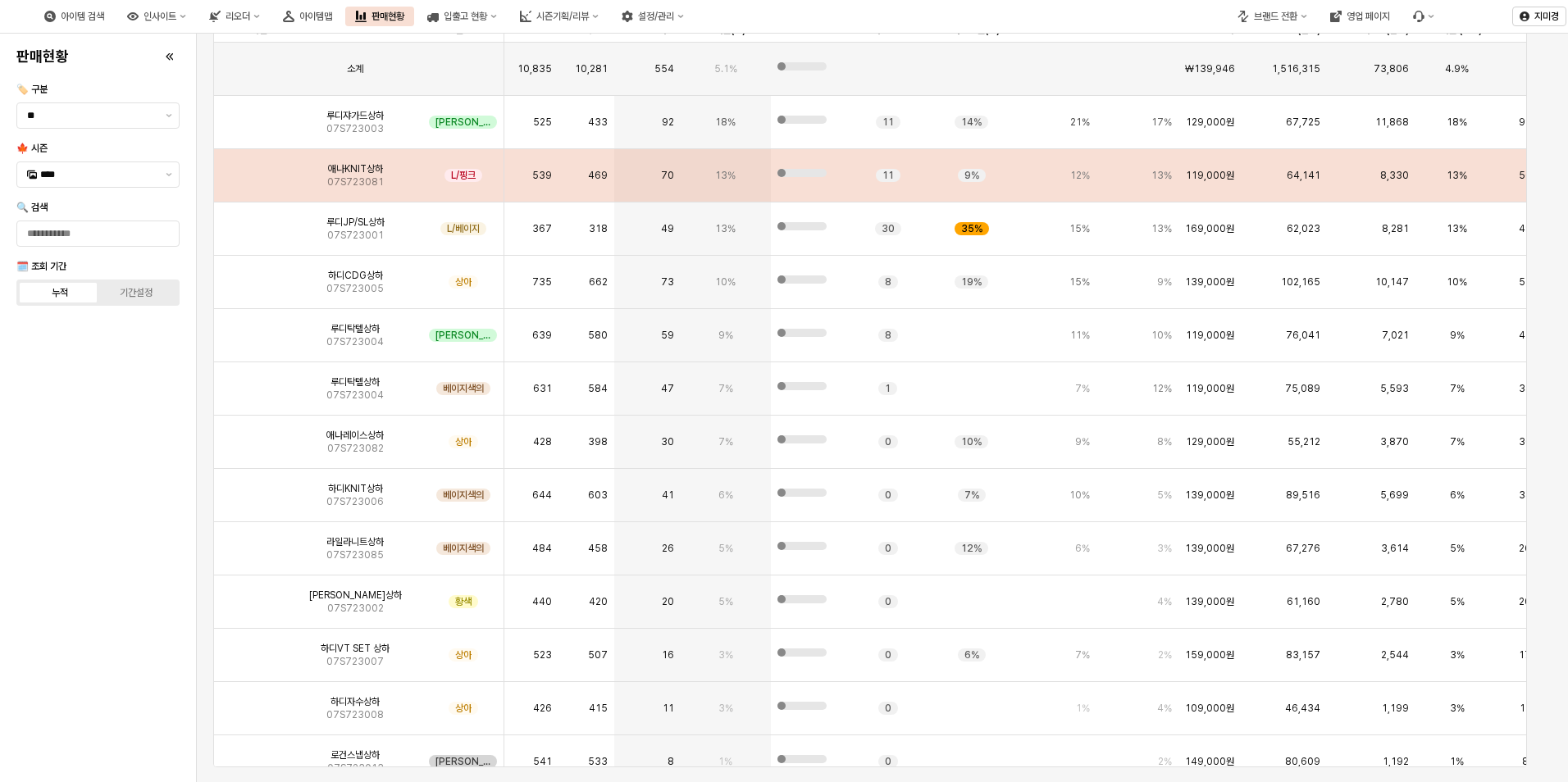
click at [251, 169] on img "앱 프레임" at bounding box center [251, 169] width 0 height 0
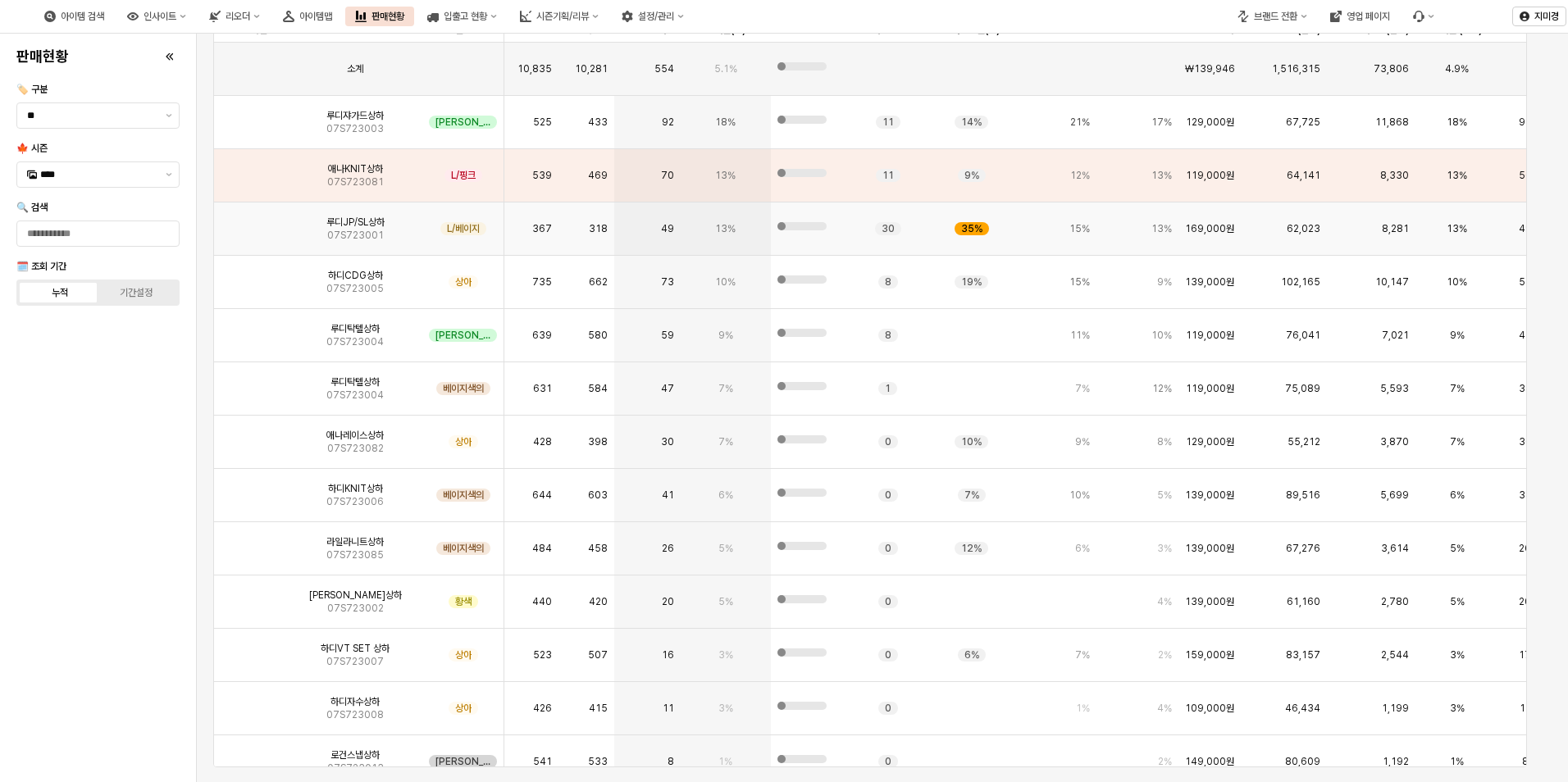
click at [251, 222] on img "앱 프레임" at bounding box center [251, 222] width 0 height 0
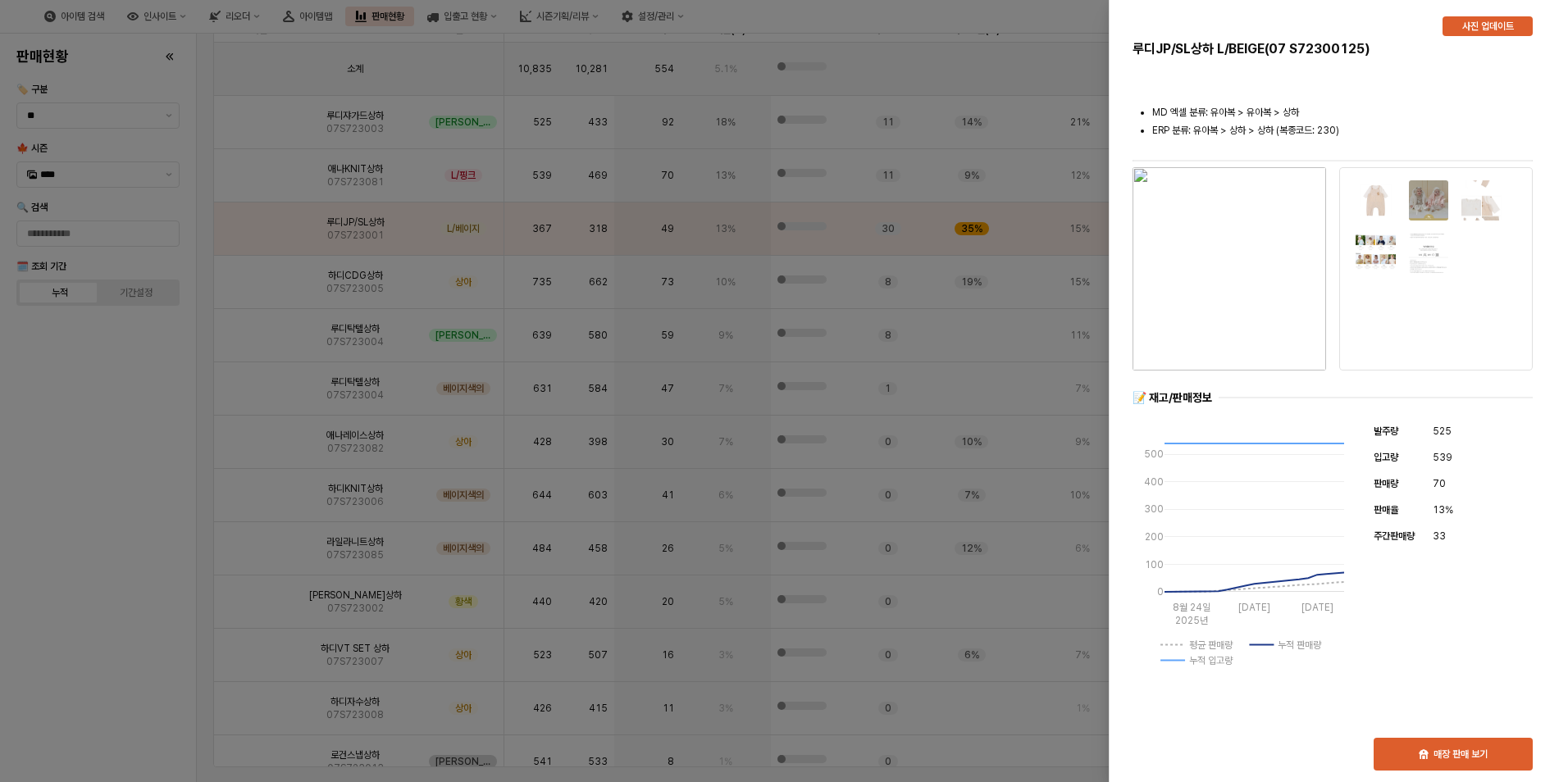
click at [105, 491] on div at bounding box center [784, 391] width 1568 height 782
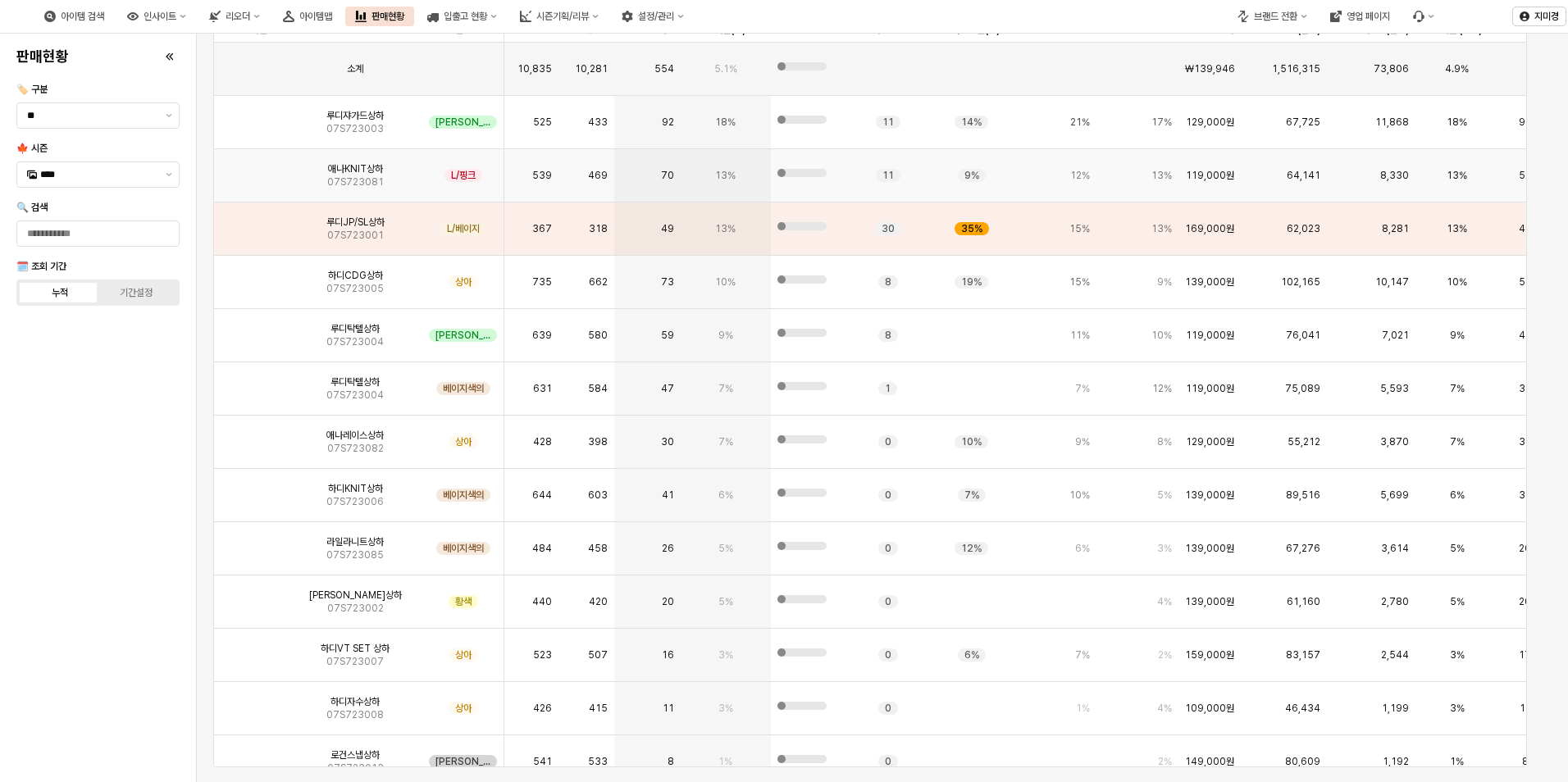
click at [251, 169] on img "앱 프레임" at bounding box center [251, 169] width 0 height 0
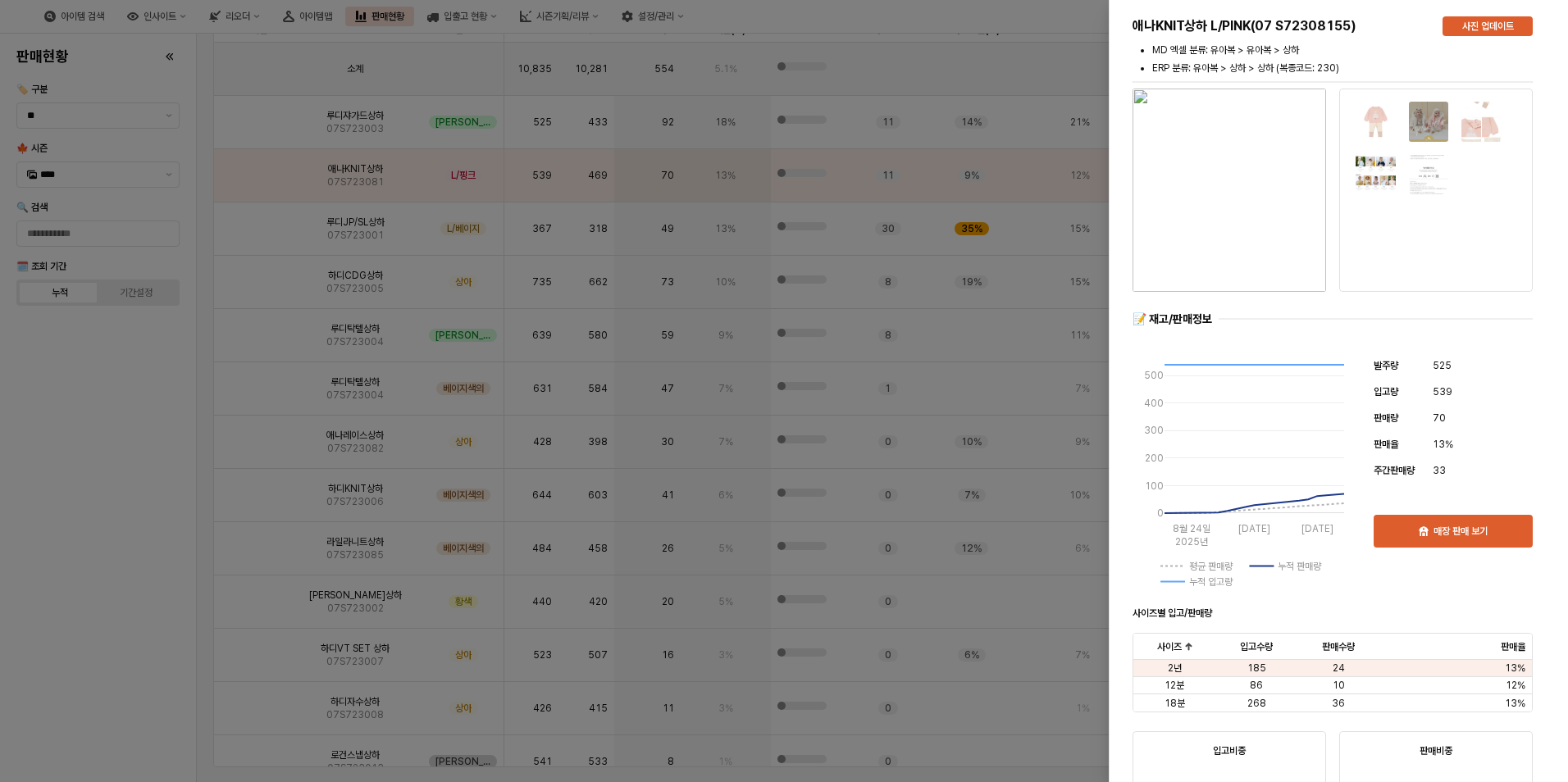
click at [140, 509] on div at bounding box center [784, 391] width 1568 height 782
